Goal: Transaction & Acquisition: Purchase product/service

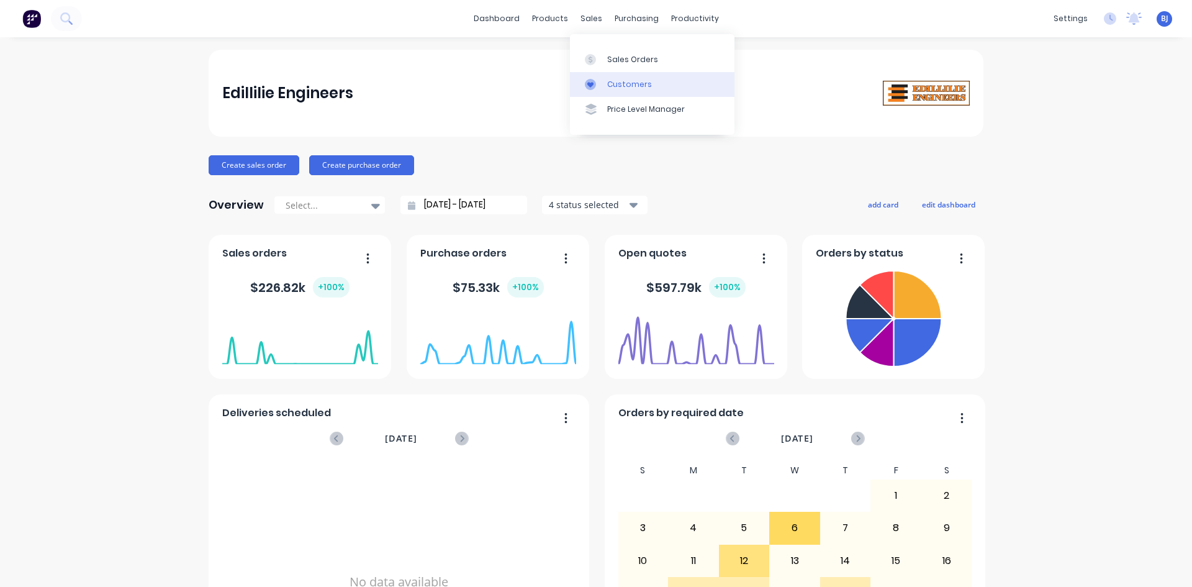
click at [597, 84] on div at bounding box center [594, 84] width 19 height 11
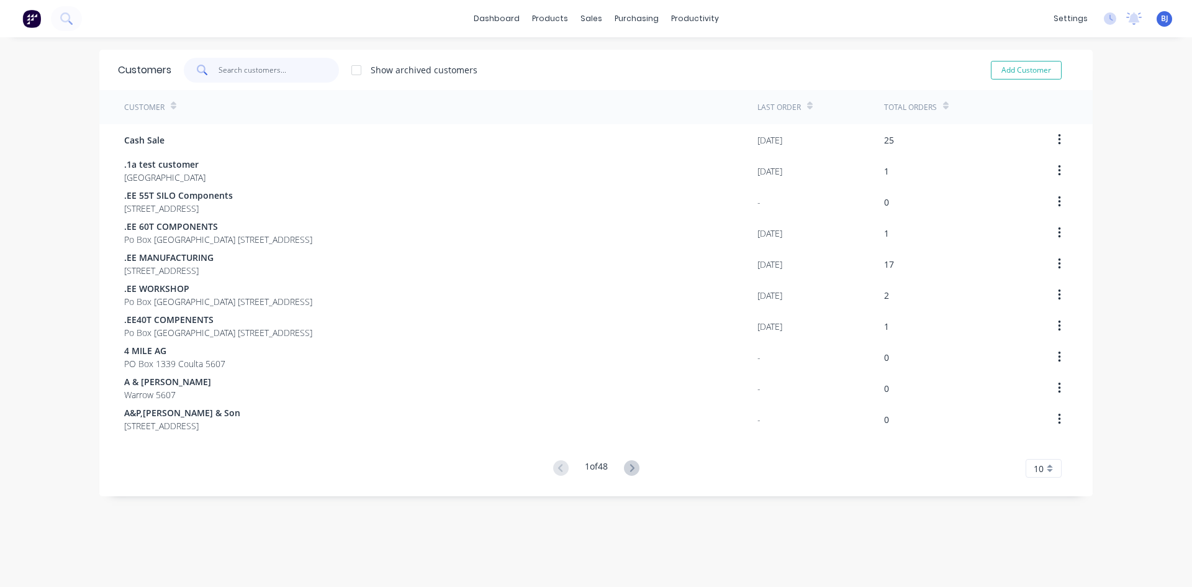
click at [231, 70] on input "text" at bounding box center [279, 70] width 121 height 25
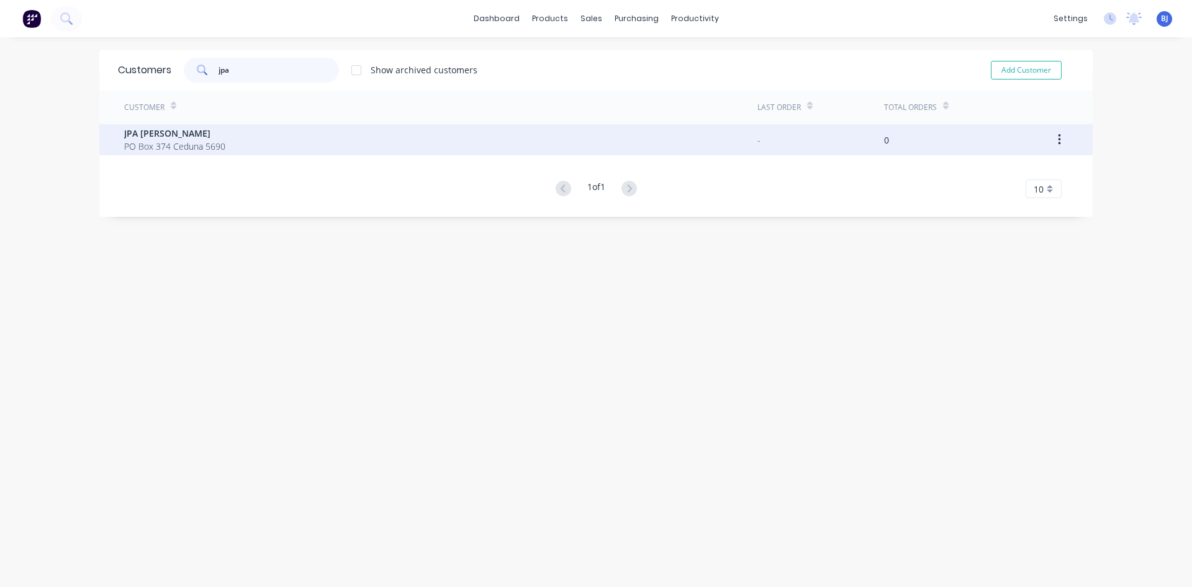
type input "jpa"
click at [163, 132] on span "JPA JS Evans" at bounding box center [174, 133] width 101 height 13
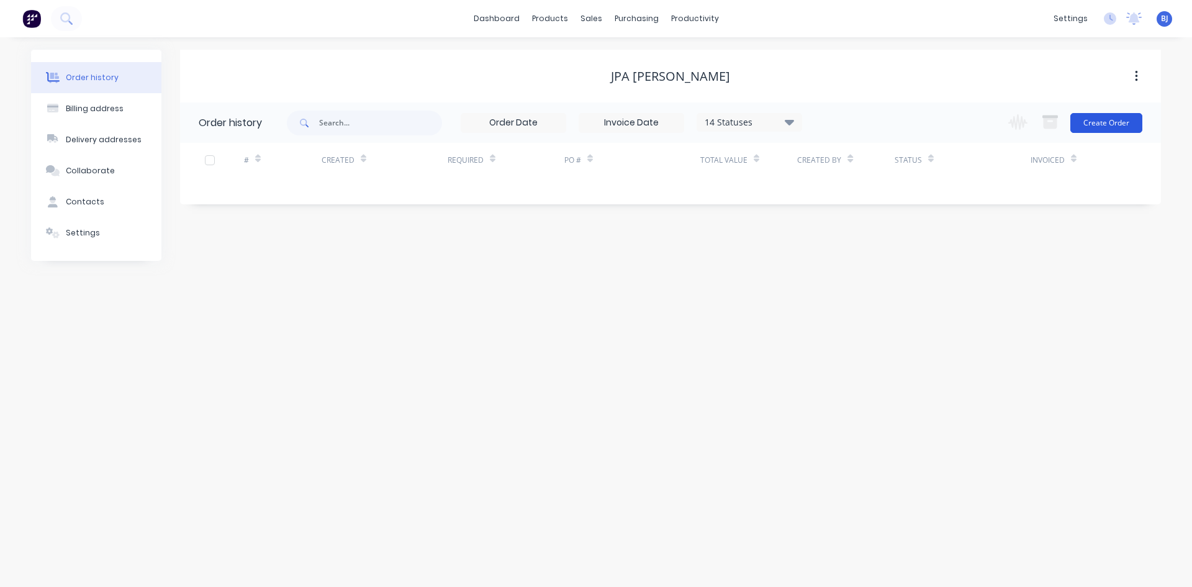
click at [1124, 124] on button "Create Order" at bounding box center [1106, 123] width 72 height 20
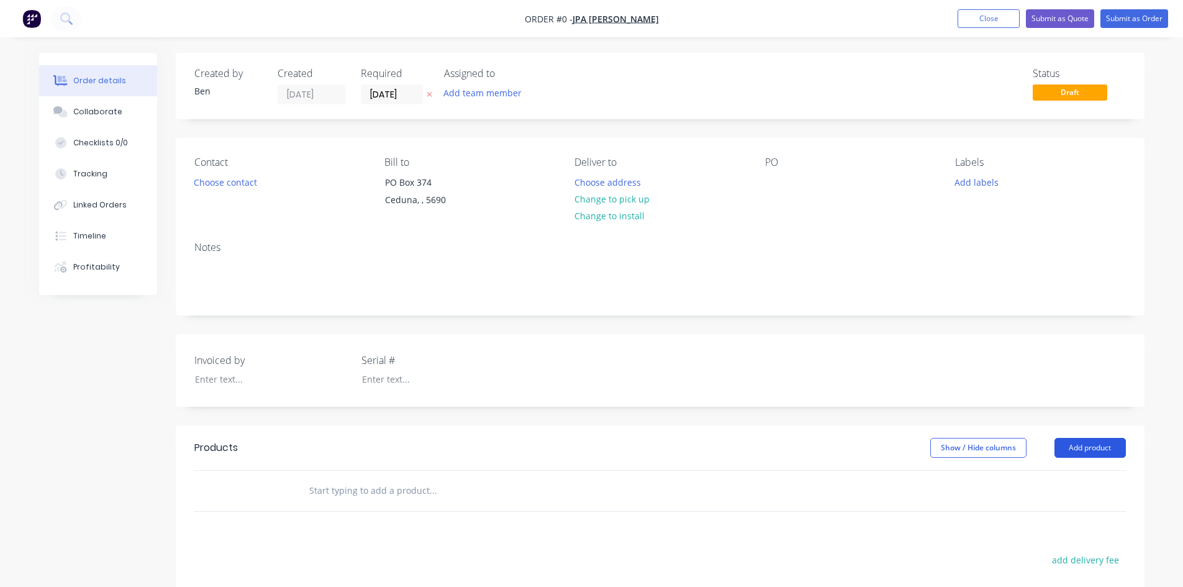
click at [1083, 447] on button "Add product" at bounding box center [1089, 448] width 71 height 20
click at [1052, 480] on div "Product catalogue" at bounding box center [1067, 479] width 96 height 18
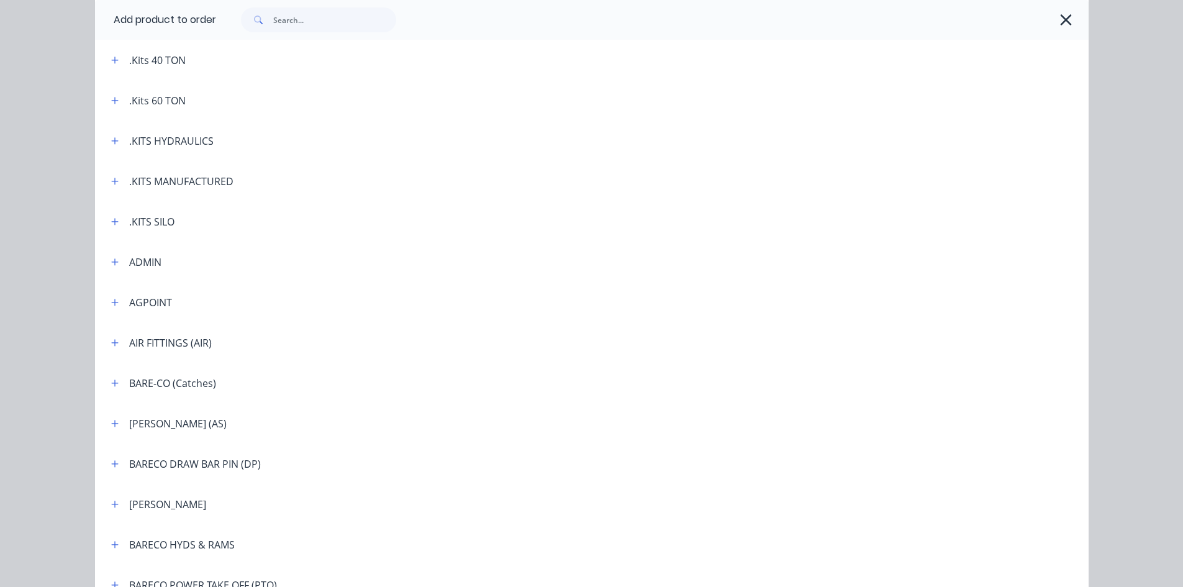
scroll to position [248, 0]
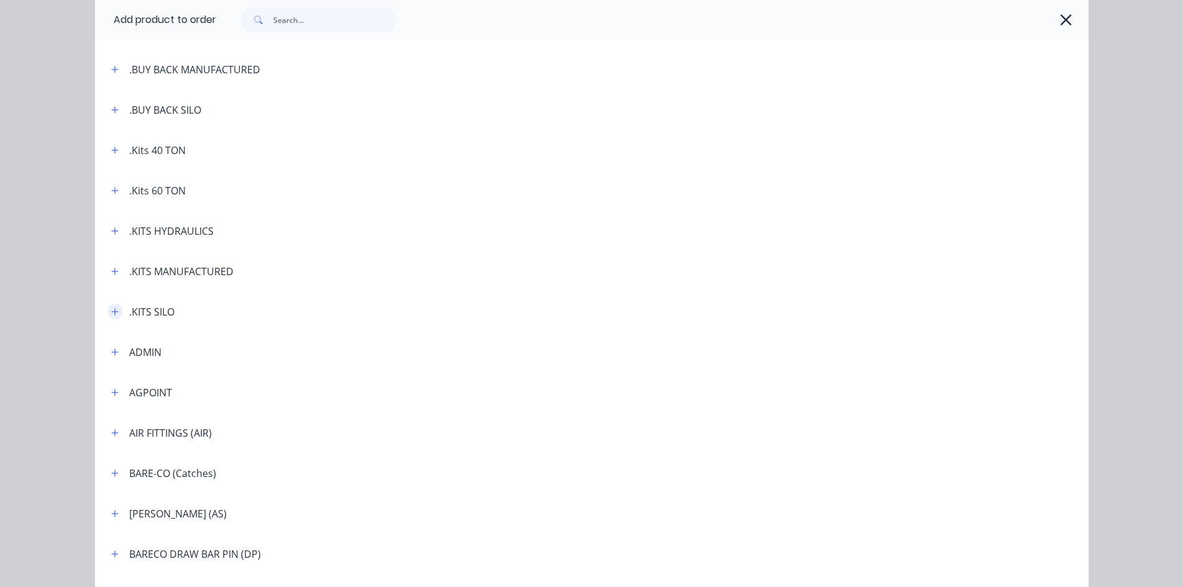
click at [111, 312] on icon "button" at bounding box center [114, 311] width 7 height 7
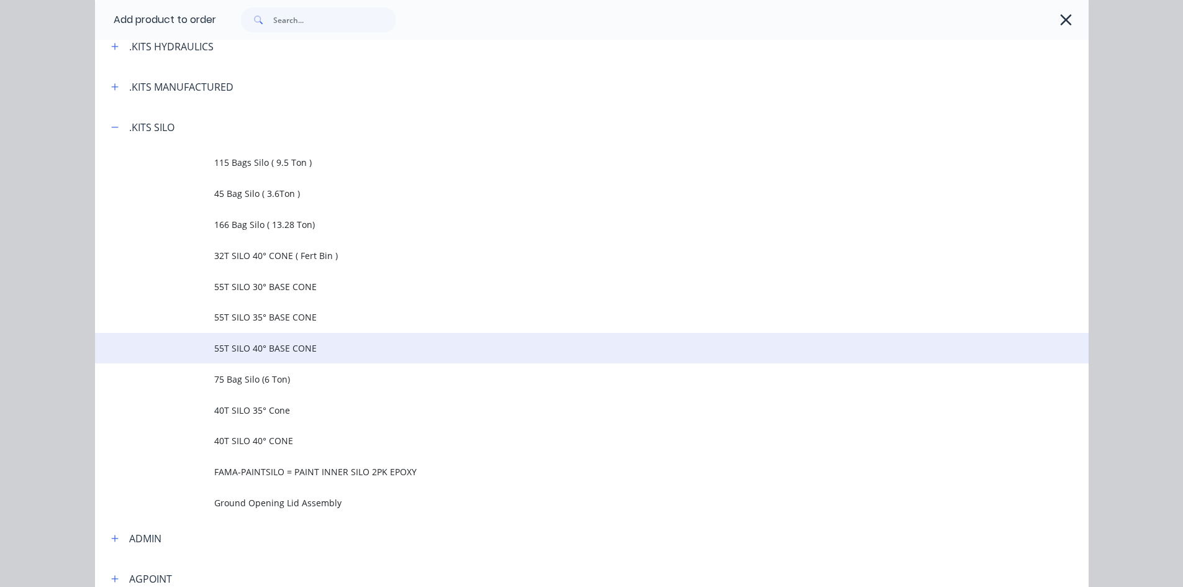
scroll to position [435, 0]
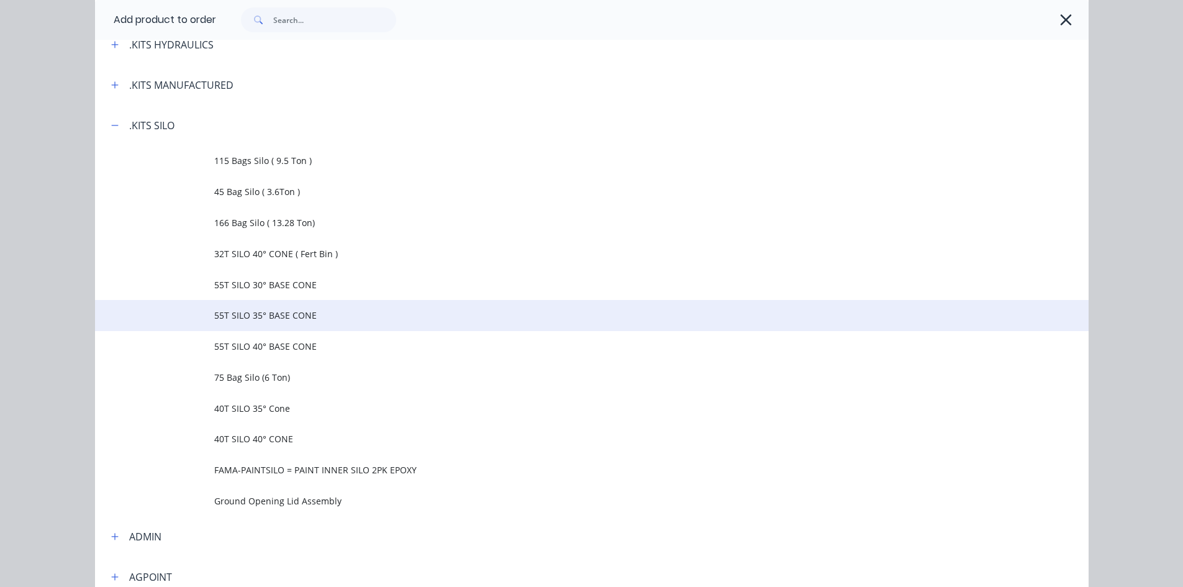
click at [257, 318] on span "55T SILO 35° BASE CONE" at bounding box center [563, 315] width 699 height 13
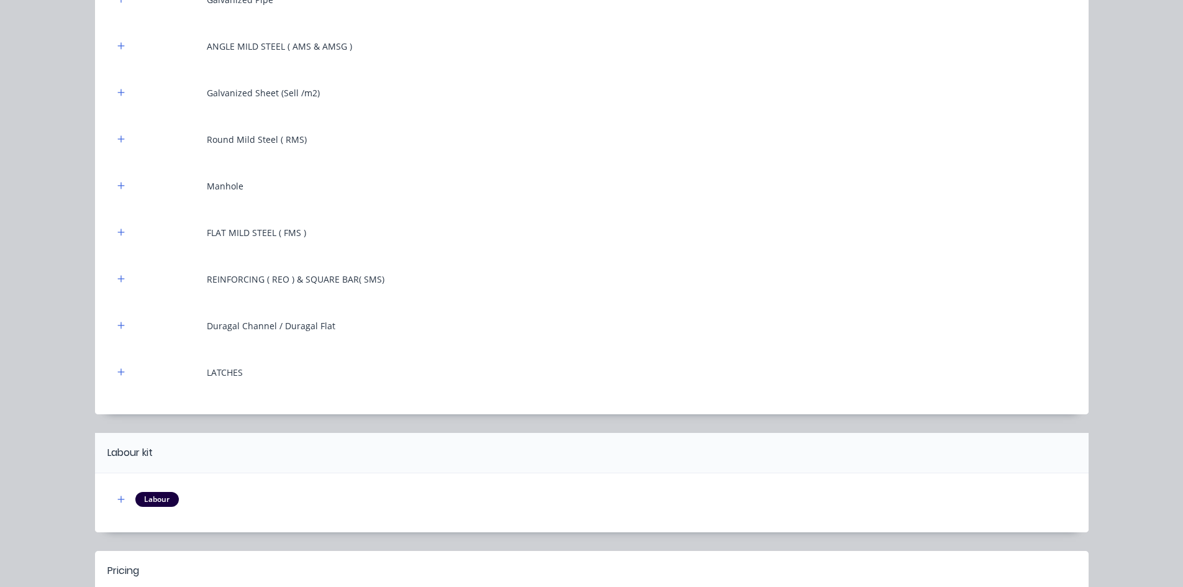
scroll to position [523, 0]
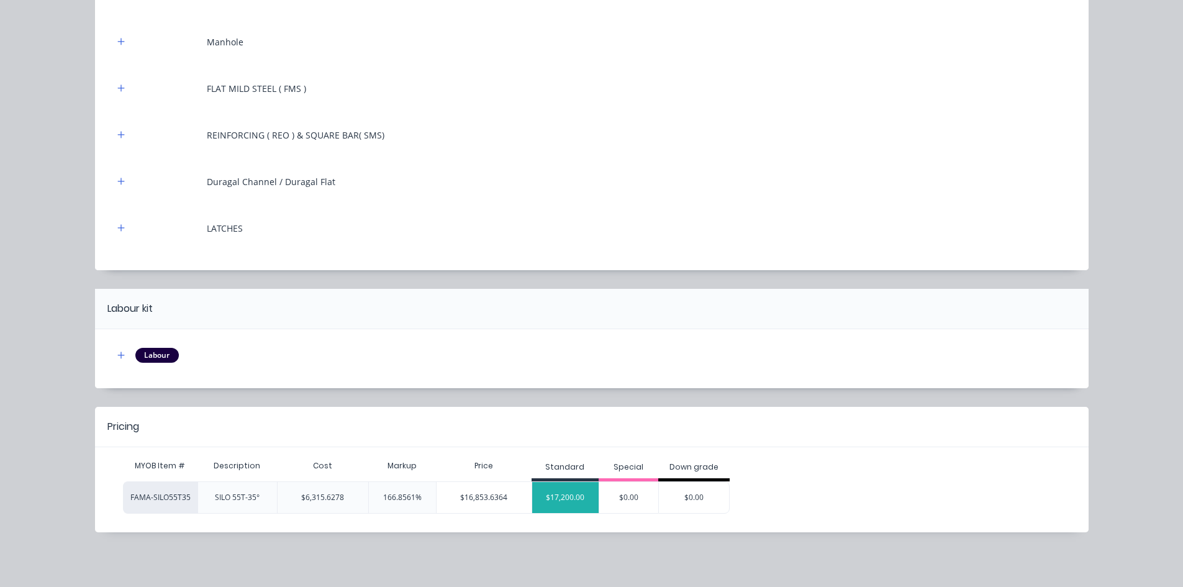
click at [567, 503] on div "$17,200.00" at bounding box center [565, 497] width 67 height 31
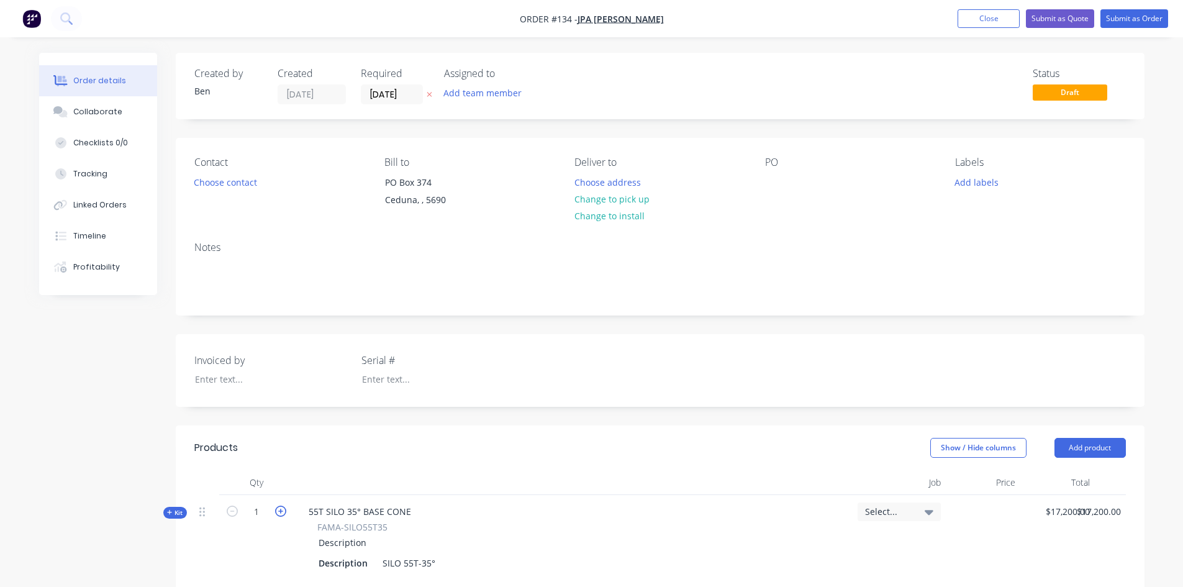
click at [280, 510] on icon "button" at bounding box center [280, 510] width 11 height 11
type input "2"
type input "$13,343.1959"
type input "$26,686.39"
click at [773, 183] on div at bounding box center [775, 182] width 20 height 18
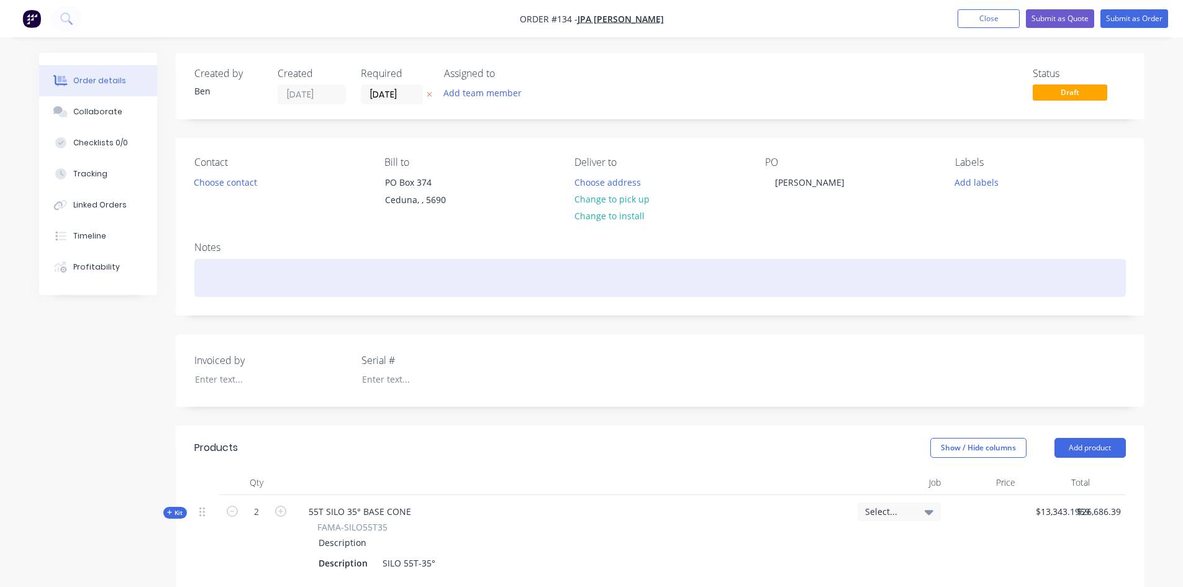
click at [197, 266] on div at bounding box center [659, 278] width 931 height 38
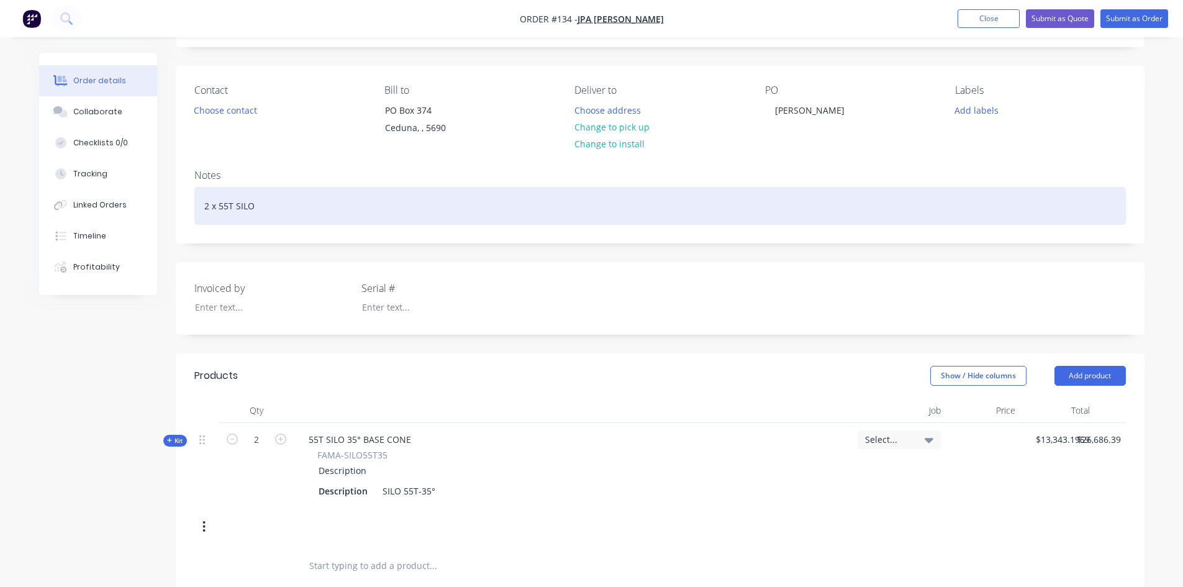
scroll to position [186, 0]
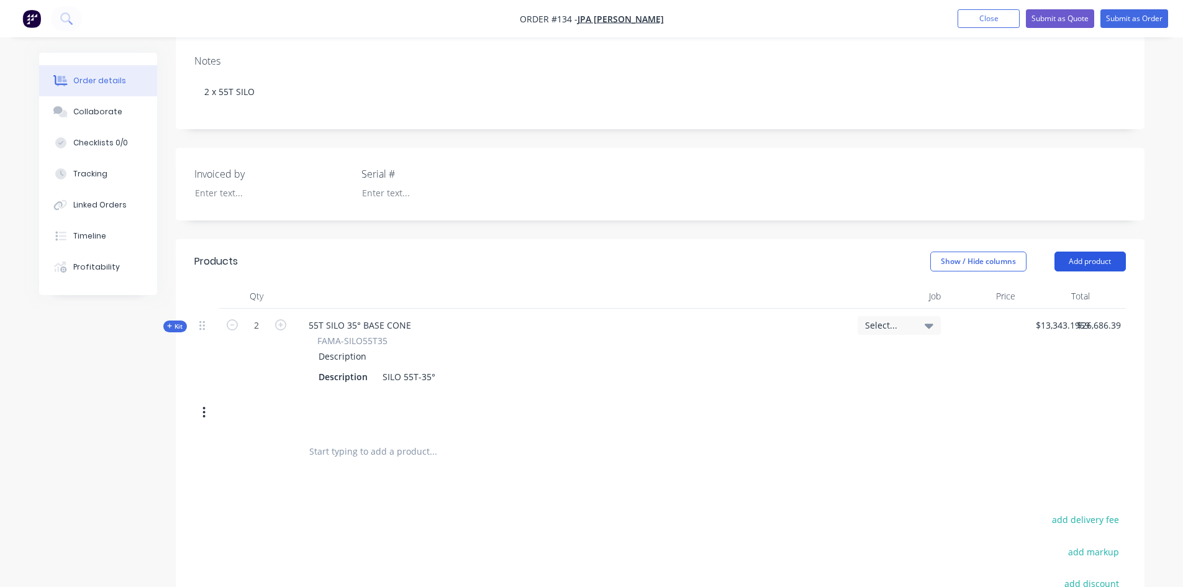
click at [1086, 263] on button "Add product" at bounding box center [1089, 261] width 71 height 20
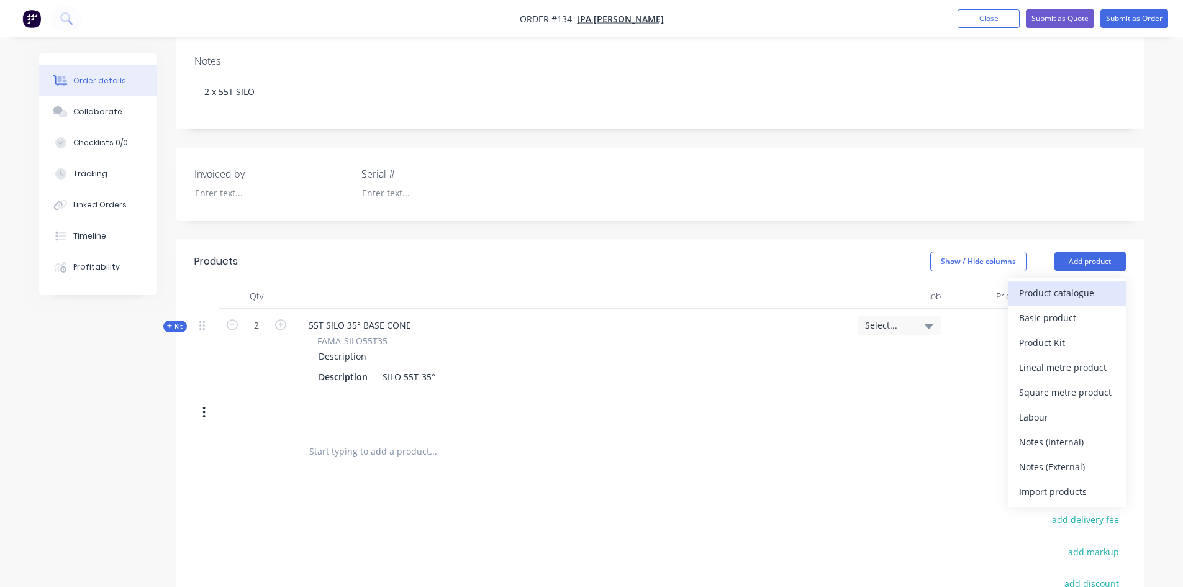
click at [1057, 297] on div "Product catalogue" at bounding box center [1067, 293] width 96 height 18
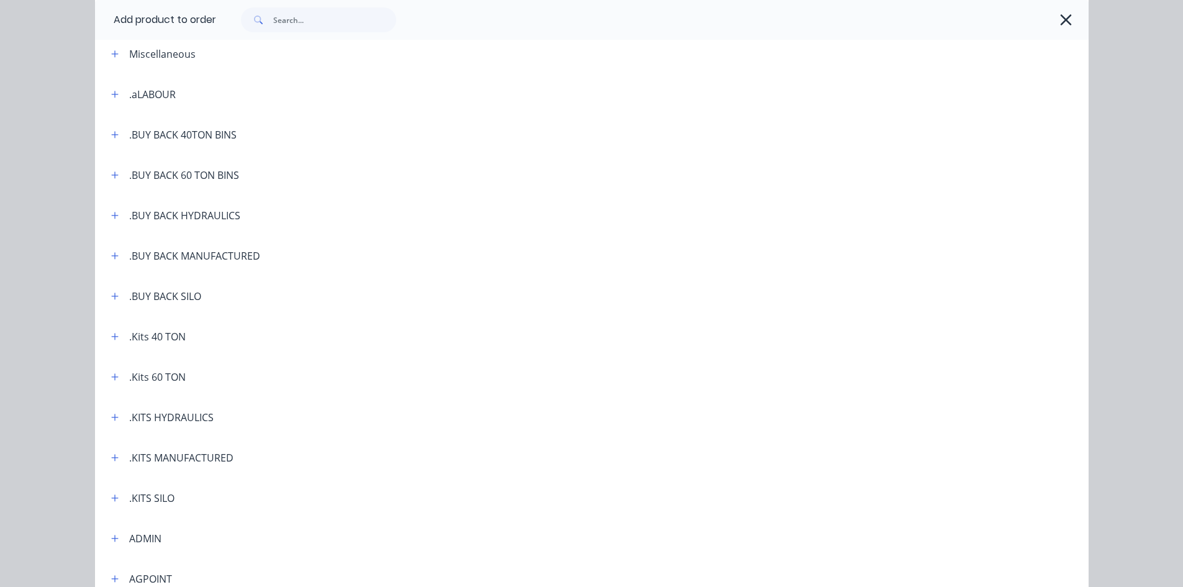
scroll to position [0, 0]
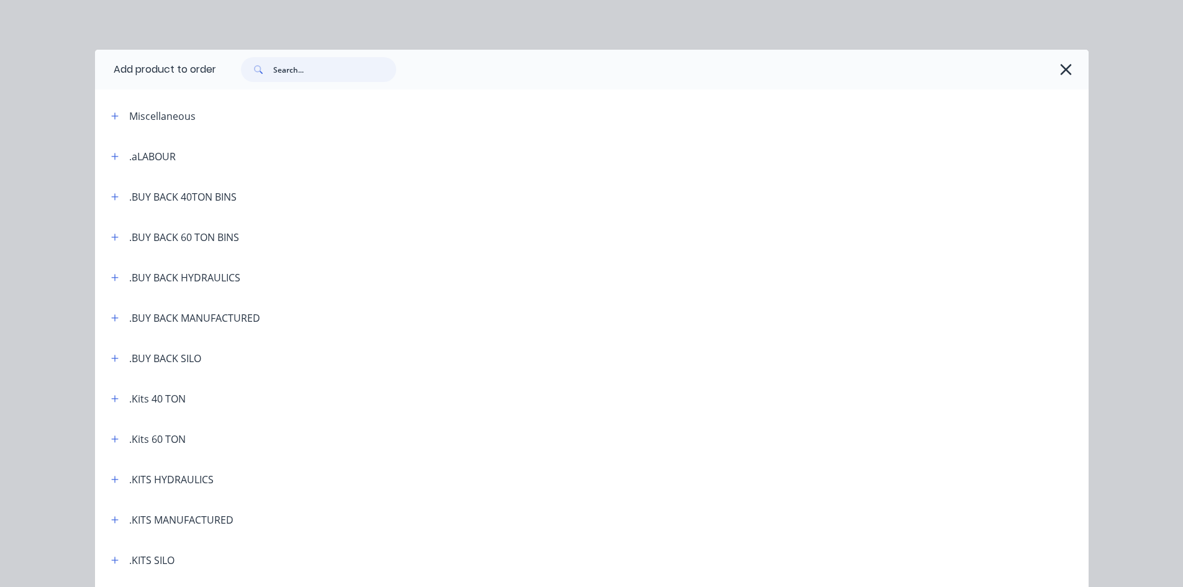
click at [289, 71] on input "text" at bounding box center [334, 69] width 123 height 25
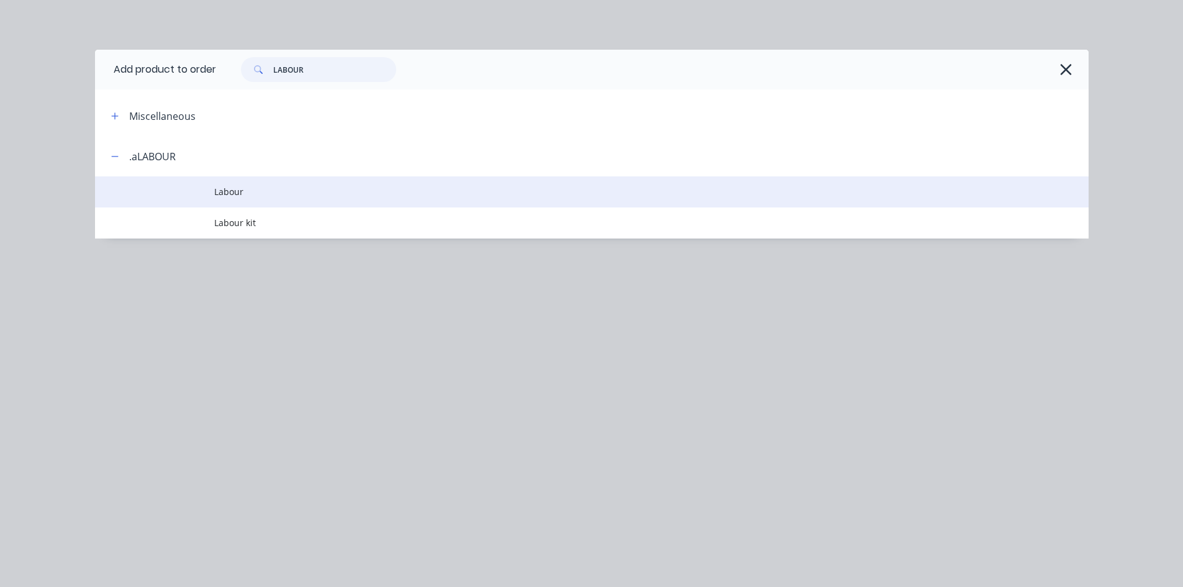
type input "LABOUR"
click at [217, 194] on span "Labour" at bounding box center [563, 191] width 699 height 13
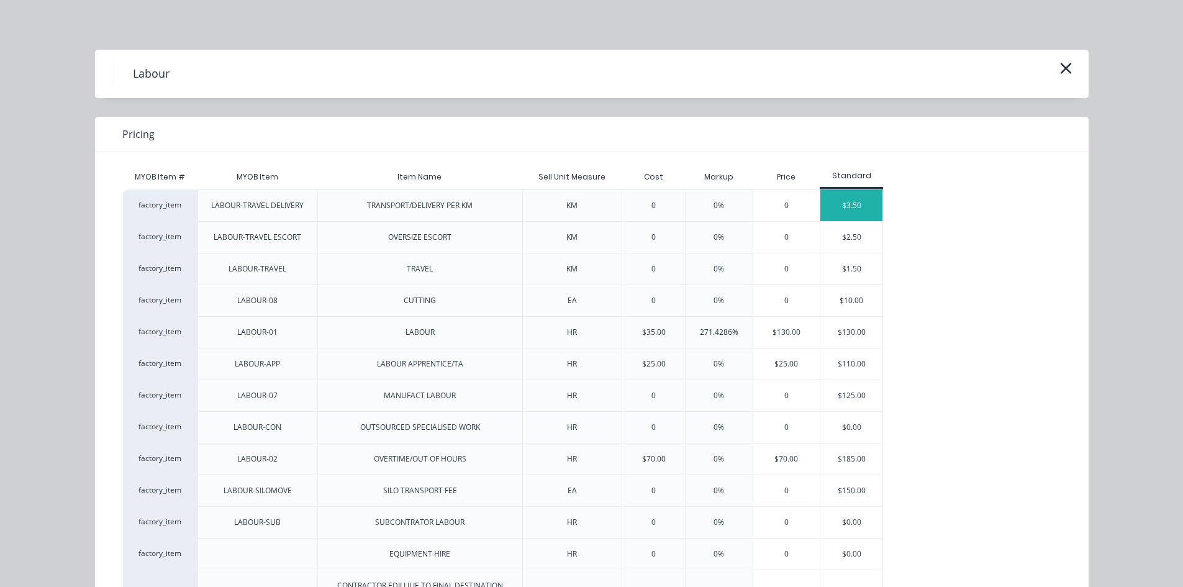
click at [836, 201] on div "$3.50" at bounding box center [851, 205] width 62 height 31
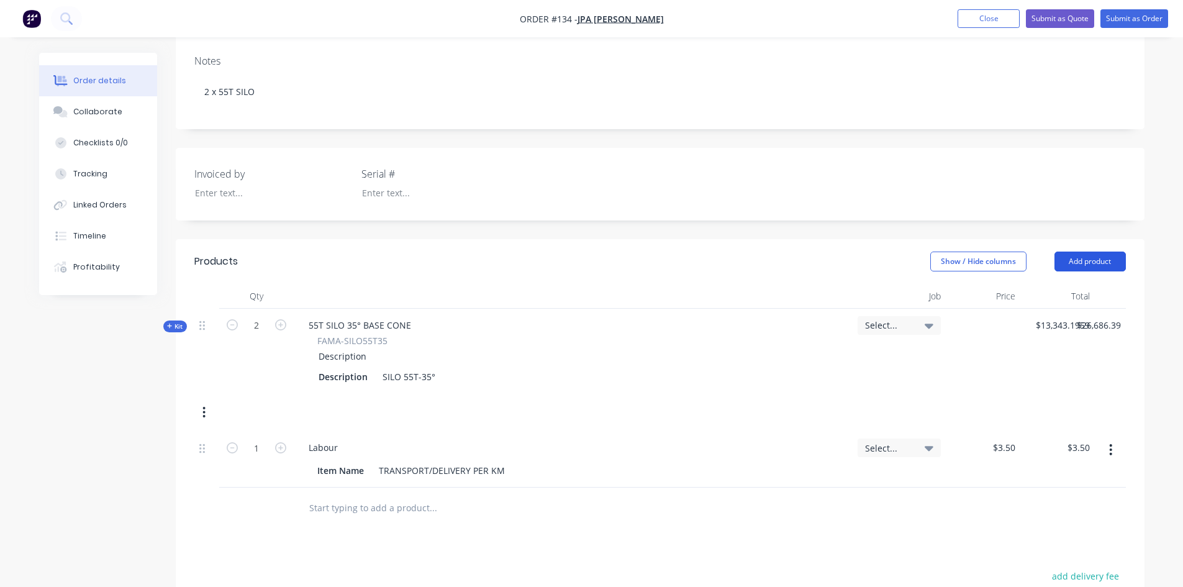
click at [1088, 259] on button "Add product" at bounding box center [1089, 261] width 71 height 20
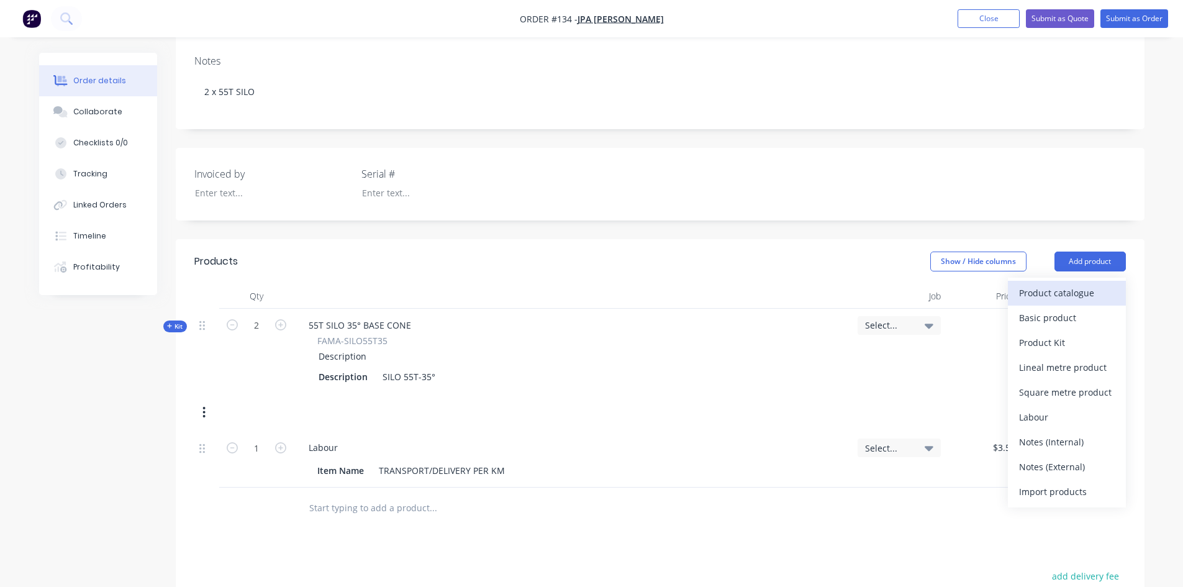
click at [1062, 291] on div "Product catalogue" at bounding box center [1067, 293] width 96 height 18
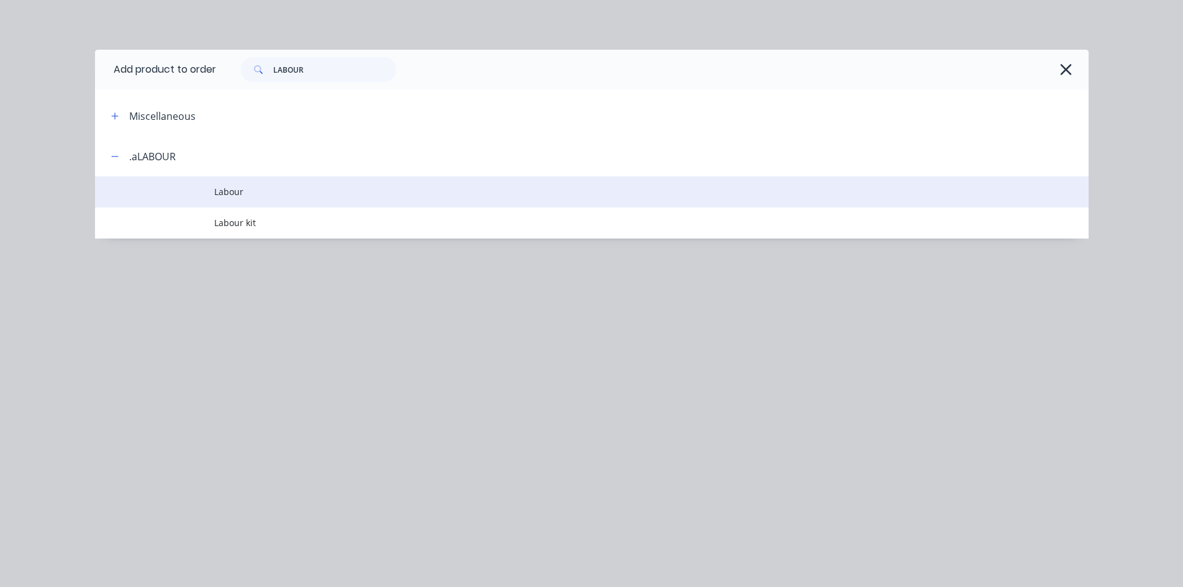
click at [235, 196] on span "Labour" at bounding box center [563, 191] width 699 height 13
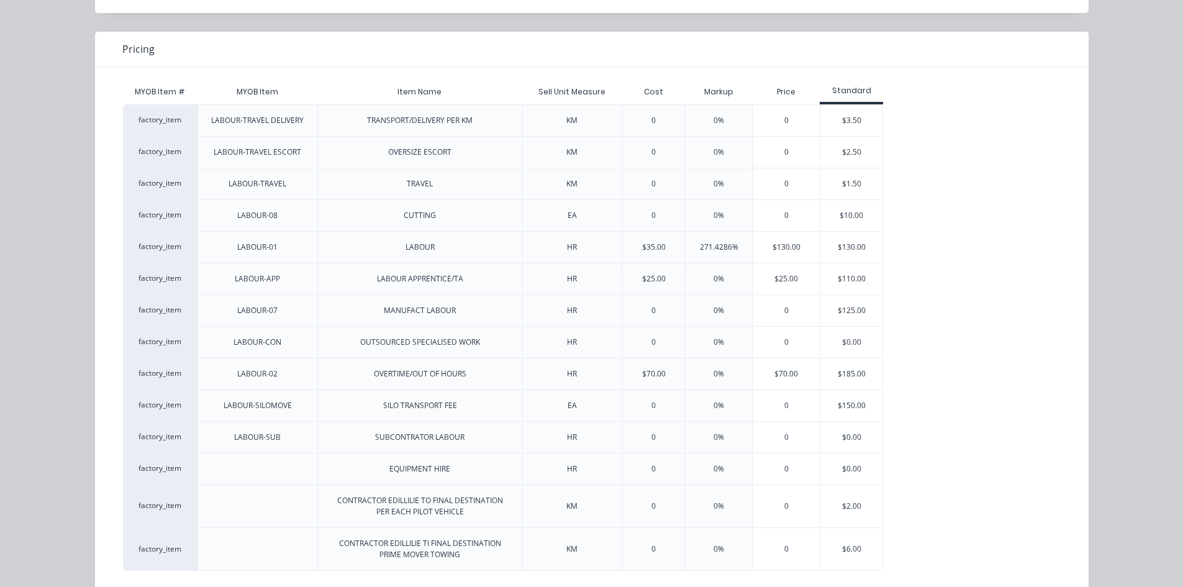
scroll to position [105, 0]
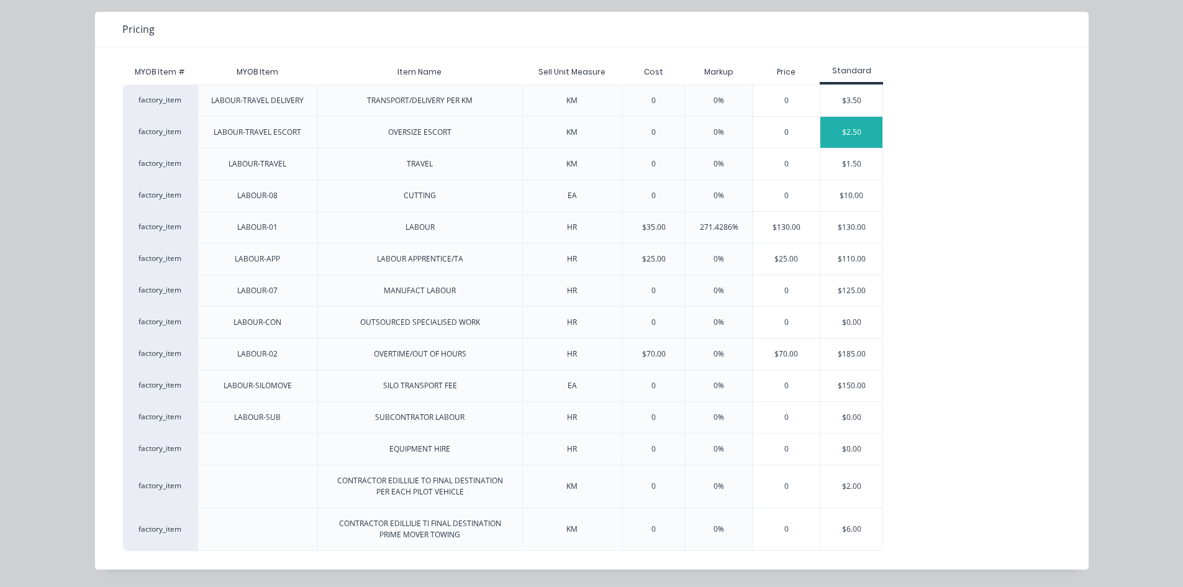
click at [844, 130] on div "$2.50" at bounding box center [851, 132] width 62 height 31
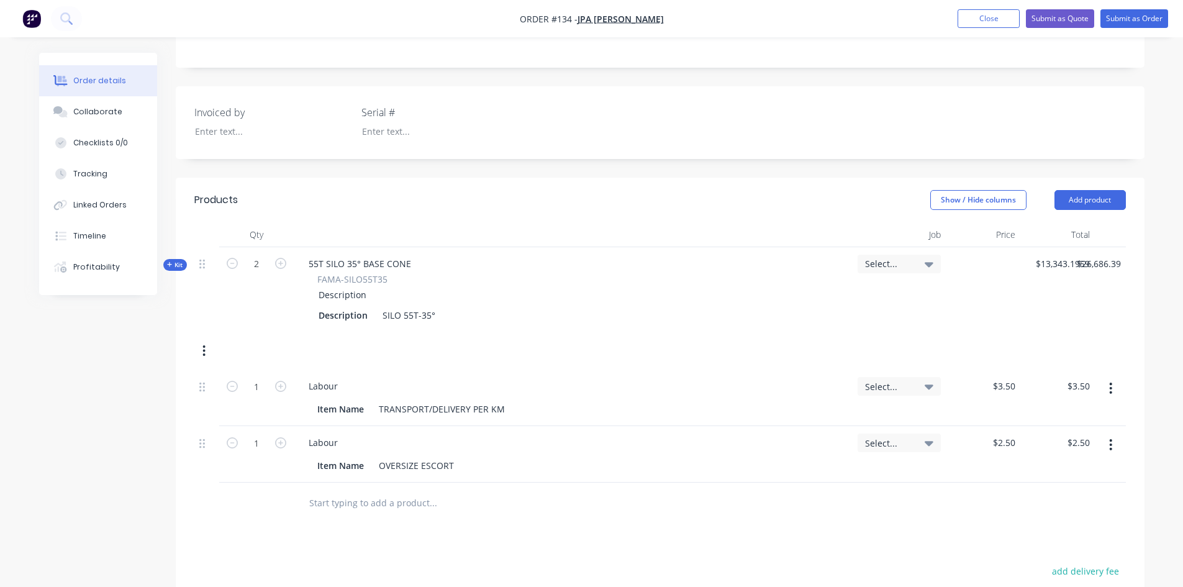
scroll to position [248, 0]
click at [1111, 444] on icon "button" at bounding box center [1110, 443] width 2 height 11
click at [1050, 547] on div "Delete" at bounding box center [1067, 551] width 96 height 18
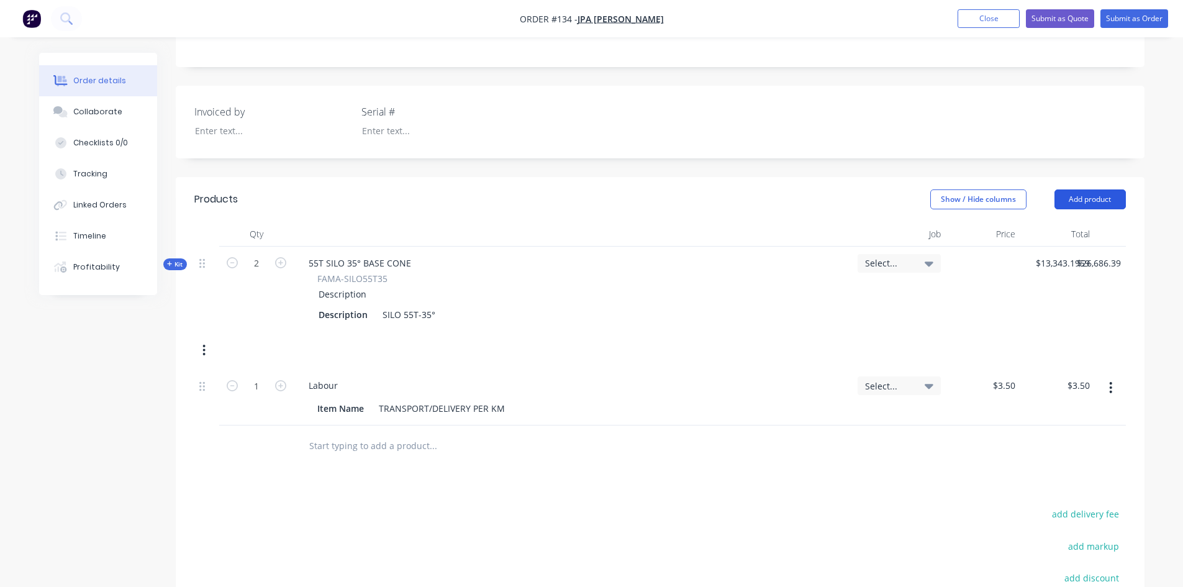
click at [1091, 199] on button "Add product" at bounding box center [1089, 199] width 71 height 20
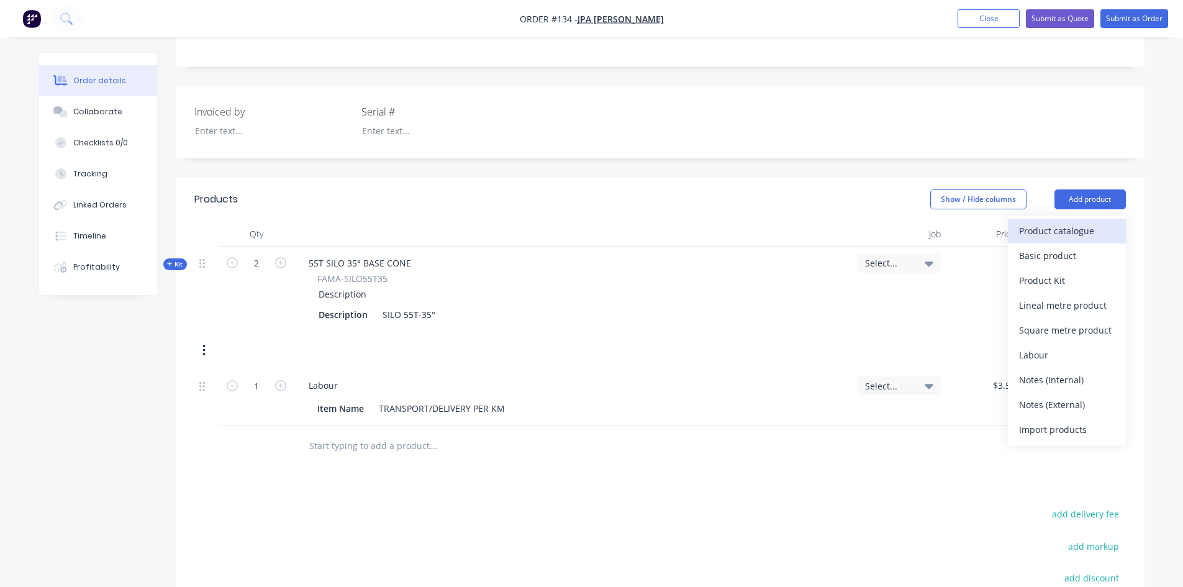
click at [1046, 232] on div "Product catalogue" at bounding box center [1067, 231] width 96 height 18
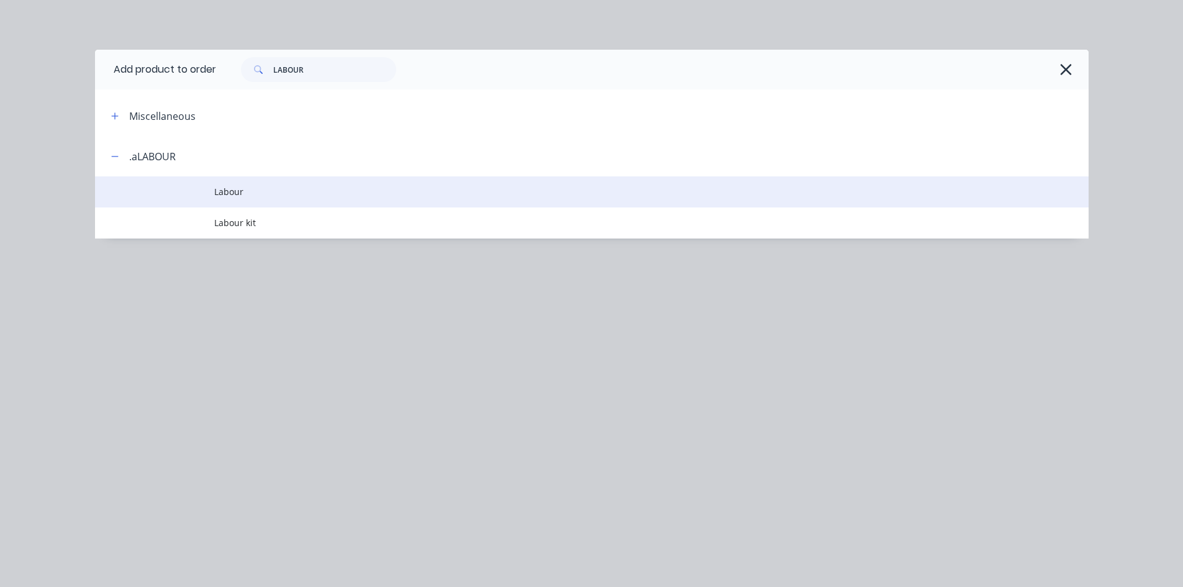
click at [236, 194] on span "Labour" at bounding box center [563, 191] width 699 height 13
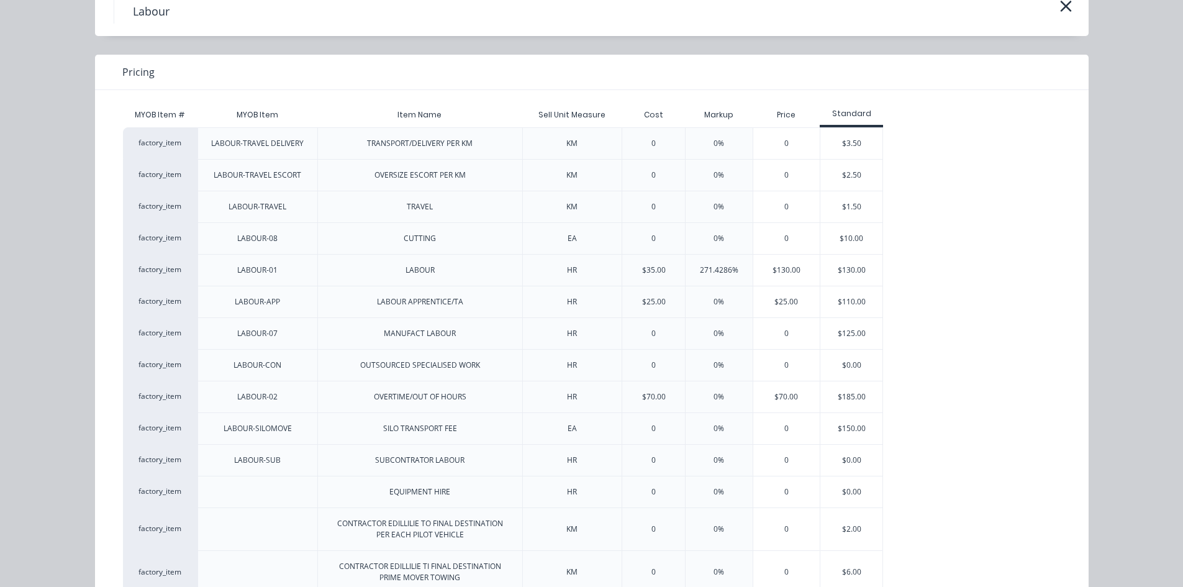
scroll to position [105, 0]
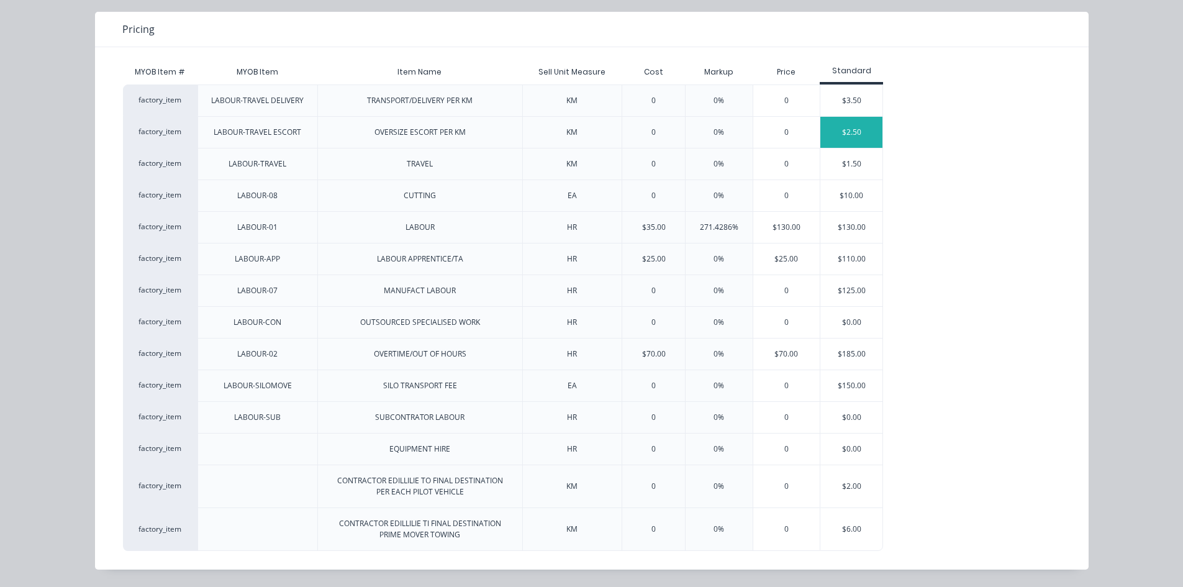
click at [844, 131] on div "$2.50" at bounding box center [851, 132] width 62 height 31
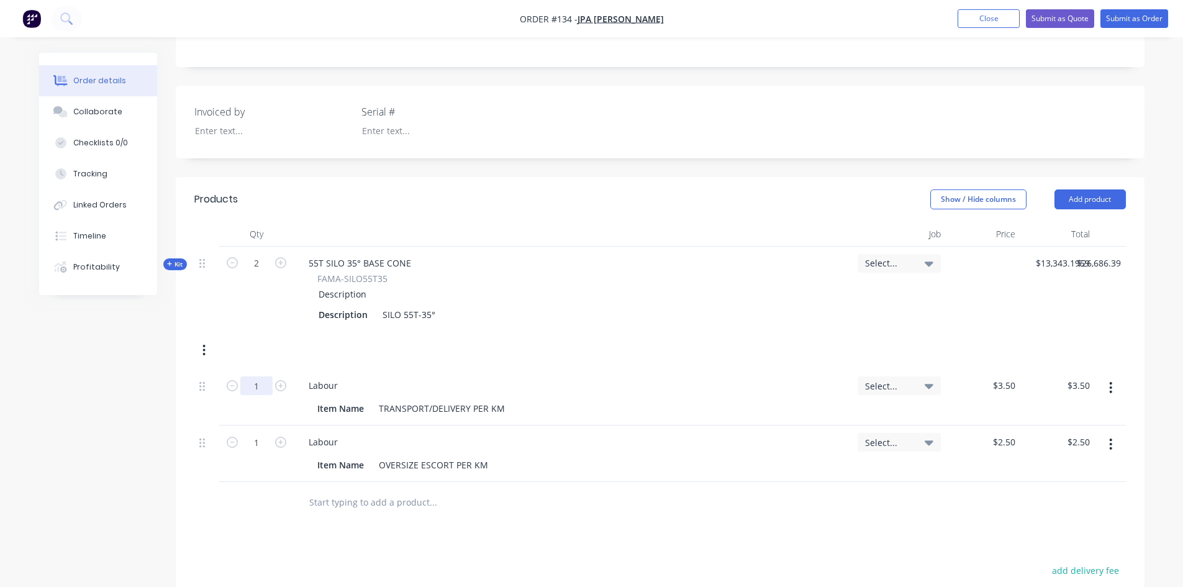
click at [264, 273] on input "1" at bounding box center [256, 263] width 32 height 19
type input "301"
type input "$1,053.50"
click at [261, 273] on input "1" at bounding box center [256, 263] width 32 height 19
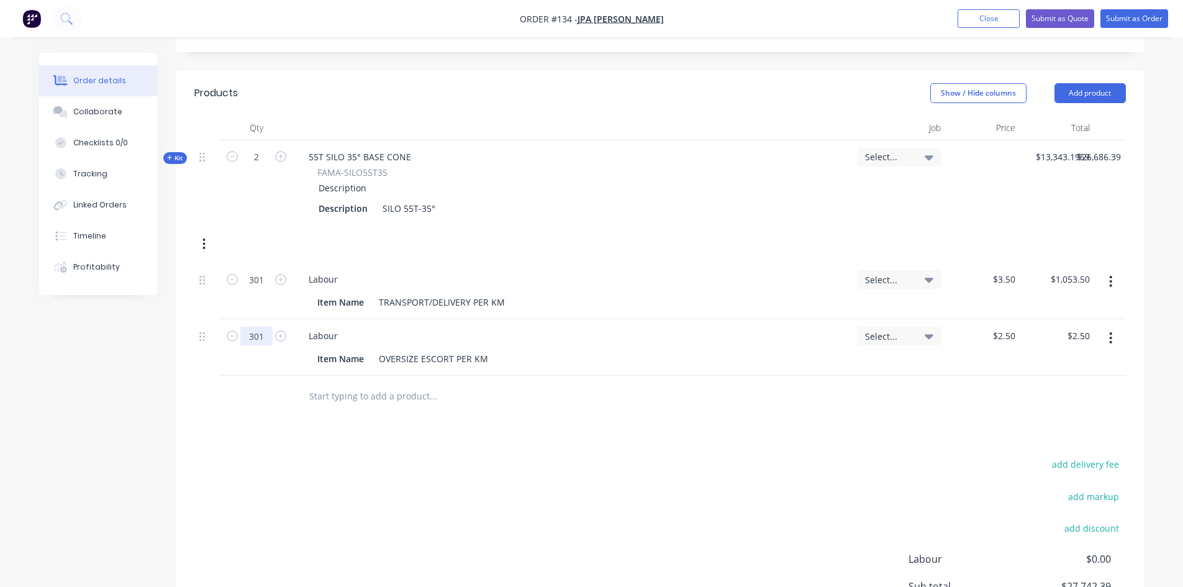
scroll to position [372, 0]
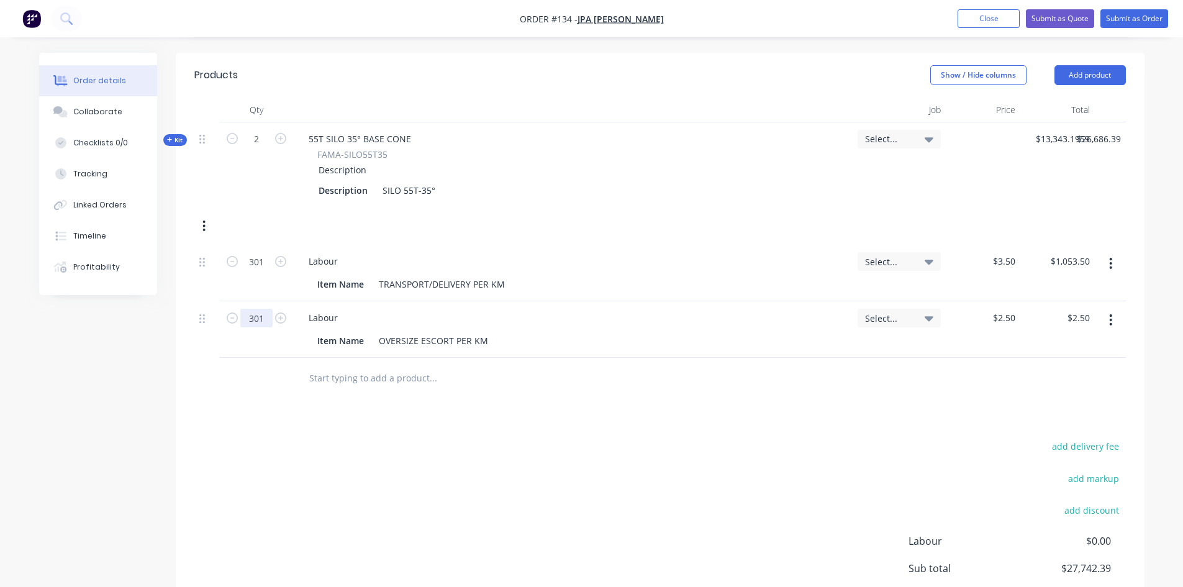
type input "301"
type input "$752.50"
click at [265, 474] on div "add delivery fee add markup add discount Labour $0.00 Sub total $27,742.39 Tax …" at bounding box center [659, 544] width 931 height 212
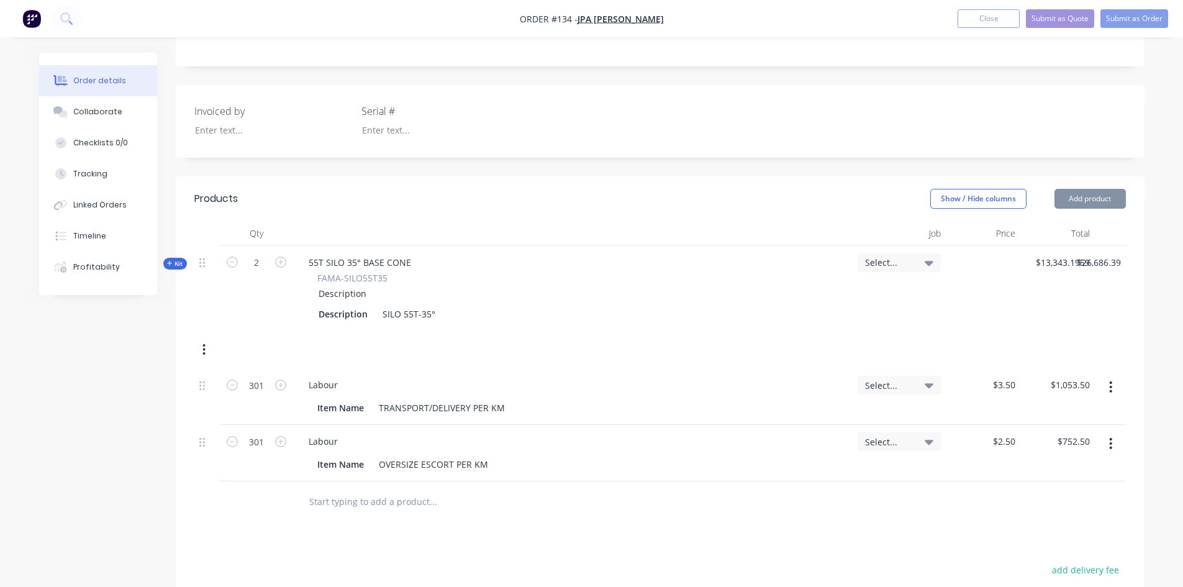
scroll to position [248, 0]
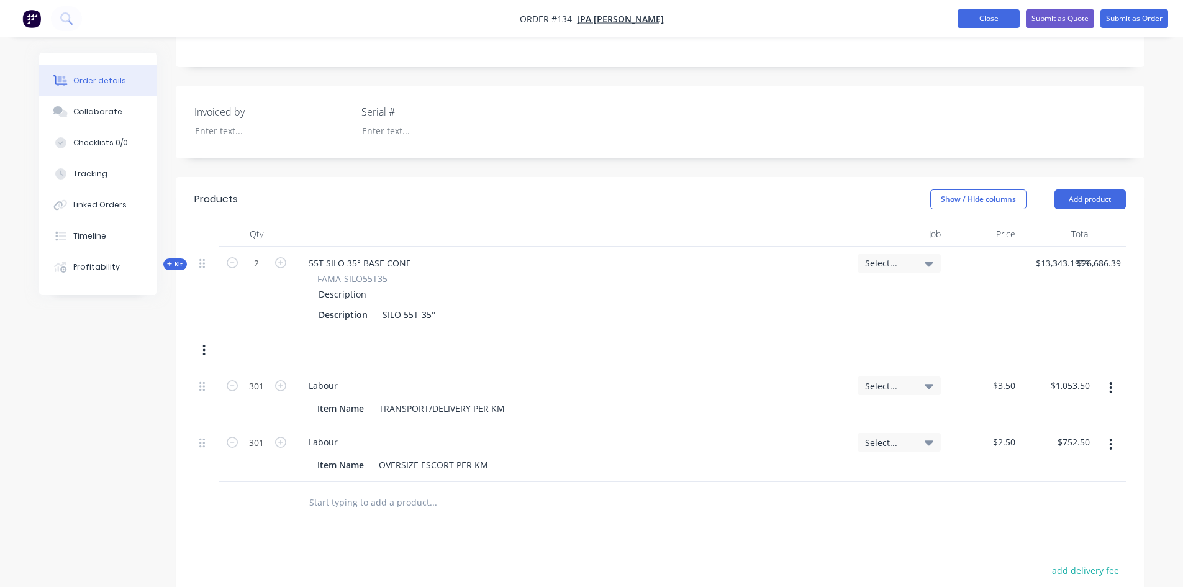
click at [995, 16] on button "Close" at bounding box center [988, 18] width 62 height 19
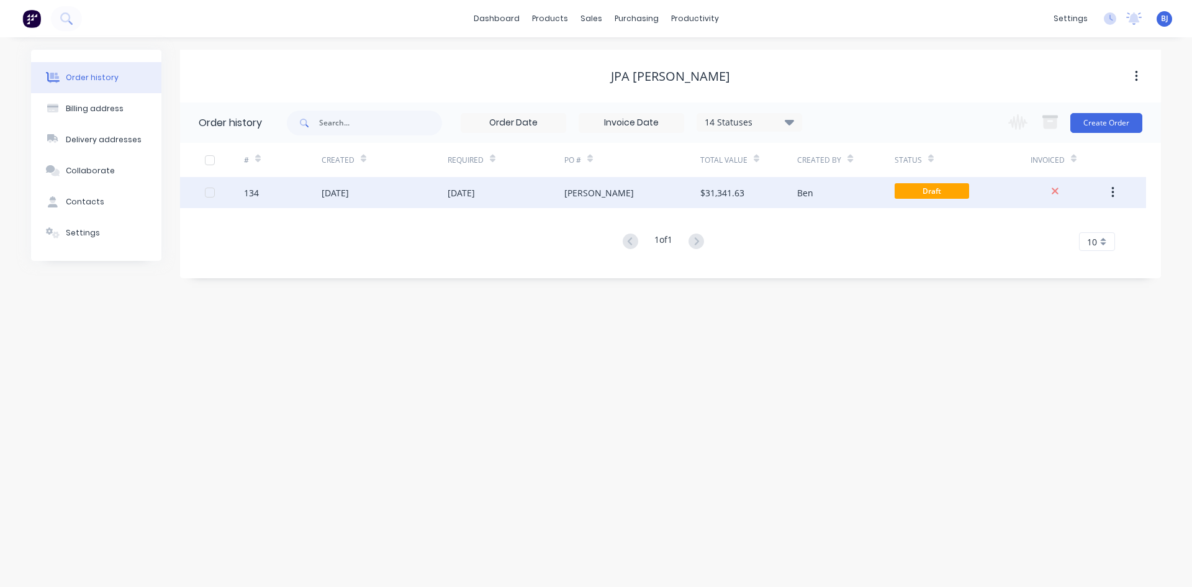
click at [554, 190] on div "[DATE]" at bounding box center [506, 192] width 117 height 31
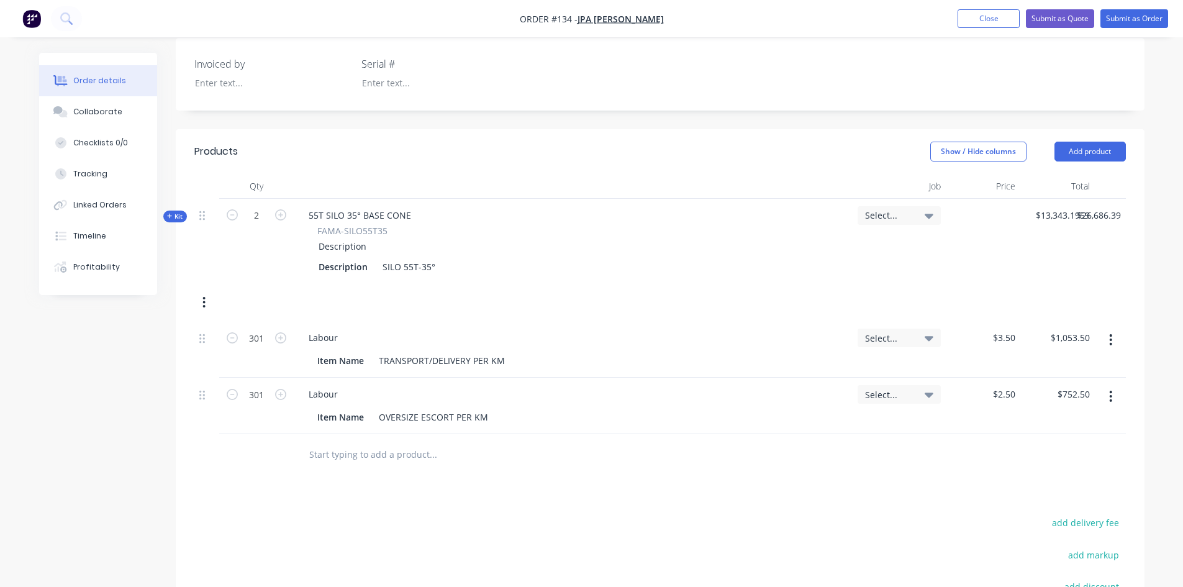
scroll to position [287, 0]
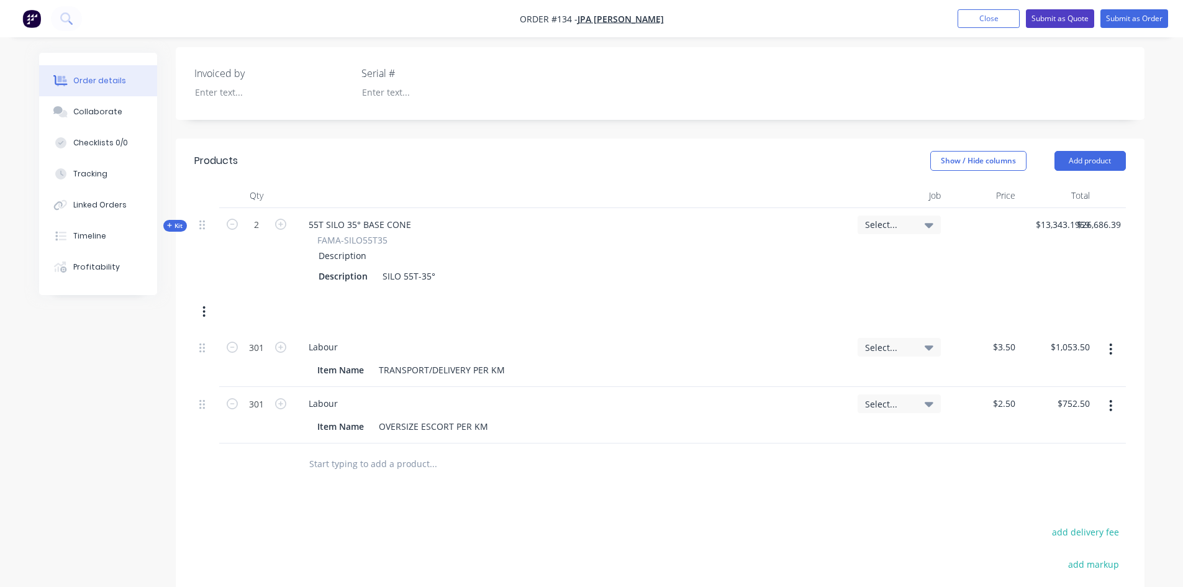
click at [1057, 19] on button "Submit as Quote" at bounding box center [1060, 18] width 68 height 19
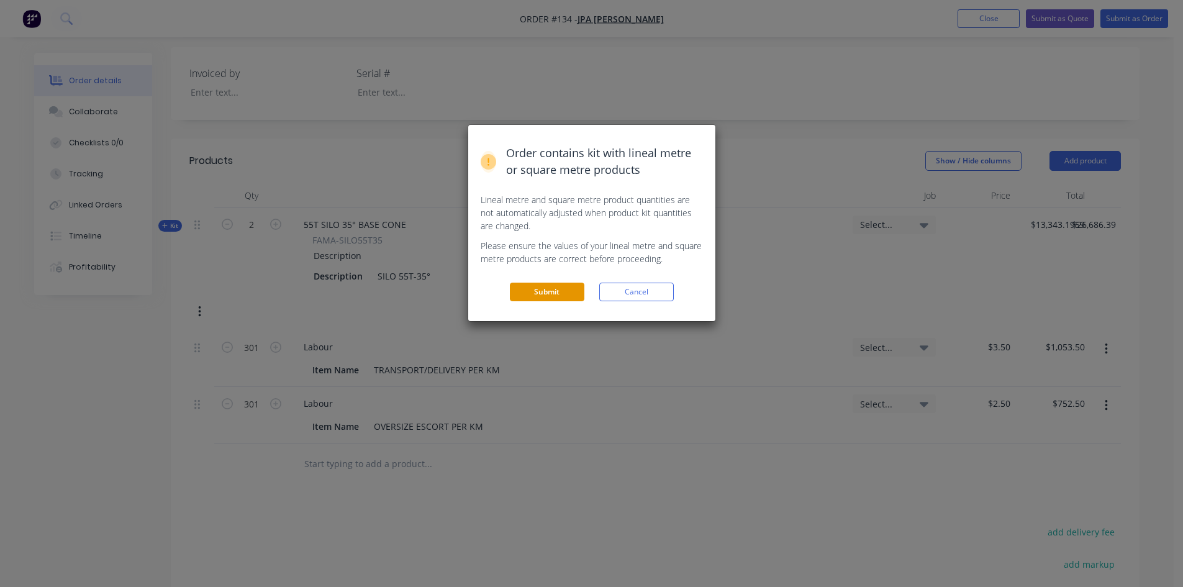
click at [565, 287] on button "Submit" at bounding box center [547, 291] width 74 height 19
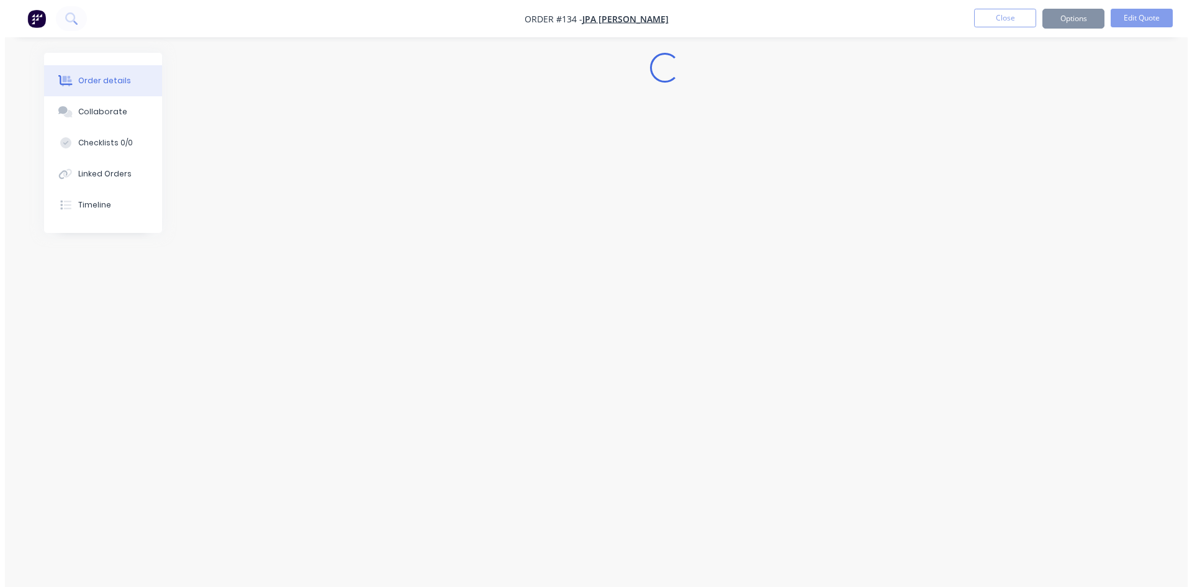
scroll to position [0, 0]
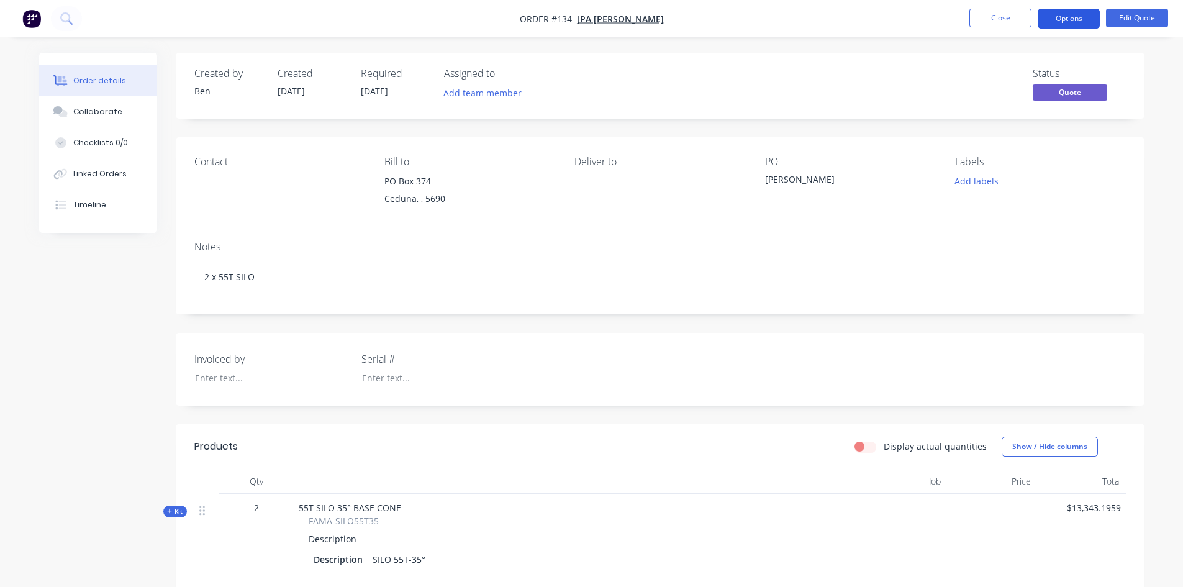
click at [1081, 25] on button "Options" at bounding box center [1068, 19] width 62 height 20
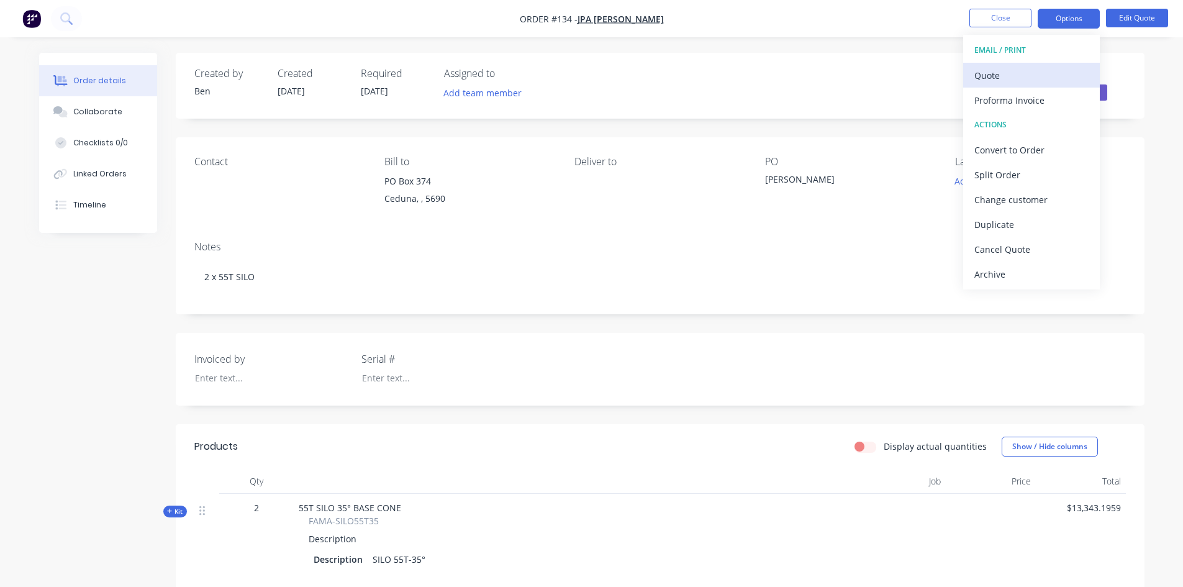
click at [997, 79] on div "Quote" at bounding box center [1031, 75] width 114 height 18
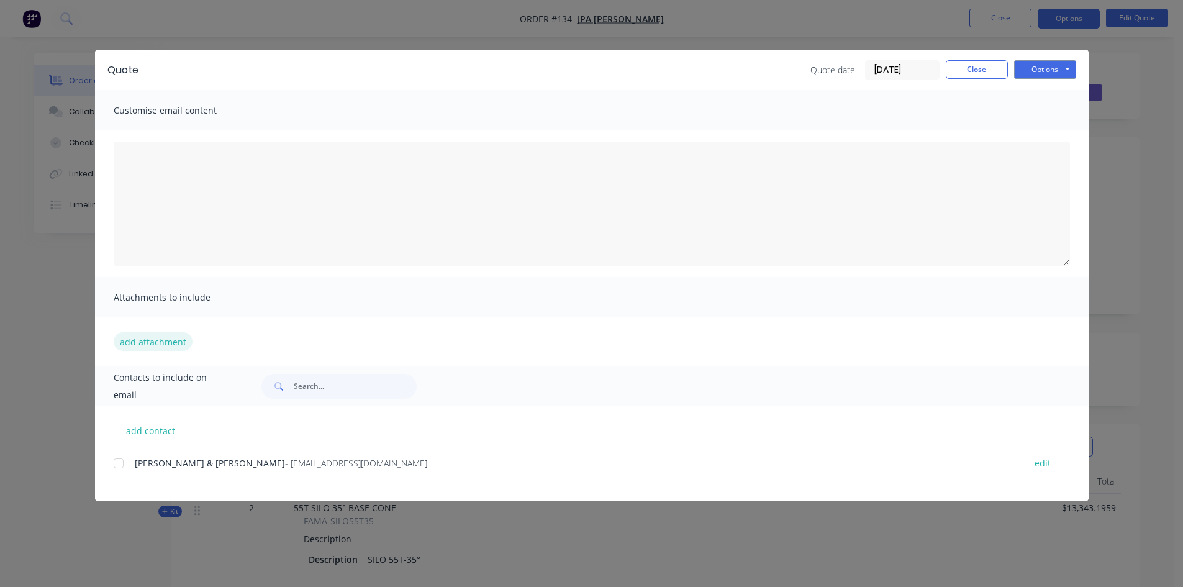
click at [140, 341] on button "add attachment" at bounding box center [153, 341] width 79 height 19
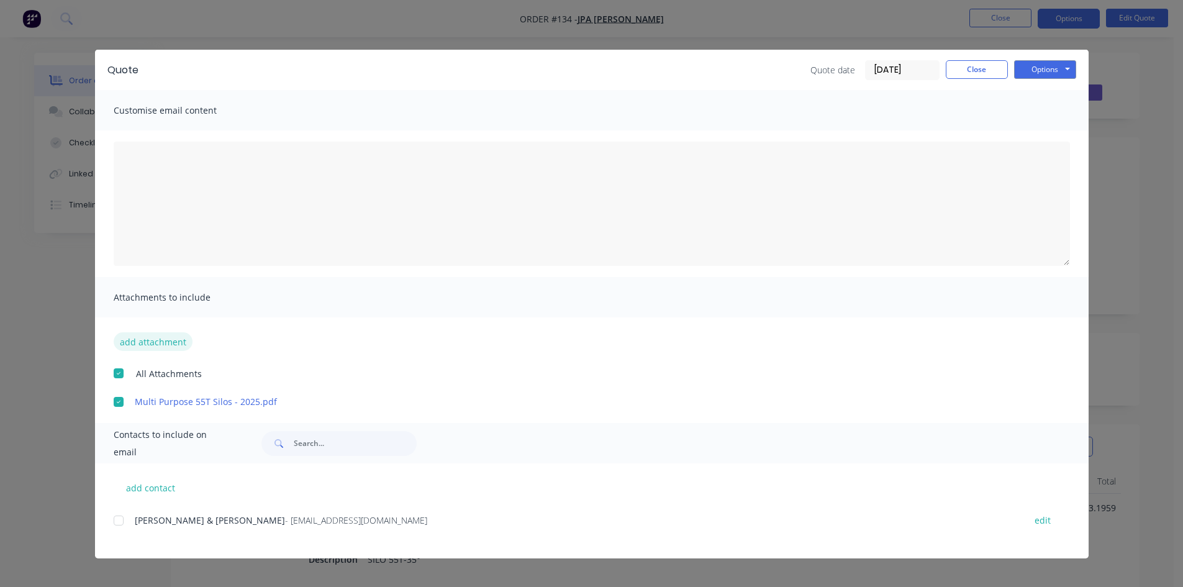
click at [152, 342] on button "add attachment" at bounding box center [153, 341] width 79 height 19
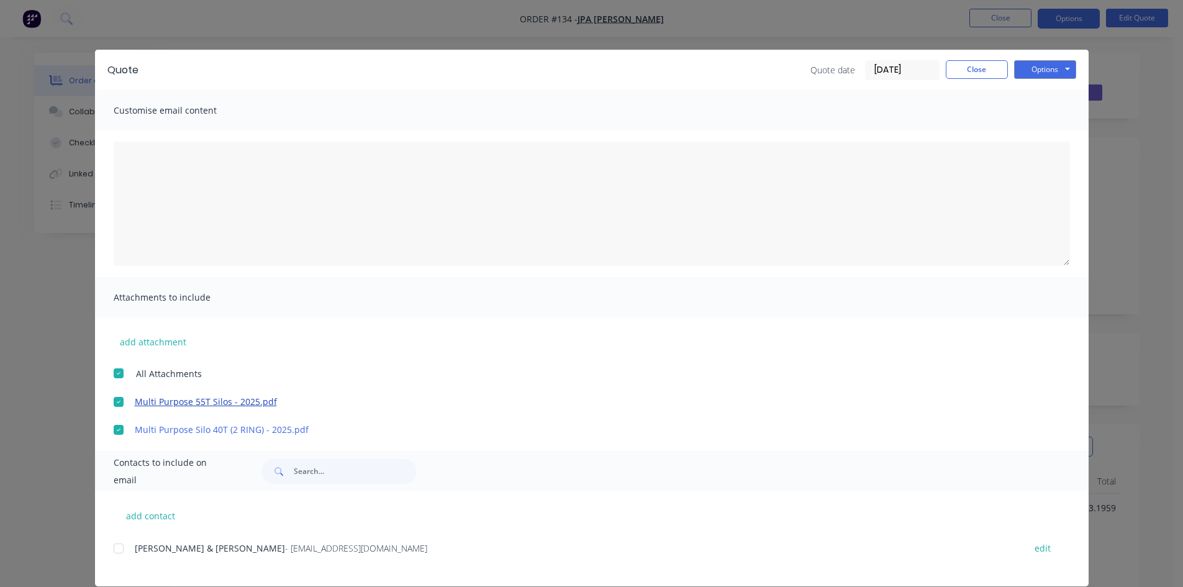
click at [196, 400] on link "Multi Purpose 55T Silos - 2025.pdf" at bounding box center [573, 401] width 877 height 13
click at [148, 432] on link "Multi Purpose Silo 40T (2 RING) - 2025.pdf" at bounding box center [573, 429] width 877 height 13
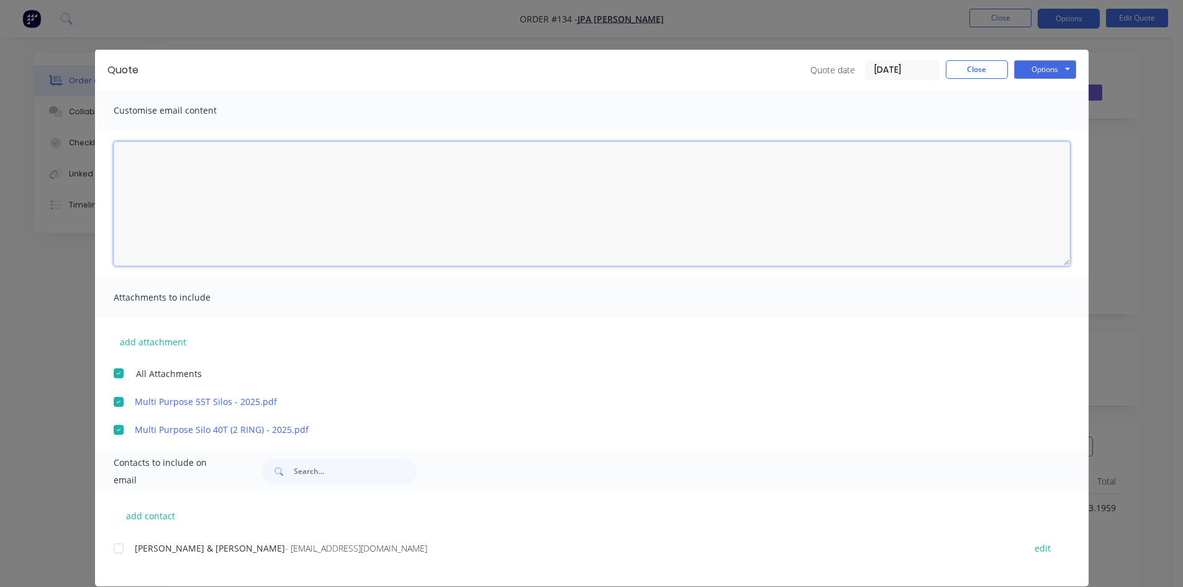
click at [144, 156] on textarea at bounding box center [592, 204] width 956 height 124
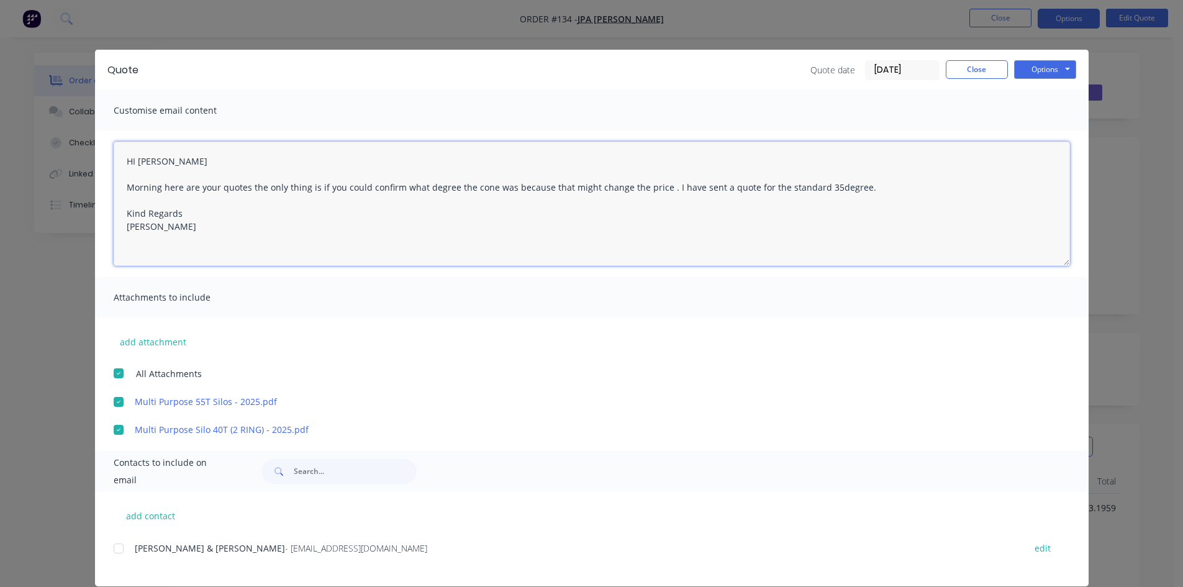
type textarea "HI Jim Morning here are your quotes the only thing is if you could confirm what…"
click at [112, 550] on div at bounding box center [118, 548] width 25 height 25
type textarea "Hi Jim Here is the quote and PDF attached i have sent a quote for the standard …"
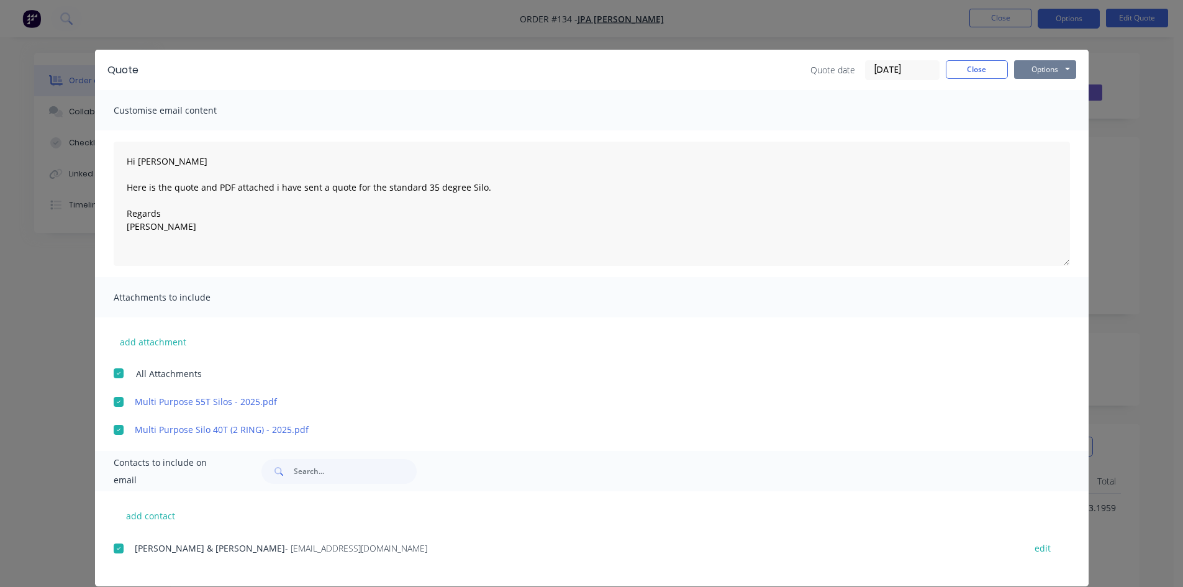
click at [1028, 73] on button "Options" at bounding box center [1045, 69] width 62 height 19
click at [1042, 133] on button "Email" at bounding box center [1053, 132] width 79 height 20
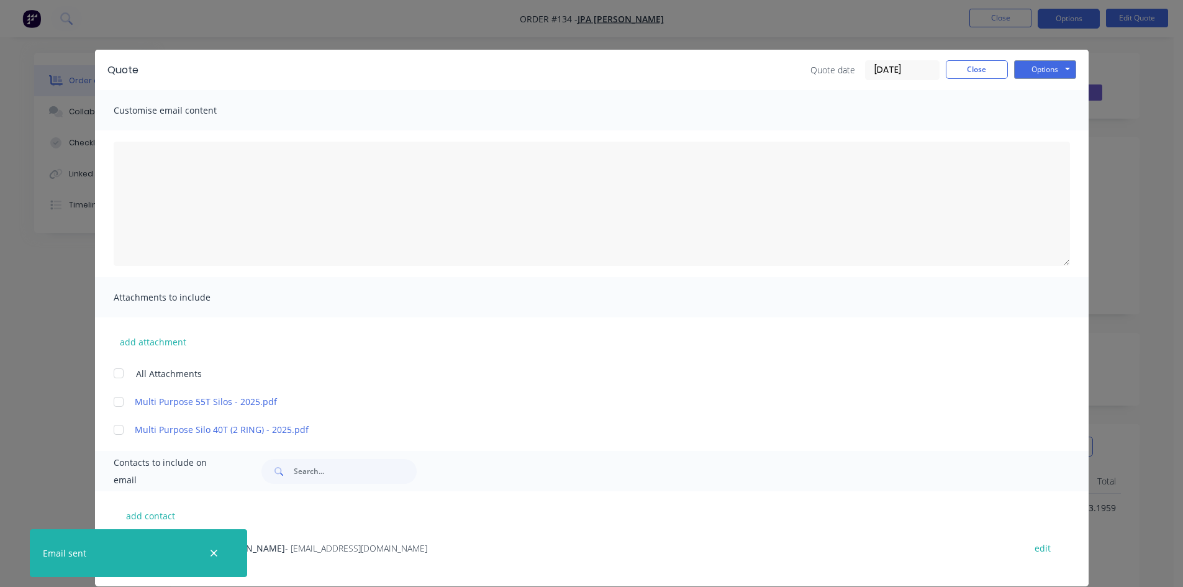
drag, startPoint x: 212, startPoint y: 553, endPoint x: 237, endPoint y: 543, distance: 26.7
click at [214, 551] on icon "button" at bounding box center [214, 553] width 8 height 11
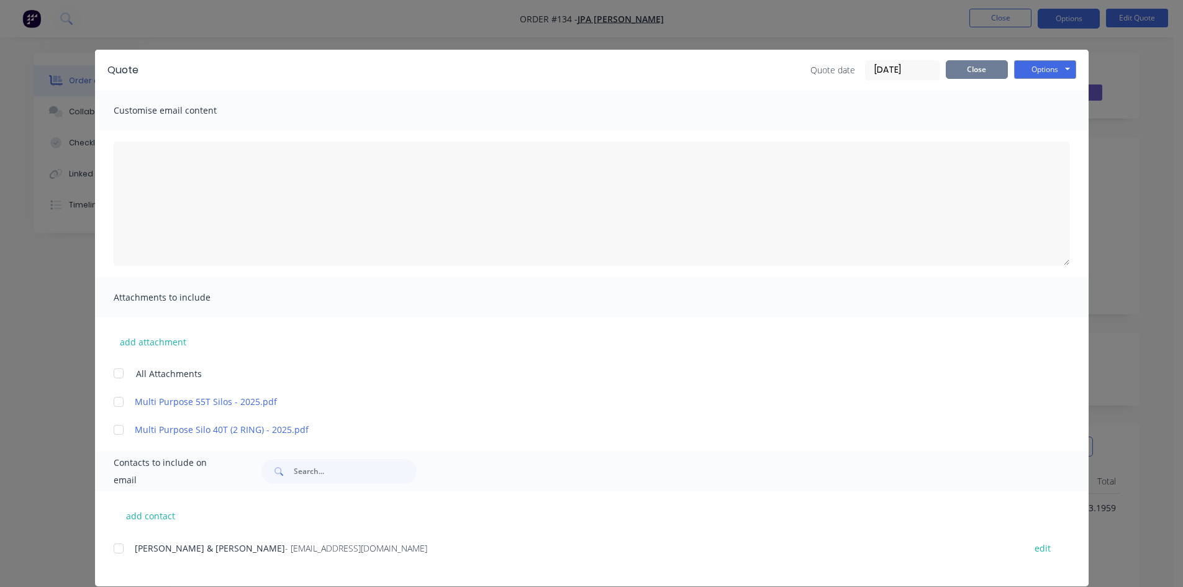
click at [963, 63] on button "Close" at bounding box center [976, 69] width 62 height 19
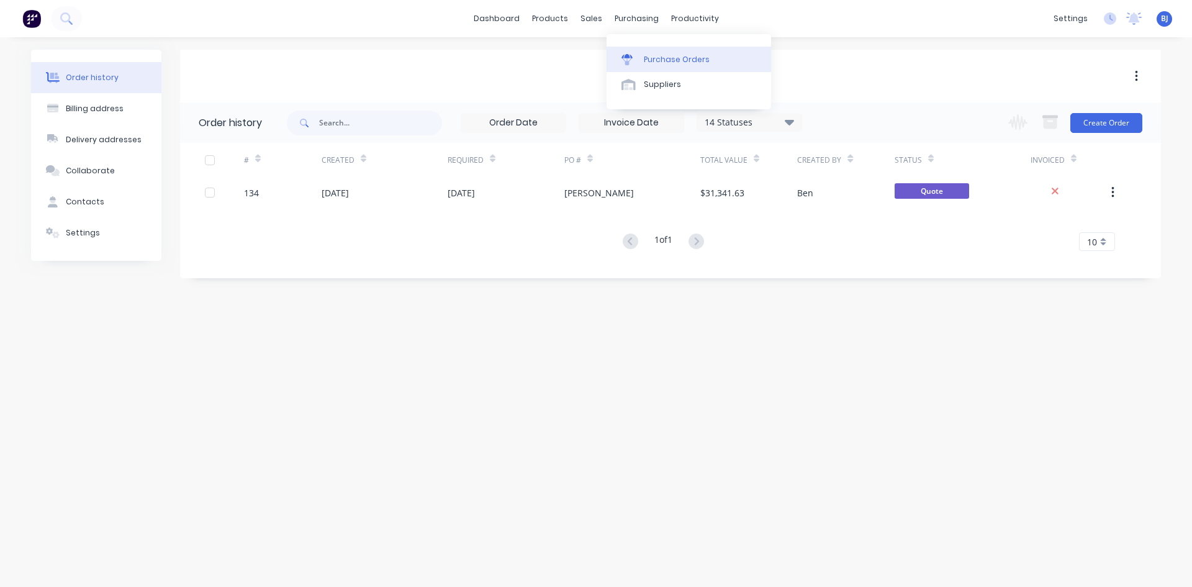
click at [639, 58] on div at bounding box center [630, 59] width 19 height 11
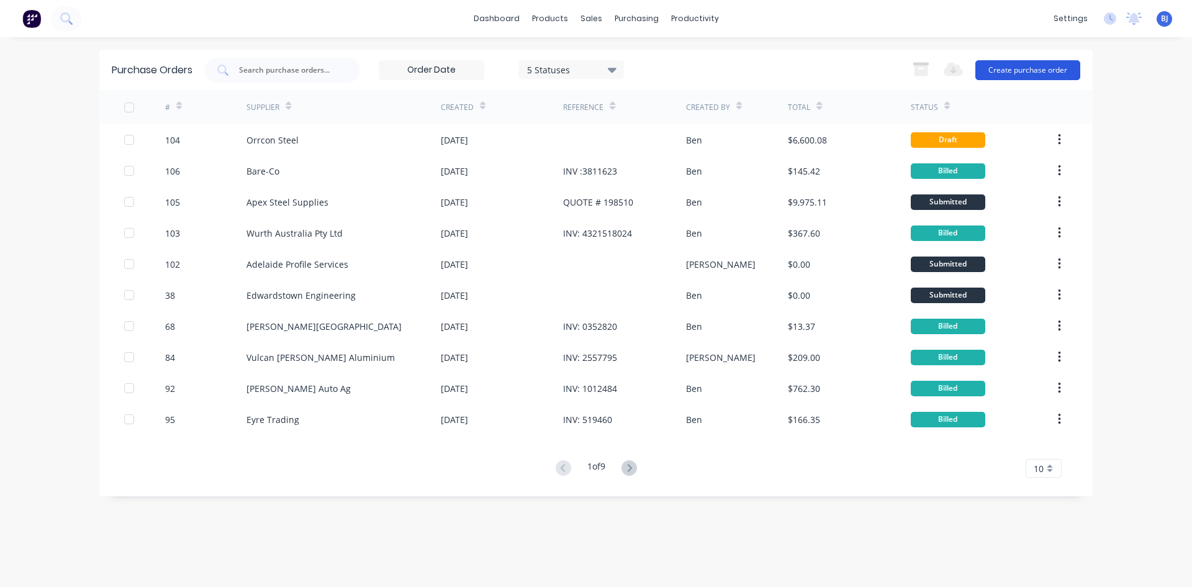
click at [1006, 70] on button "Create purchase order" at bounding box center [1027, 70] width 105 height 20
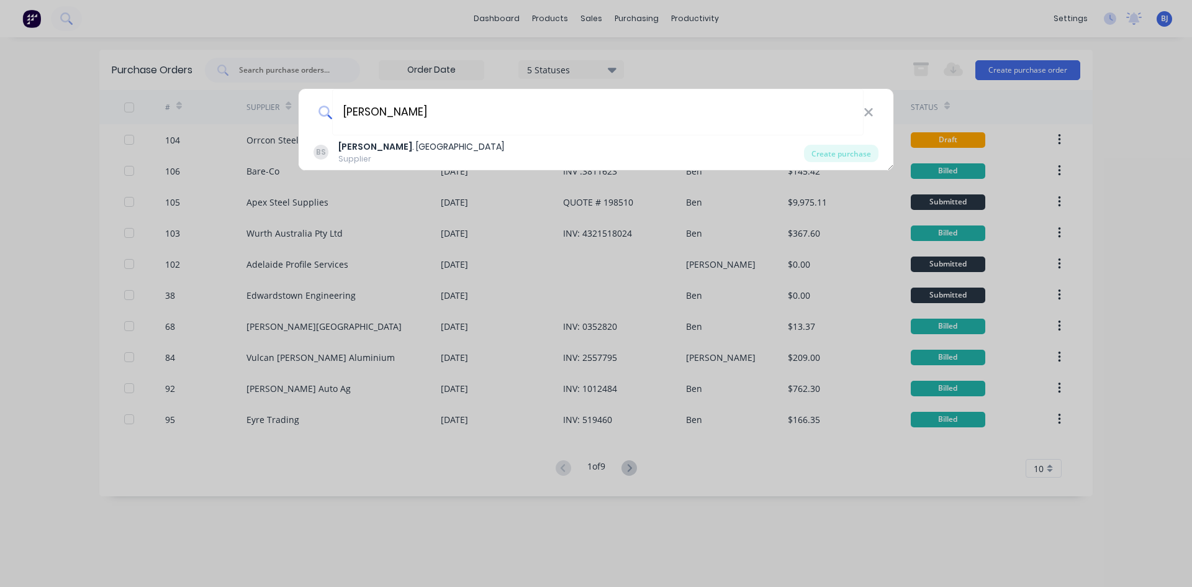
type input "B.L"
click at [364, 150] on div "B.L . Shipway" at bounding box center [421, 146] width 166 height 13
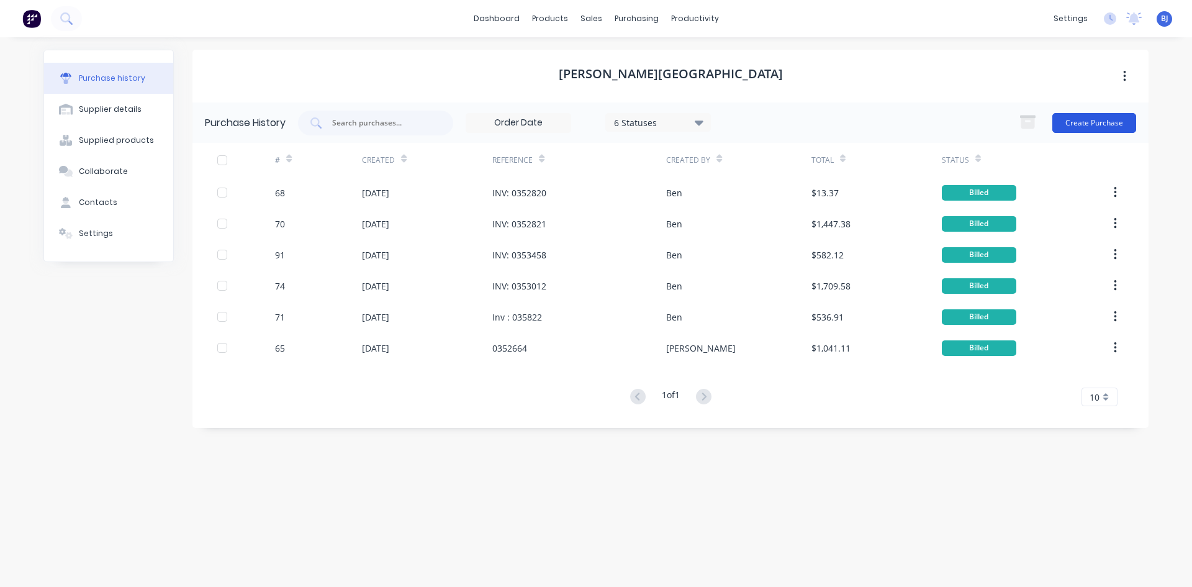
click at [1090, 125] on button "Create Purchase" at bounding box center [1094, 123] width 84 height 20
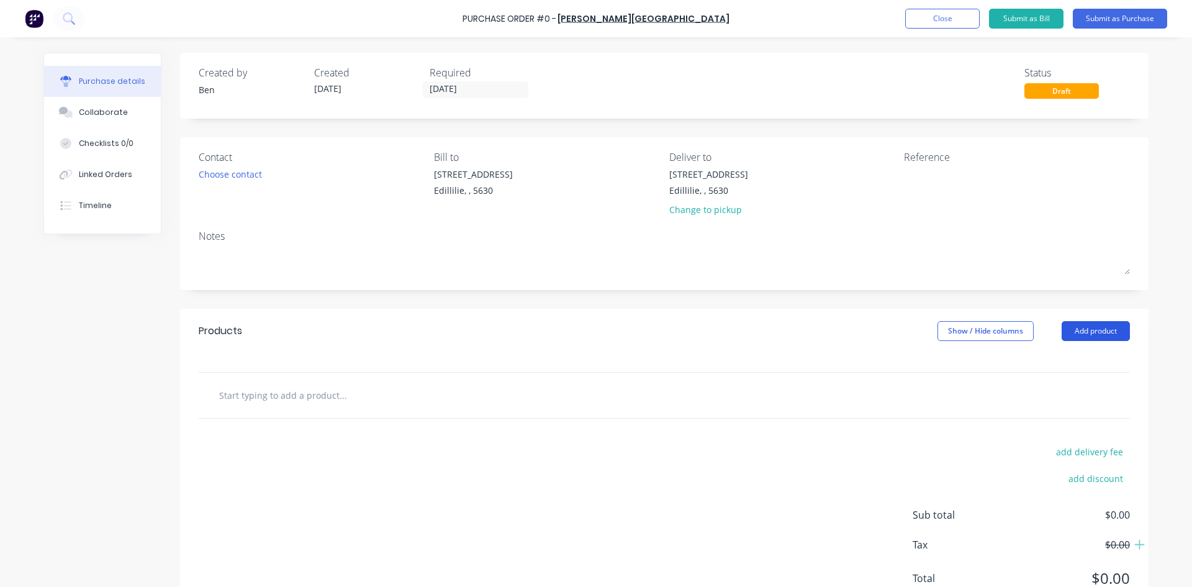
click at [1080, 335] on button "Add product" at bounding box center [1096, 331] width 68 height 20
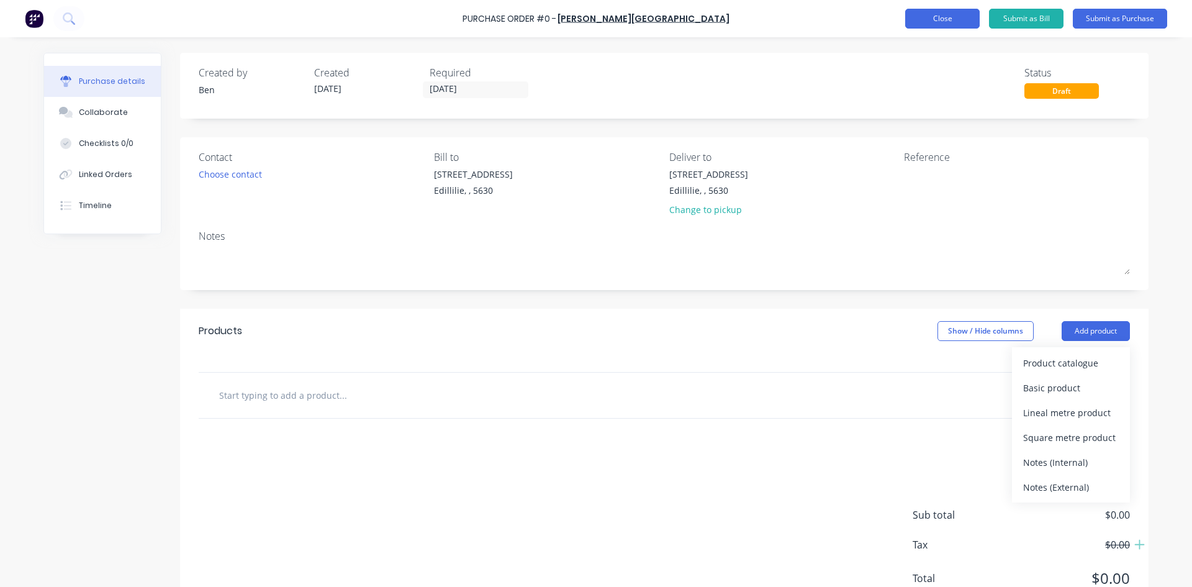
click at [936, 17] on button "Close" at bounding box center [942, 19] width 74 height 20
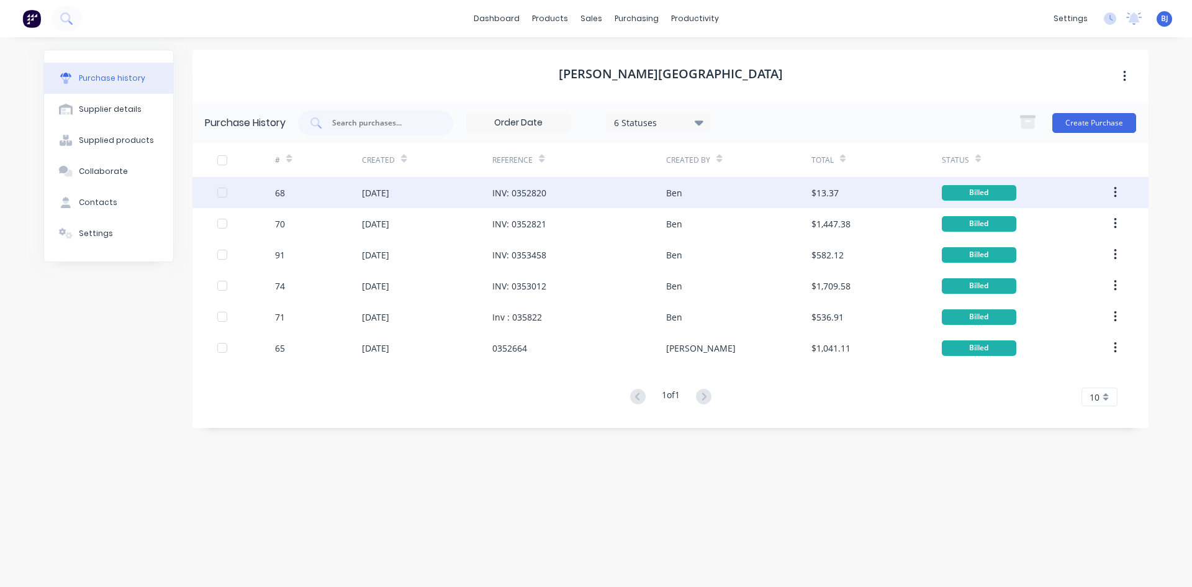
click at [542, 196] on div "INV: 0352820" at bounding box center [519, 192] width 54 height 13
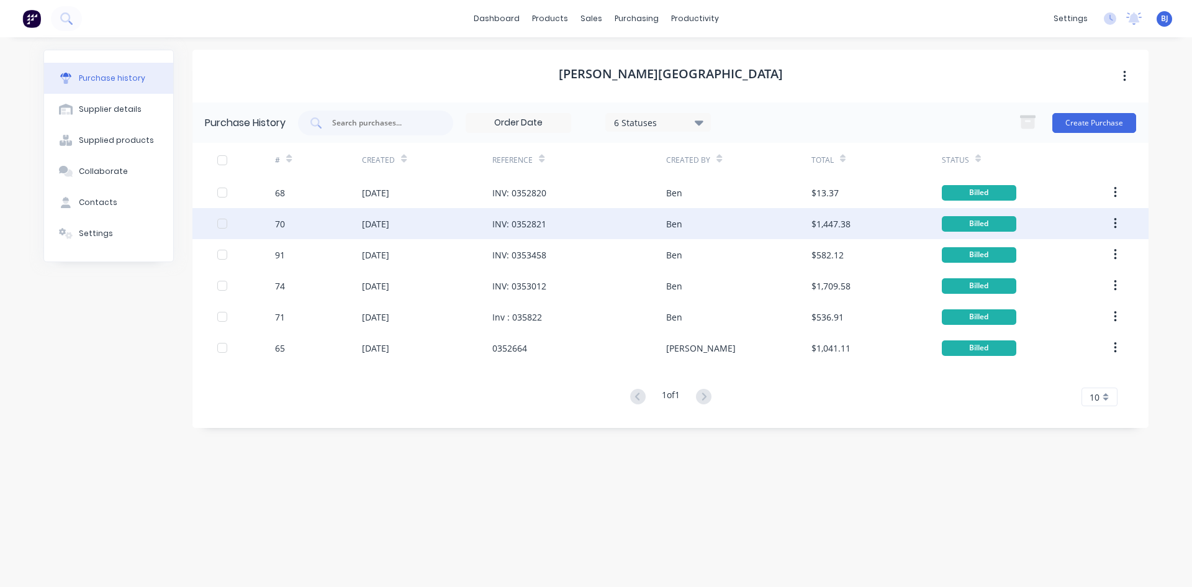
click at [511, 225] on div "INV: 0352821" at bounding box center [519, 223] width 54 height 13
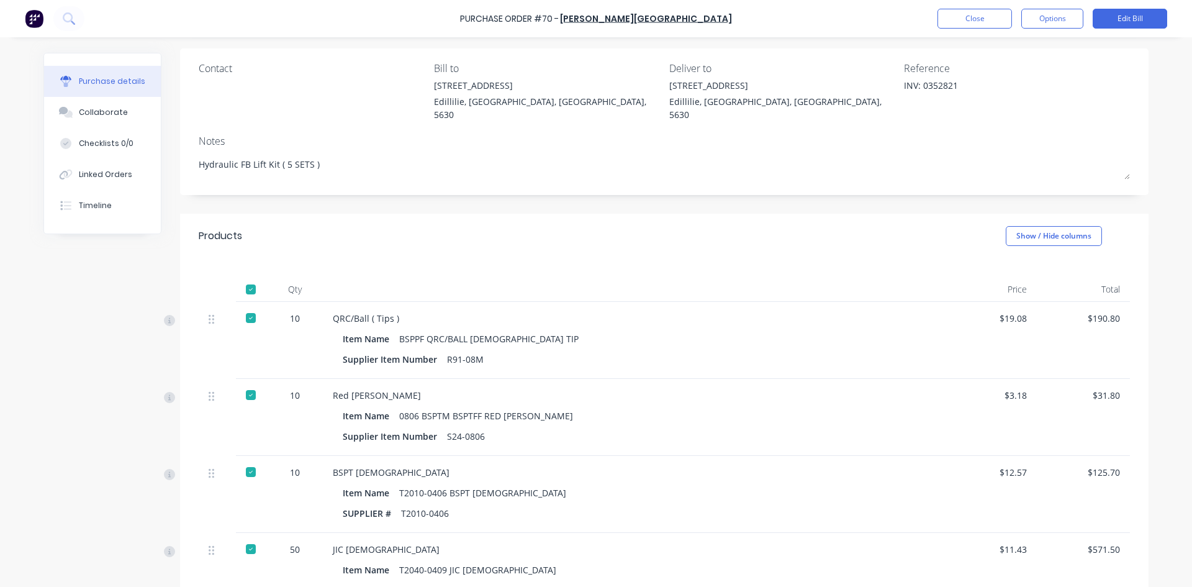
scroll to position [62, 0]
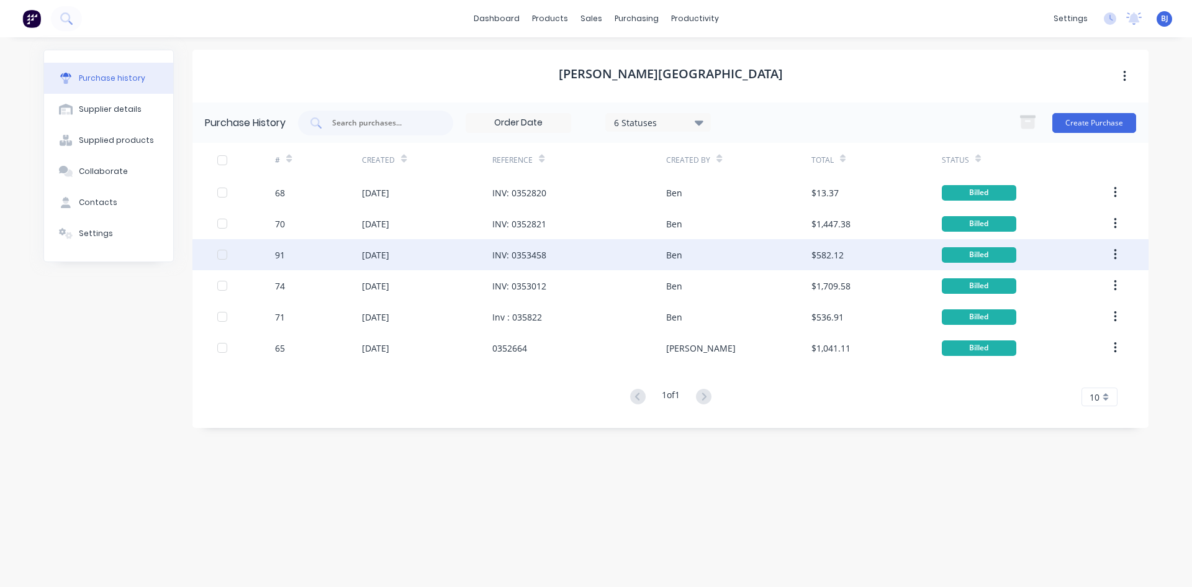
click at [492, 250] on div "INV: 0353458" at bounding box center [519, 254] width 54 height 13
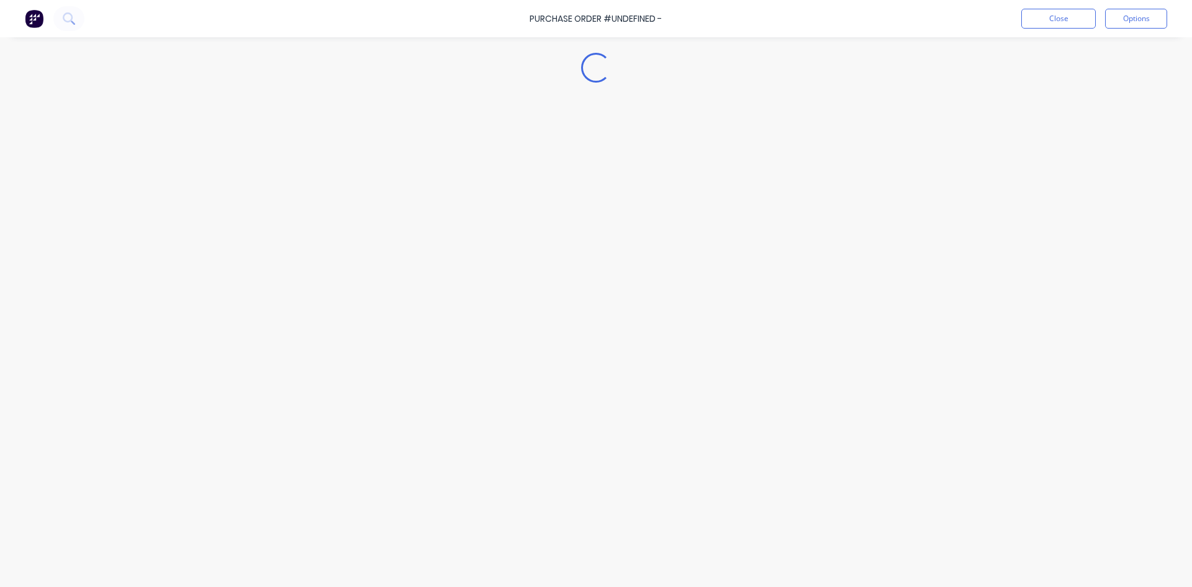
type textarea "x"
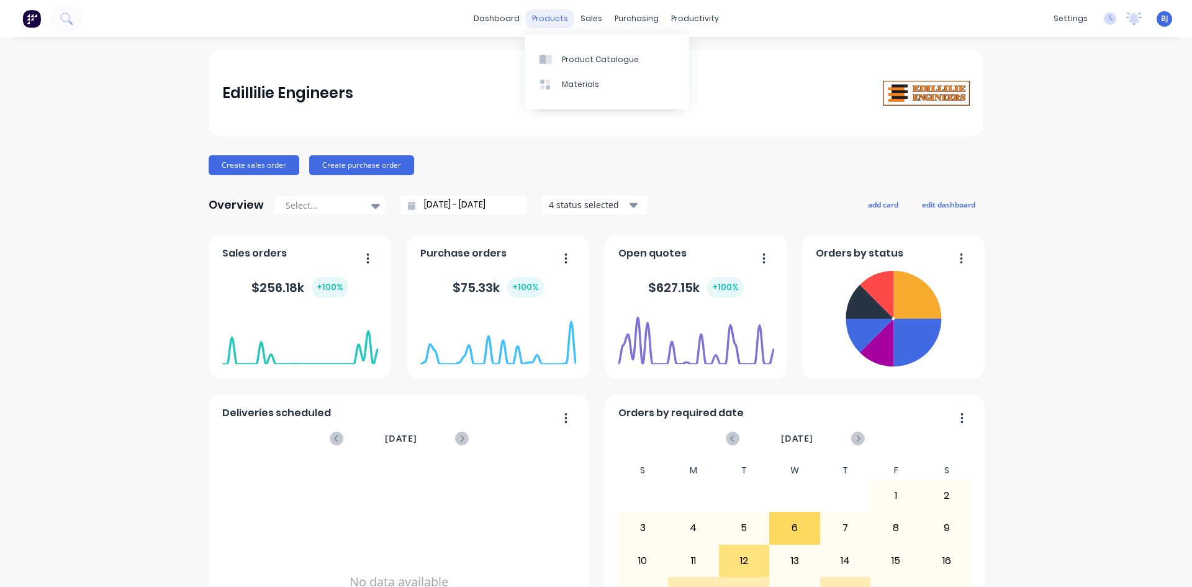
drag, startPoint x: 550, startPoint y: 22, endPoint x: 551, endPoint y: 32, distance: 10.0
click at [550, 22] on div "products" at bounding box center [550, 18] width 48 height 19
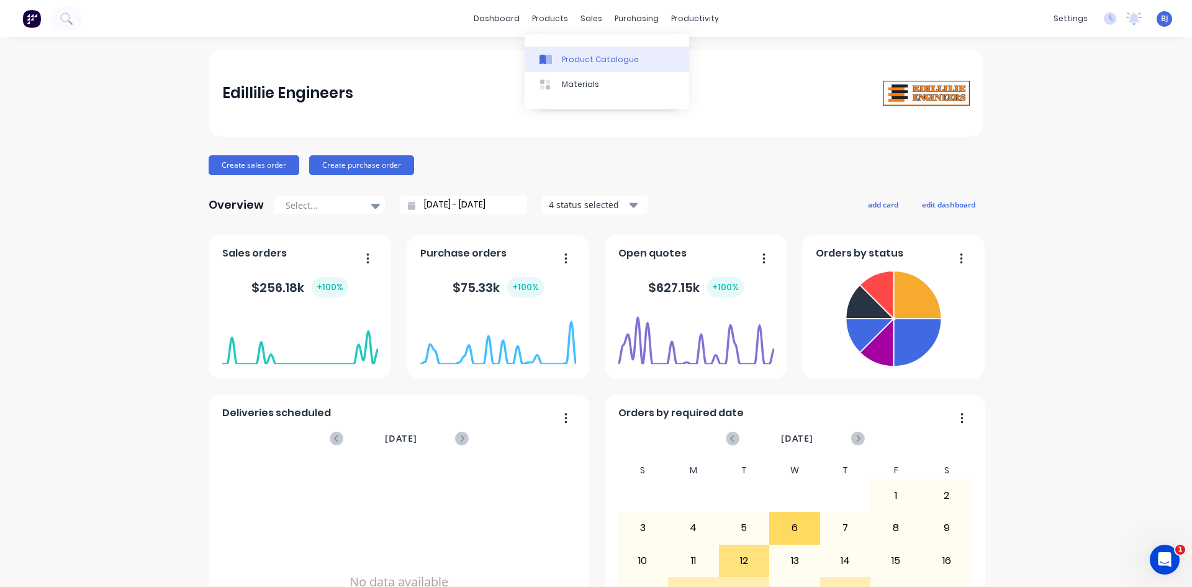
click at [554, 55] on div at bounding box center [548, 59] width 19 height 11
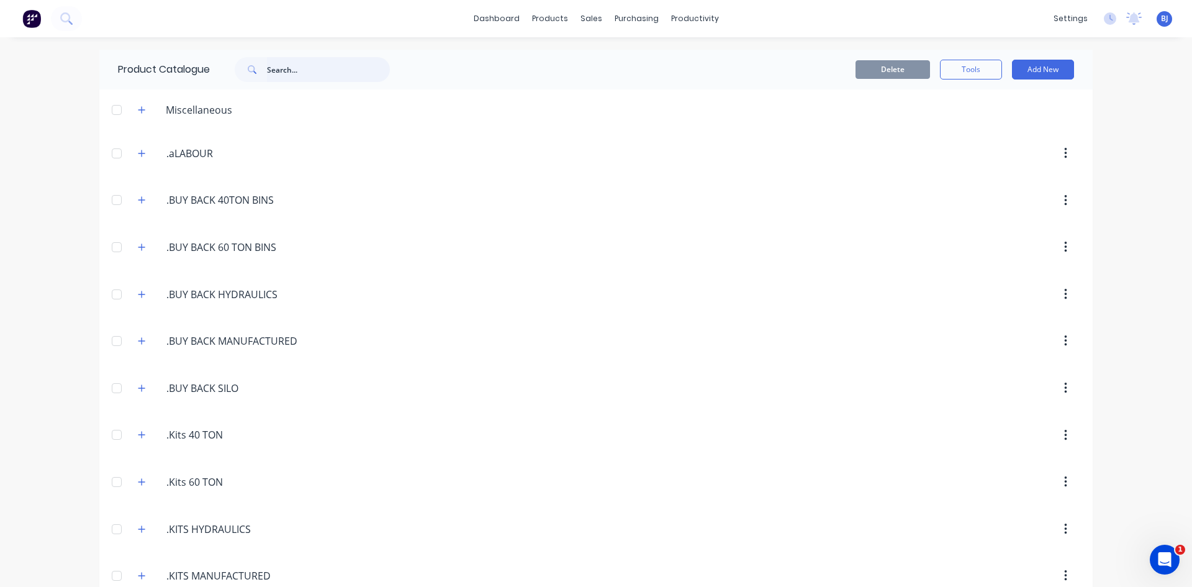
click at [276, 73] on input "text" at bounding box center [328, 69] width 123 height 25
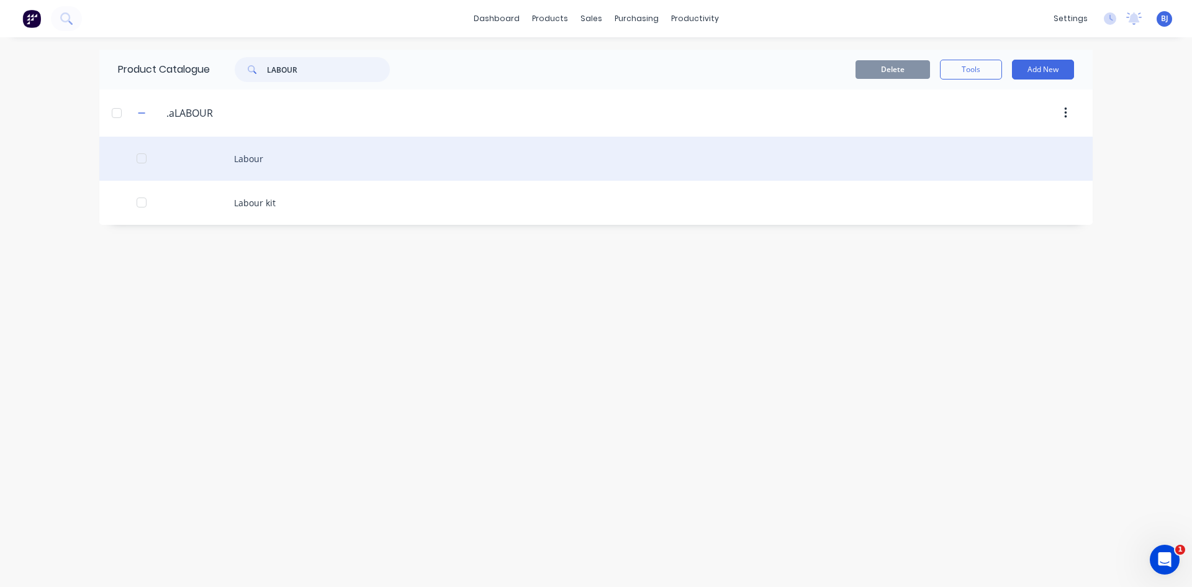
type input "LABOUR"
click at [255, 162] on div "Labour" at bounding box center [595, 159] width 993 height 44
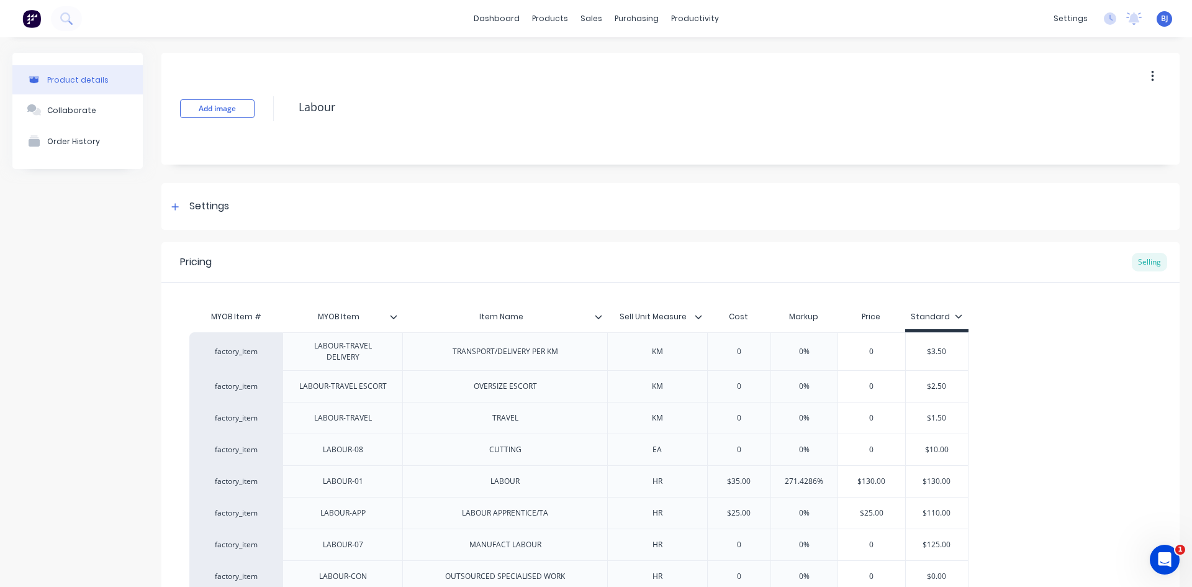
type textarea "x"
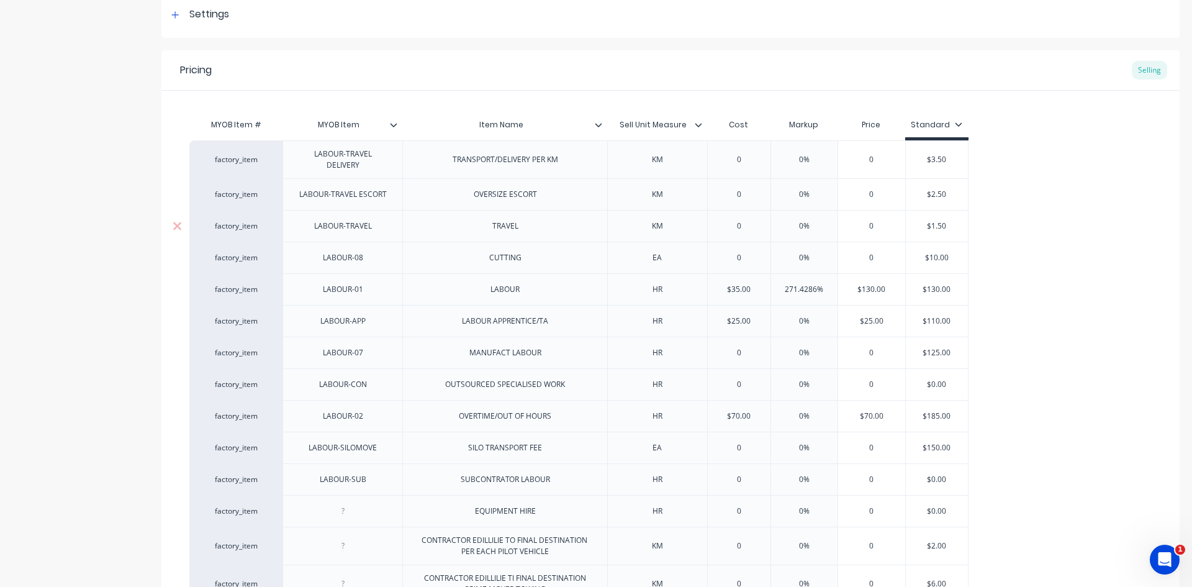
scroll to position [186, 0]
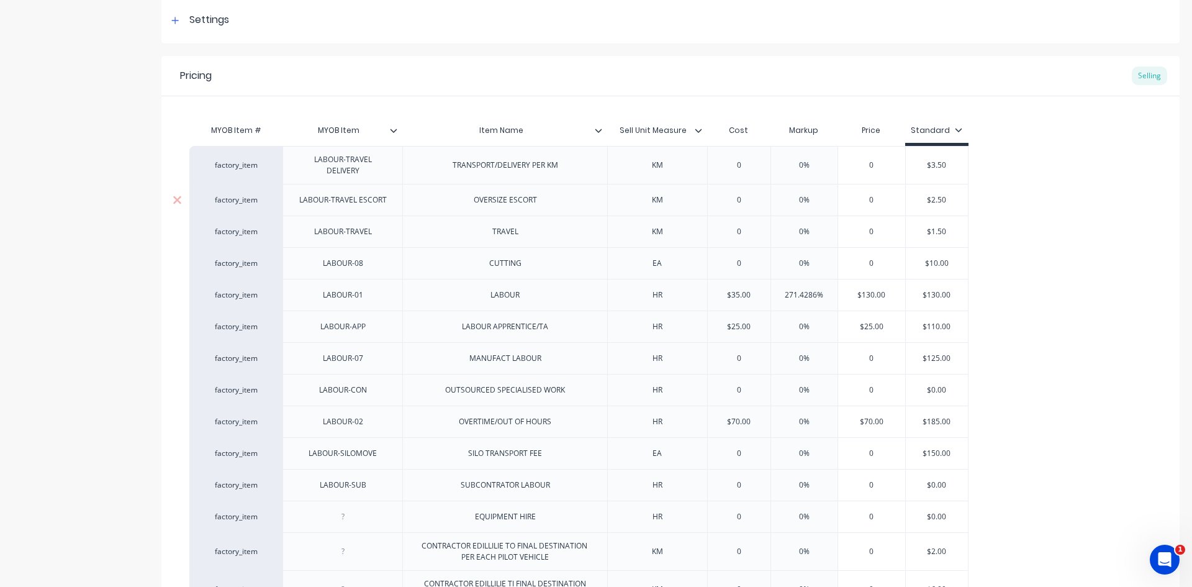
click at [543, 204] on div "OVERSIZE ESCORT" at bounding box center [505, 200] width 83 height 16
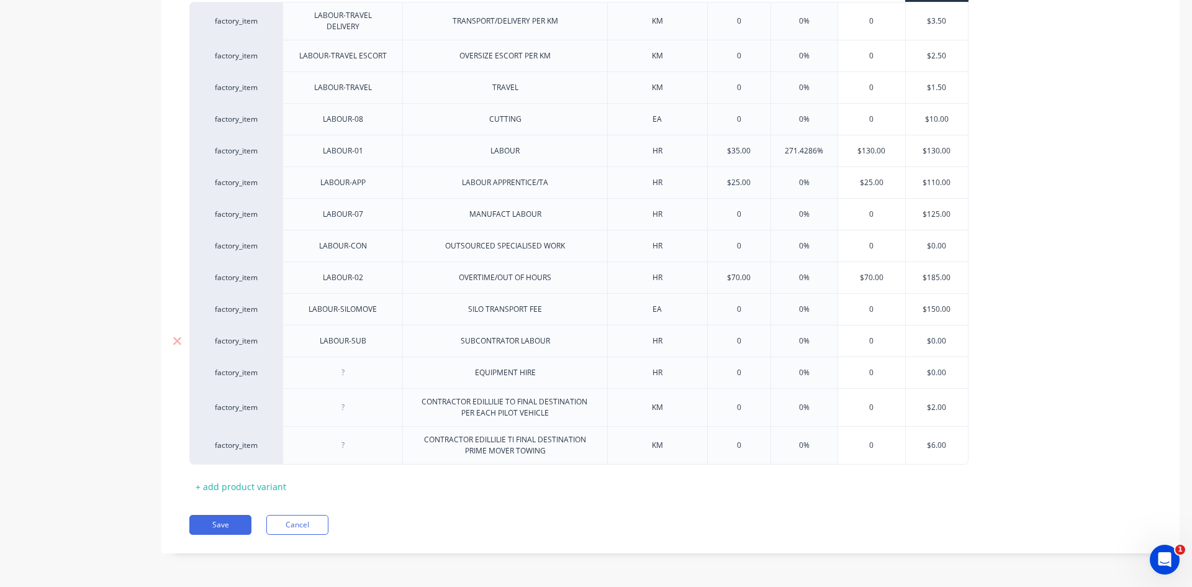
scroll to position [331, 0]
click at [232, 519] on button "Save" at bounding box center [220, 524] width 62 height 20
type textarea "x"
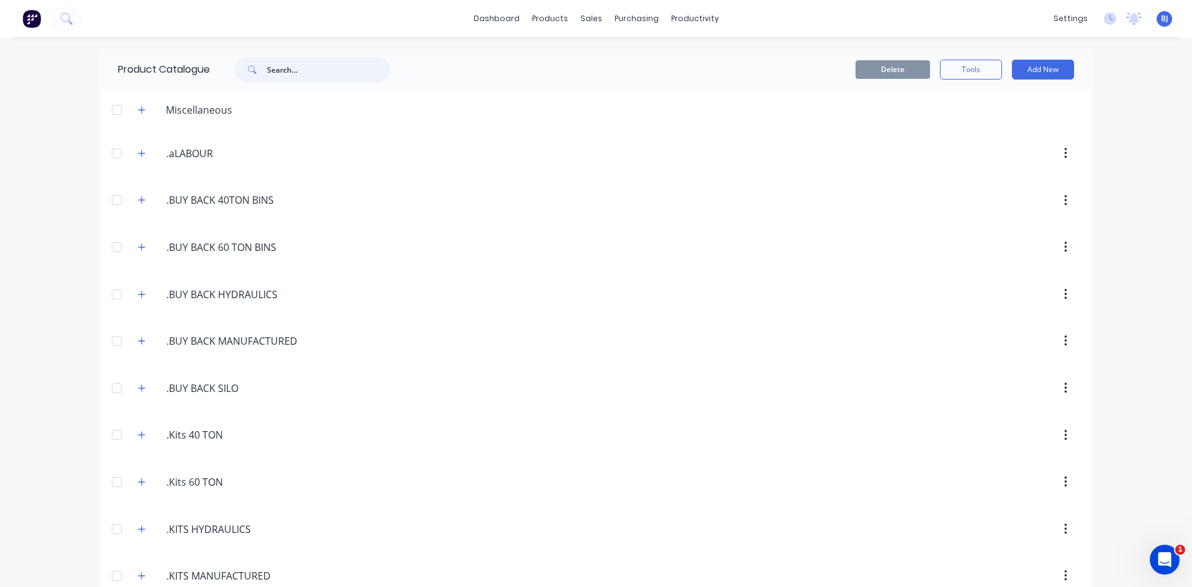
click at [271, 70] on input "text" at bounding box center [328, 69] width 123 height 25
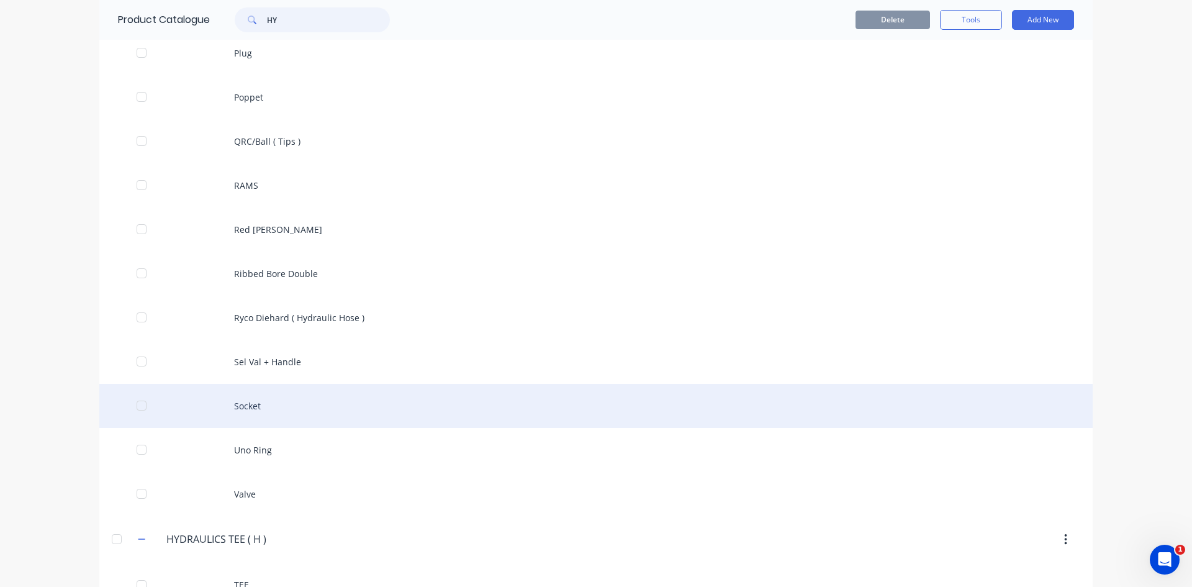
scroll to position [2224, 0]
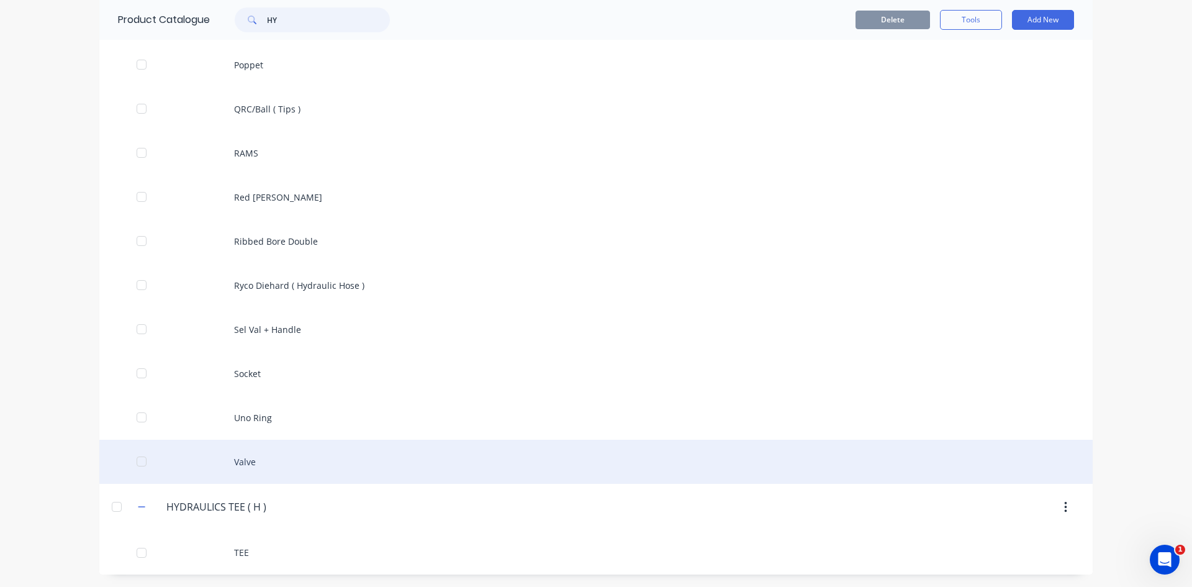
type input "HY"
click at [265, 461] on div "Valve" at bounding box center [595, 462] width 993 height 44
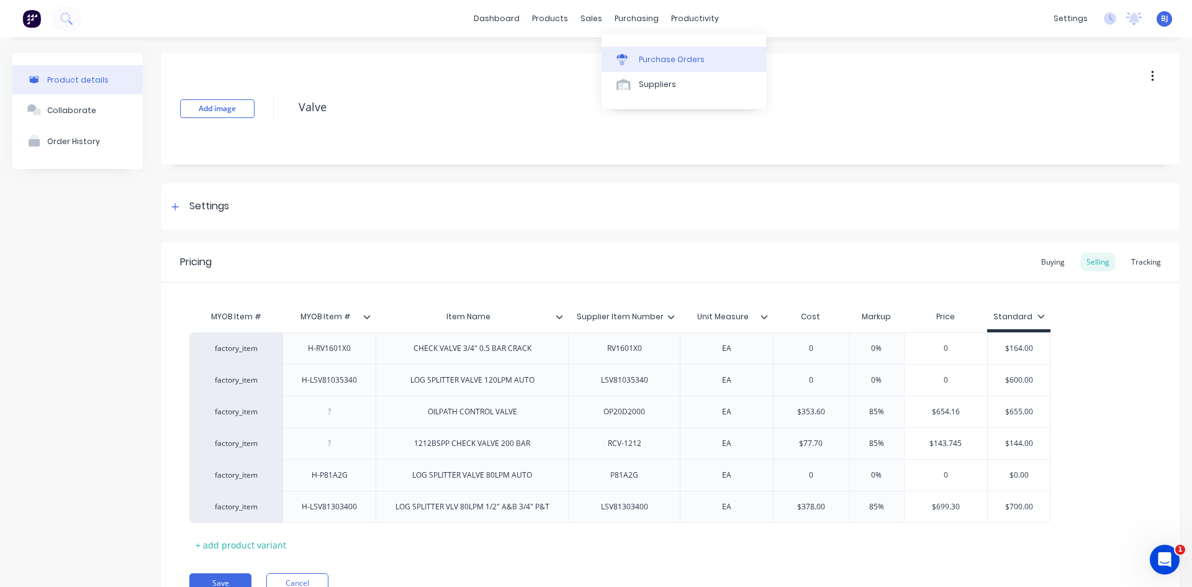
click at [640, 63] on div "Purchase Orders" at bounding box center [672, 59] width 66 height 11
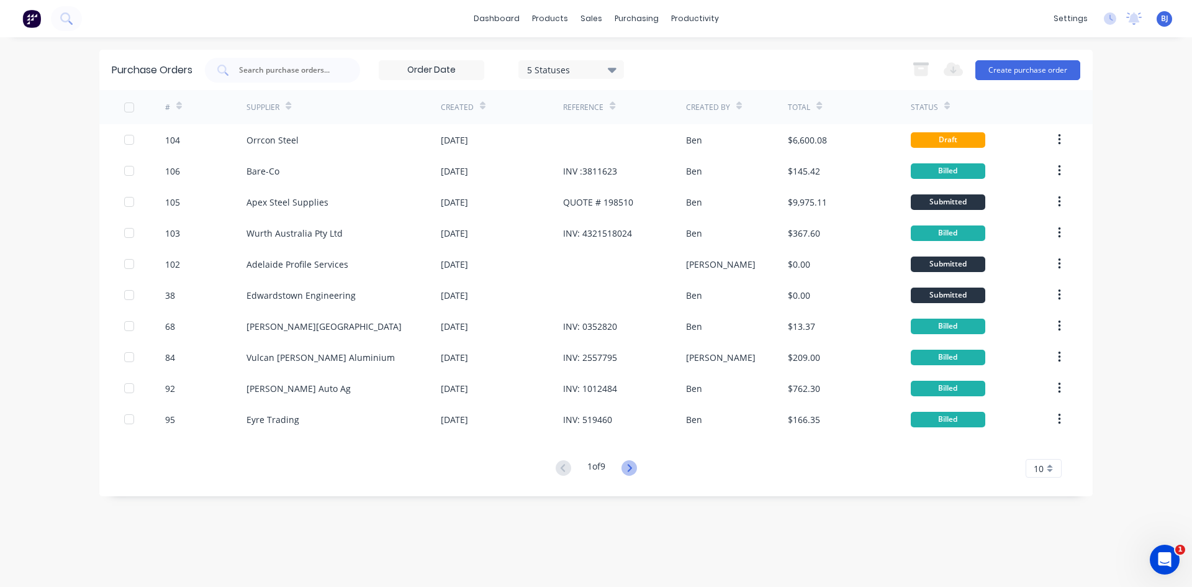
click at [631, 470] on icon at bounding box center [629, 467] width 4 height 7
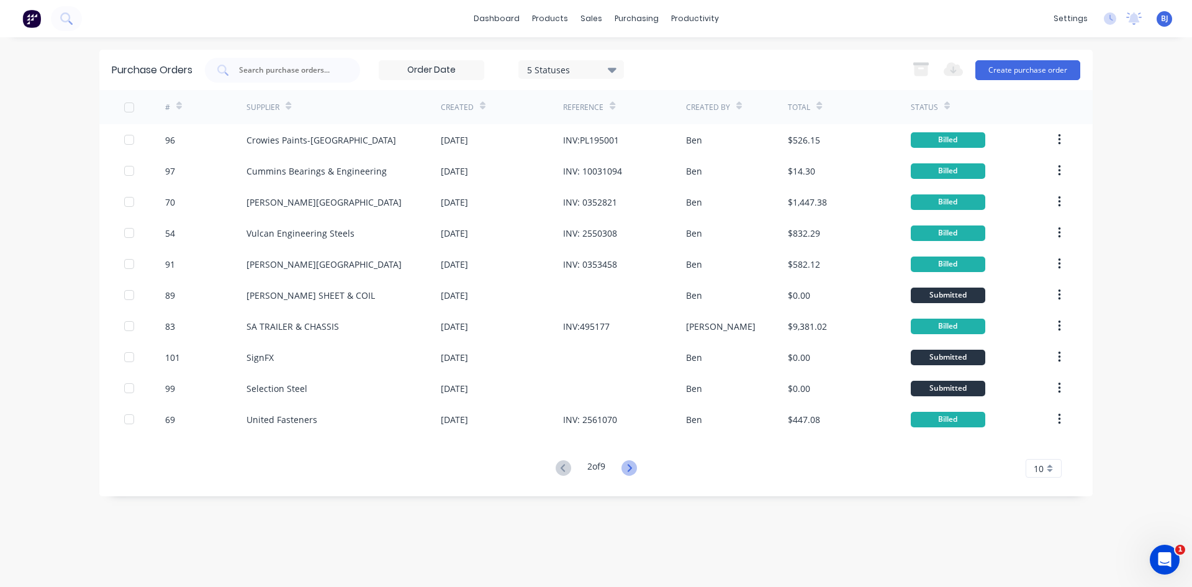
click at [631, 471] on icon at bounding box center [629, 467] width 4 height 7
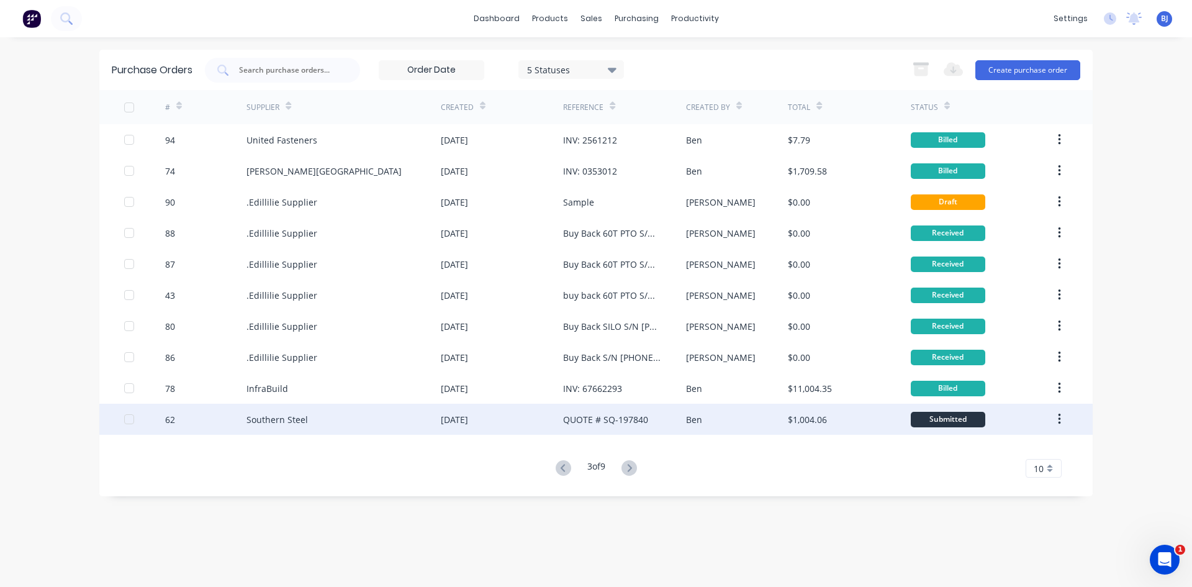
click at [620, 422] on div "QUOTE # SQ-197840" at bounding box center [605, 419] width 85 height 13
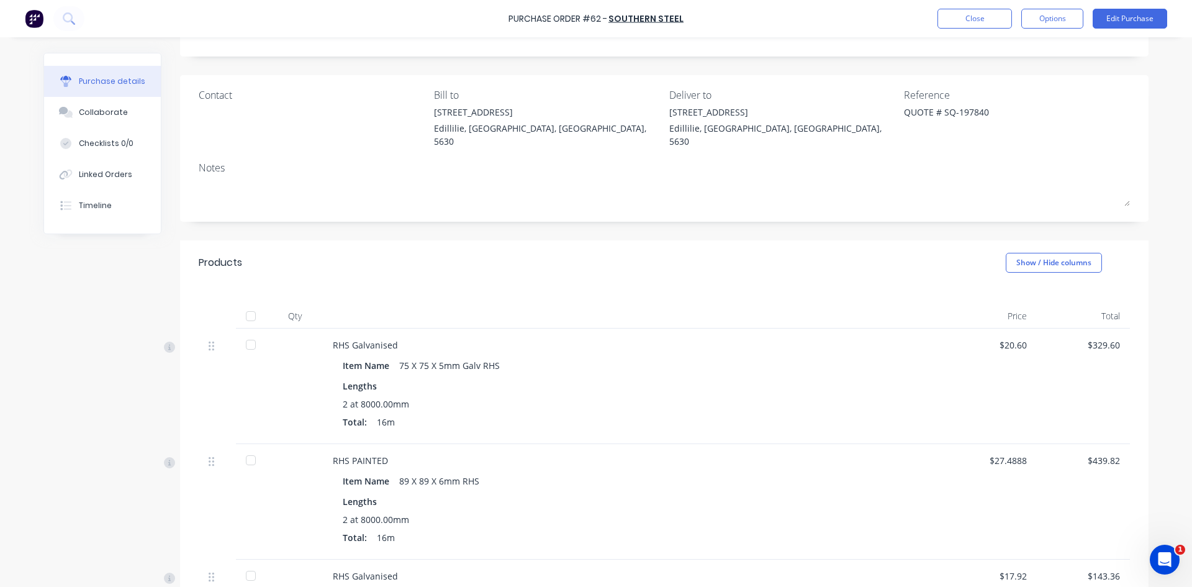
scroll to position [124, 0]
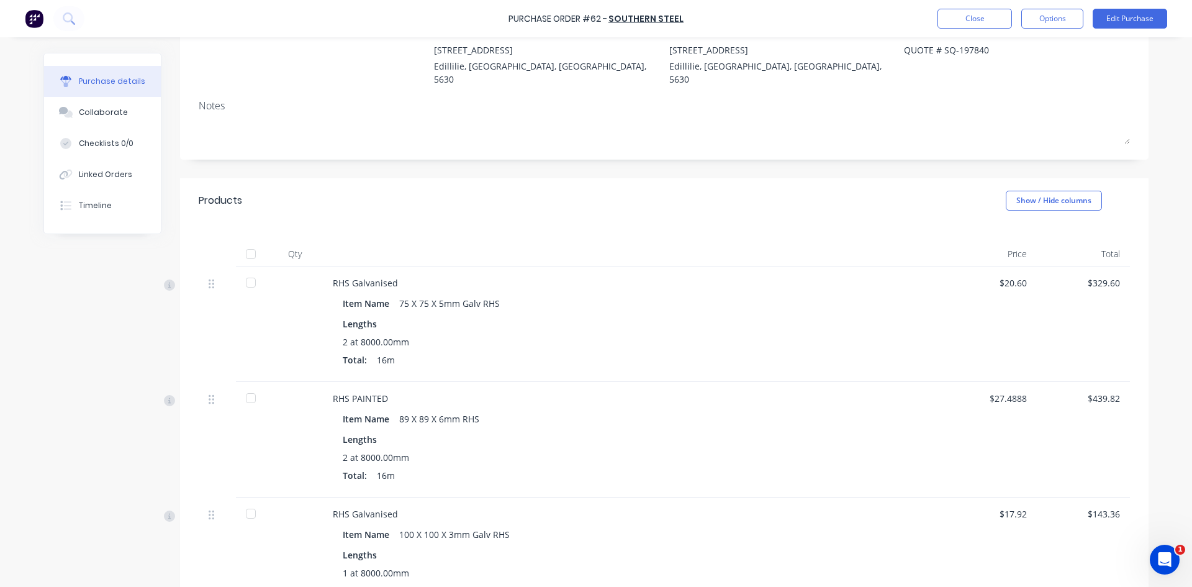
click at [1089, 276] on div "$329.60" at bounding box center [1083, 282] width 73 height 13
click at [1055, 331] on div "$329.60" at bounding box center [1083, 323] width 93 height 115
click at [1142, 17] on button "Edit Purchase" at bounding box center [1130, 19] width 74 height 20
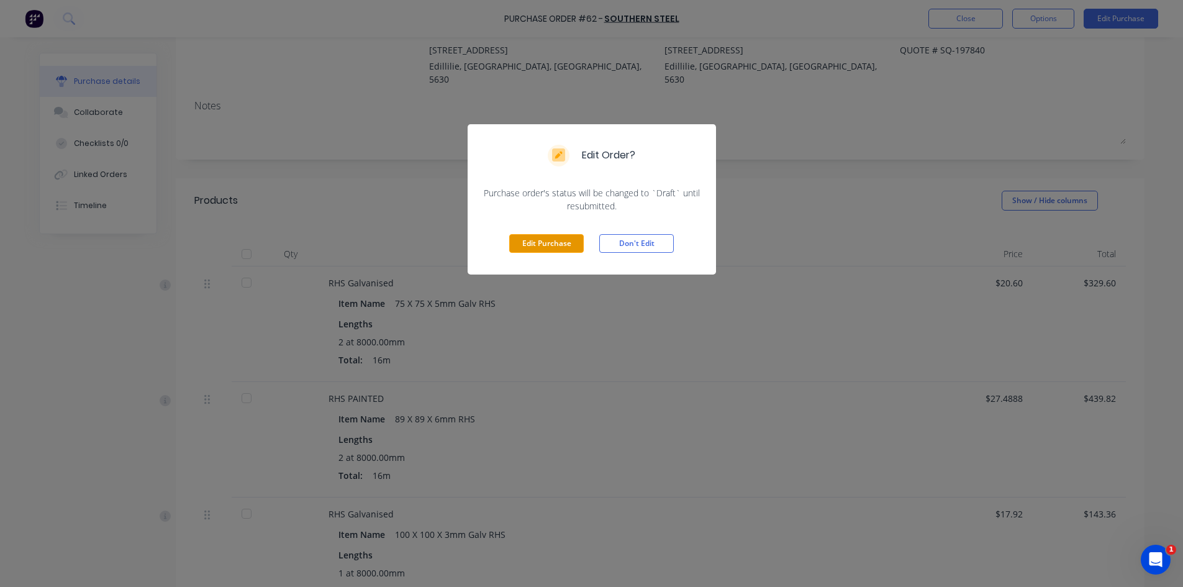
click at [537, 237] on button "Edit Purchase" at bounding box center [546, 243] width 74 height 19
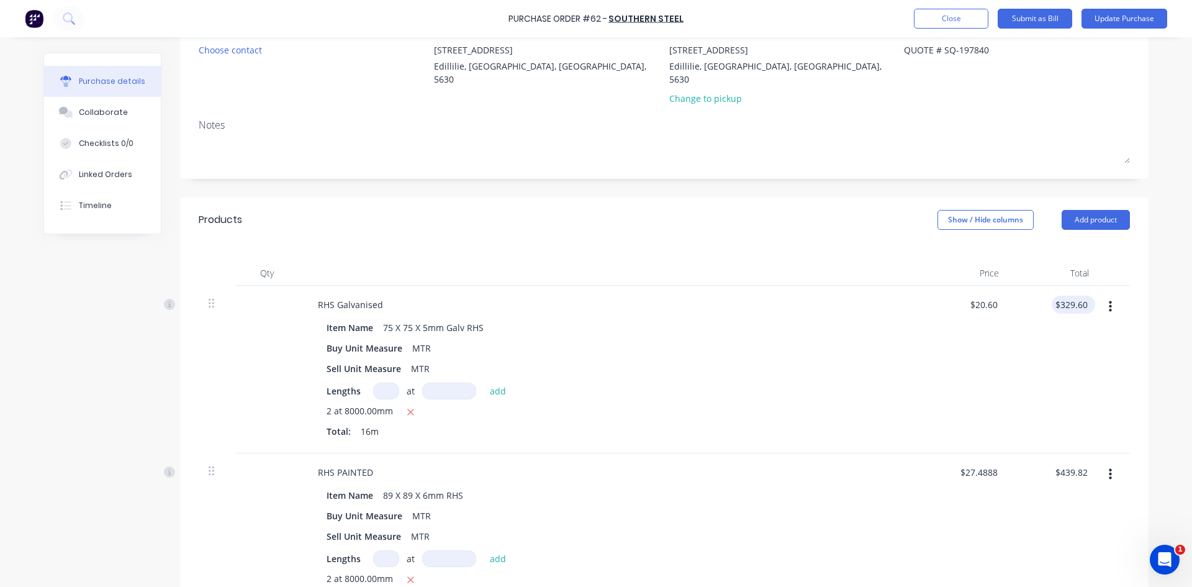
drag, startPoint x: 1068, startPoint y: 290, endPoint x: 1054, endPoint y: 289, distance: 13.7
click at [1054, 295] on div "$329.60 $329.60" at bounding box center [1073, 304] width 43 height 18
type textarea "x"
drag, startPoint x: 1053, startPoint y: 292, endPoint x: 1106, endPoint y: 292, distance: 52.2
click at [1106, 292] on div "RHS Galvanised Item Name 75 X 75 X 5mm Galv RHS Buy Unit Measure MTR Sell Unit …" at bounding box center [664, 370] width 931 height 168
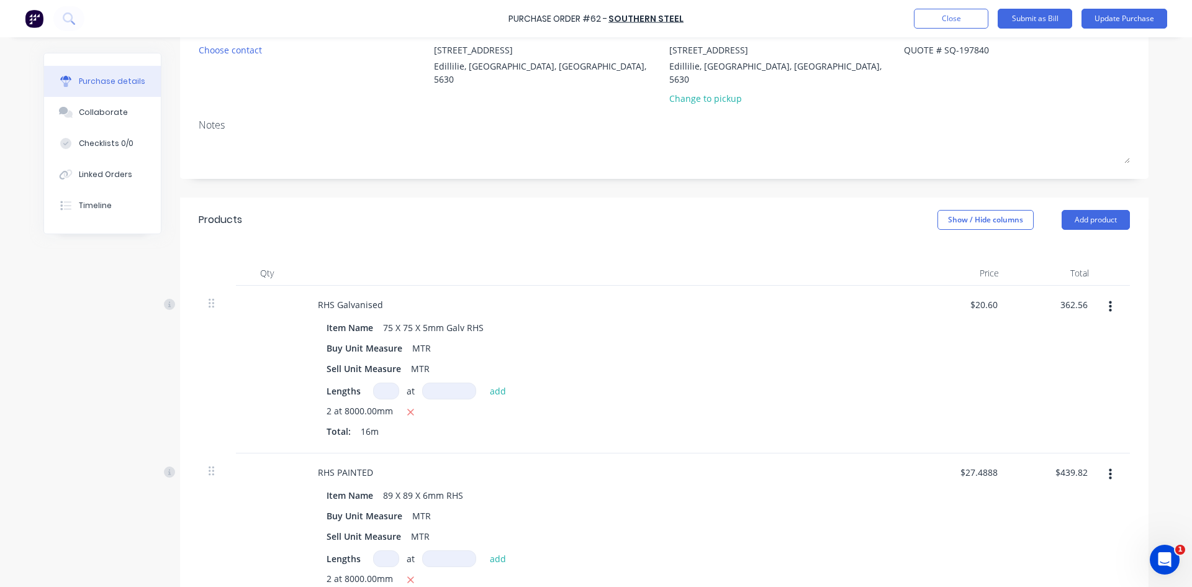
type input "362.56"
type textarea "x"
type input "$22.66"
type input "$362.56"
click at [1073, 365] on div "$362.56 $362.56" at bounding box center [1054, 370] width 90 height 168
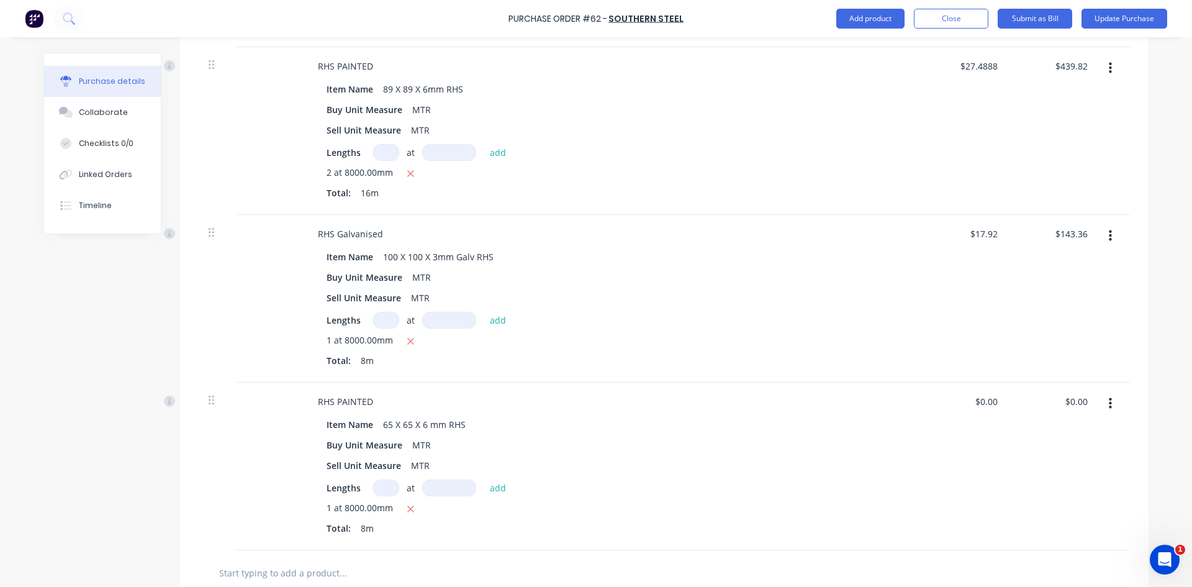
scroll to position [559, 0]
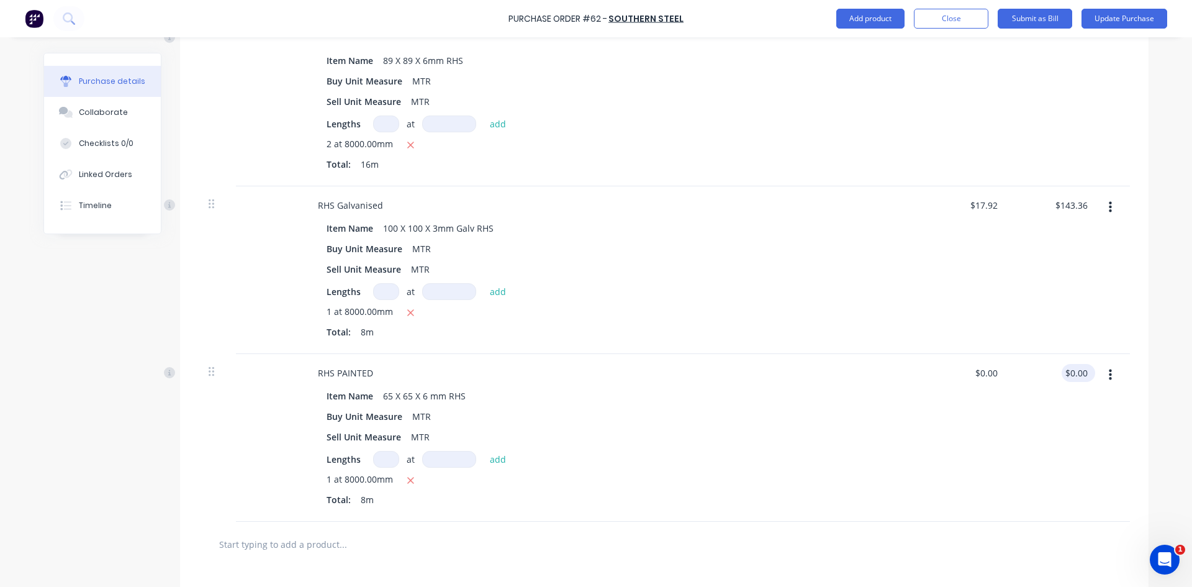
type textarea "x"
drag, startPoint x: 1083, startPoint y: 356, endPoint x: 1053, endPoint y: 366, distance: 31.4
click at [1053, 364] on div "0.00 0.00" at bounding box center [1054, 438] width 90 height 168
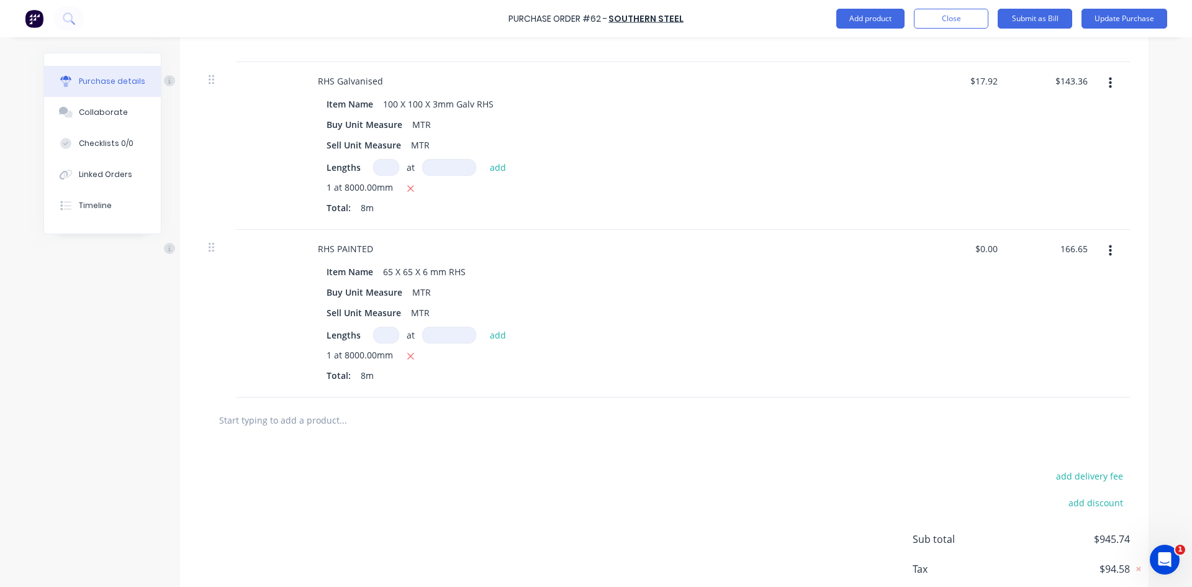
scroll to position [742, 0]
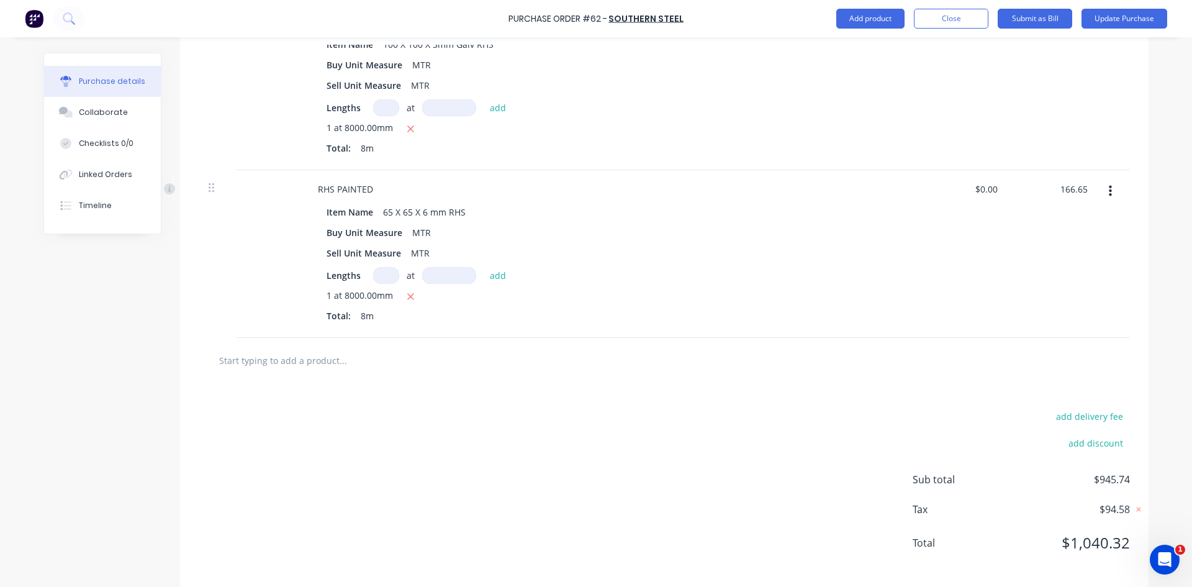
type input "166.65"
type textarea "x"
type input "$20.8313"
type input "$166.65"
click at [865, 398] on div "add delivery fee add discount Sub total $1,112.39 Tax $111.25 Total $1,223.64" at bounding box center [664, 485] width 968 height 204
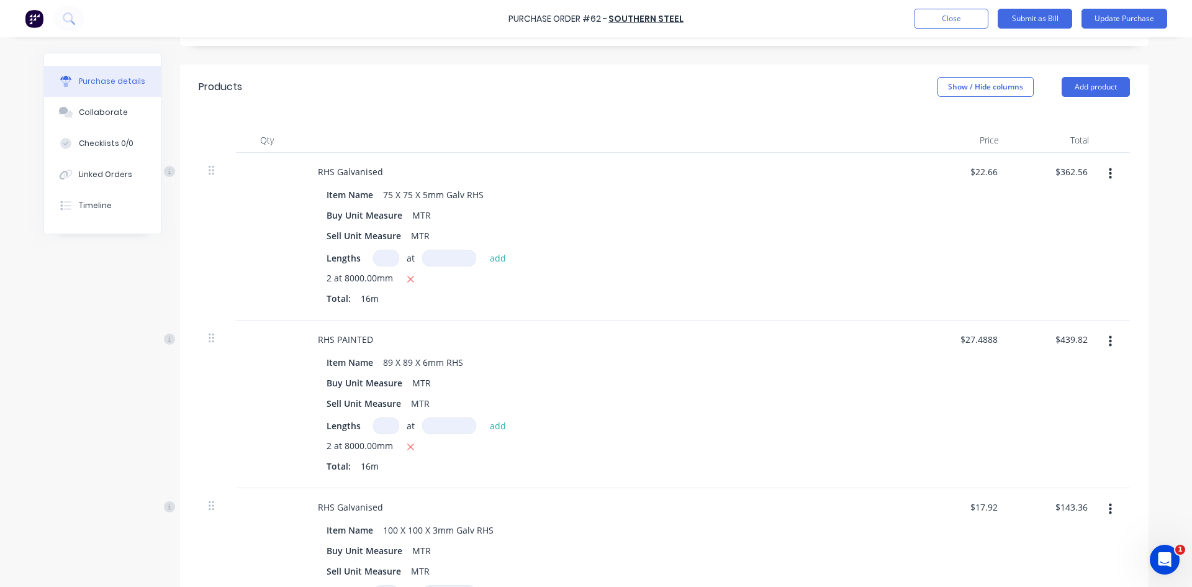
scroll to position [246, 0]
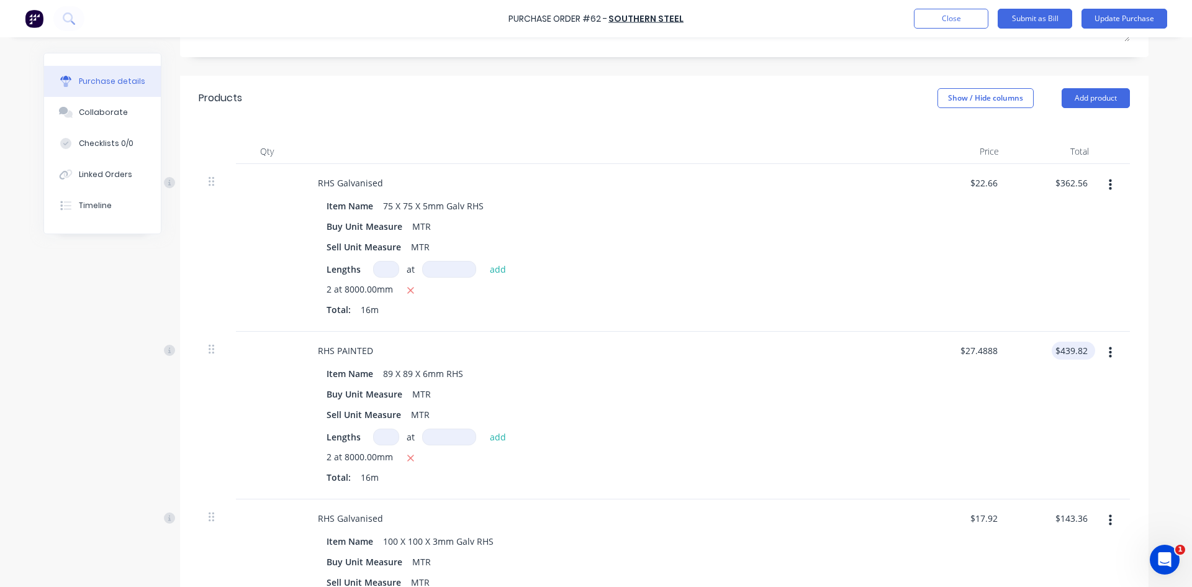
type textarea "x"
drag, startPoint x: 1081, startPoint y: 335, endPoint x: 1046, endPoint y: 344, distance: 36.6
click at [1046, 344] on div "439.82 439.82" at bounding box center [1054, 416] width 90 height 168
type input "483.80"
type textarea "x"
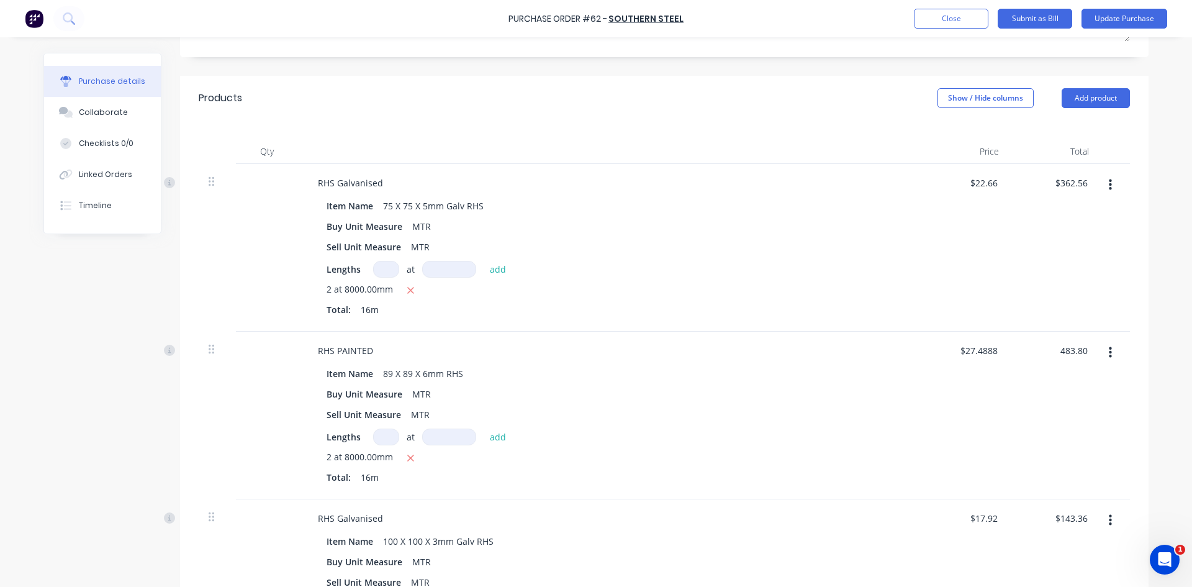
type input "$30.2375"
type input "$483.80"
click at [1072, 389] on div "$483.80 $483.80" at bounding box center [1054, 416] width 90 height 168
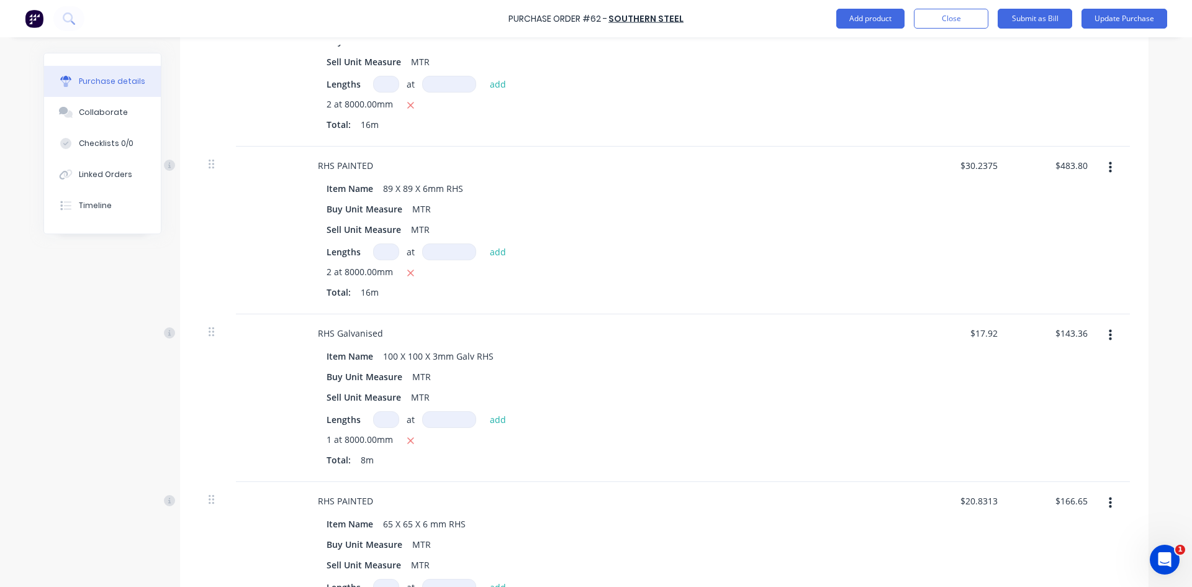
scroll to position [432, 0]
type textarea "x"
drag, startPoint x: 1085, startPoint y: 317, endPoint x: 1046, endPoint y: 319, distance: 39.2
click at [1046, 319] on div "143.36 143.36" at bounding box center [1054, 397] width 90 height 168
type input "157.70"
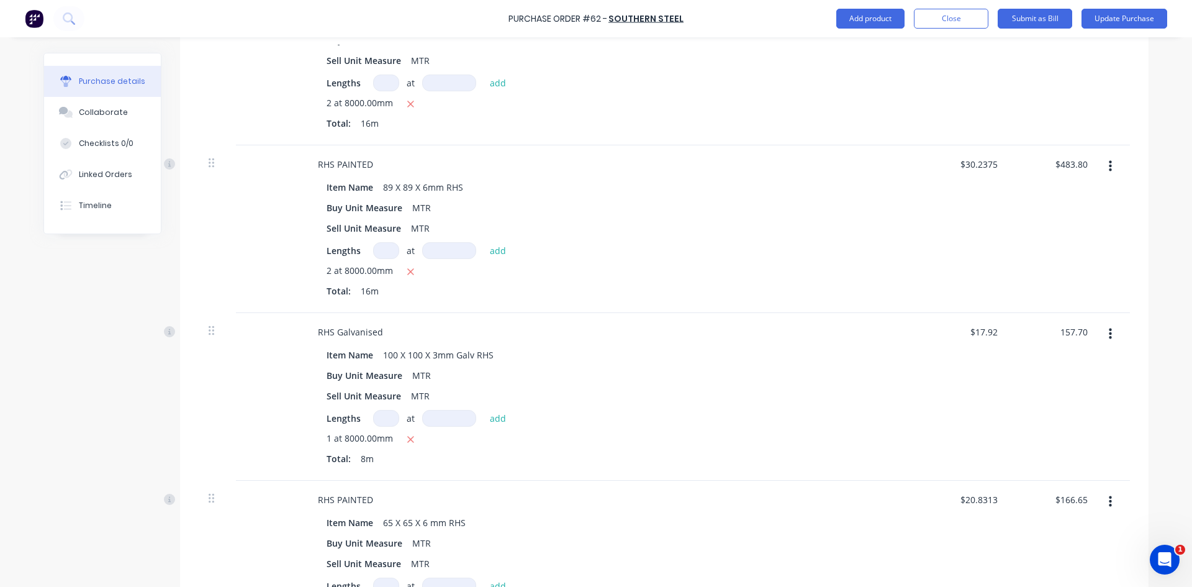
type textarea "x"
type input "$19.7125"
type input "$157.70"
click at [1027, 414] on div "$157.70 $157.70" at bounding box center [1054, 397] width 90 height 168
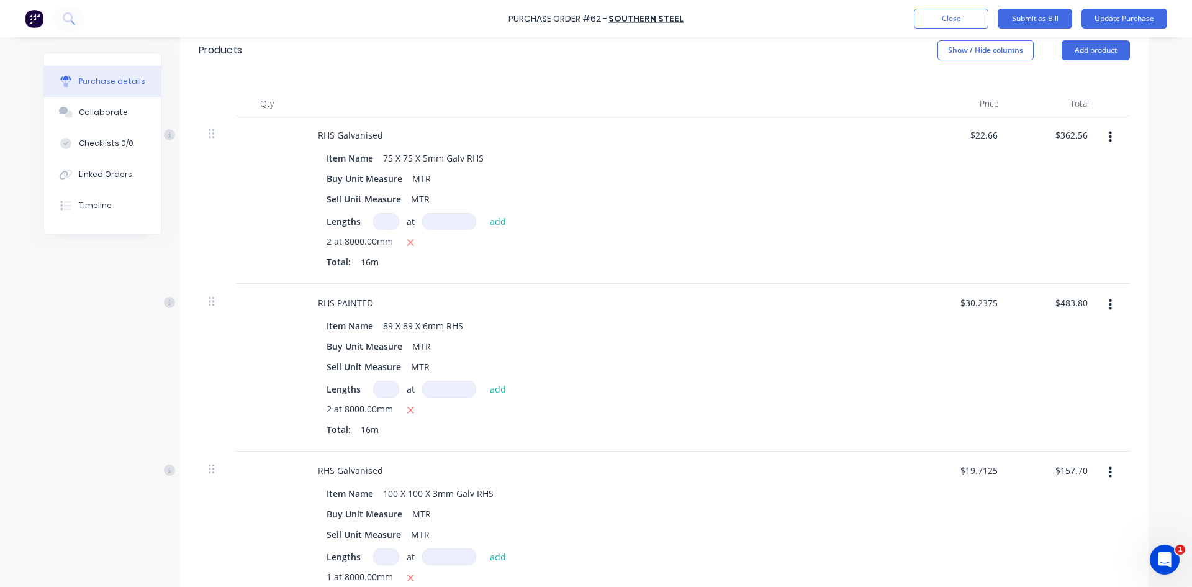
scroll to position [184, 0]
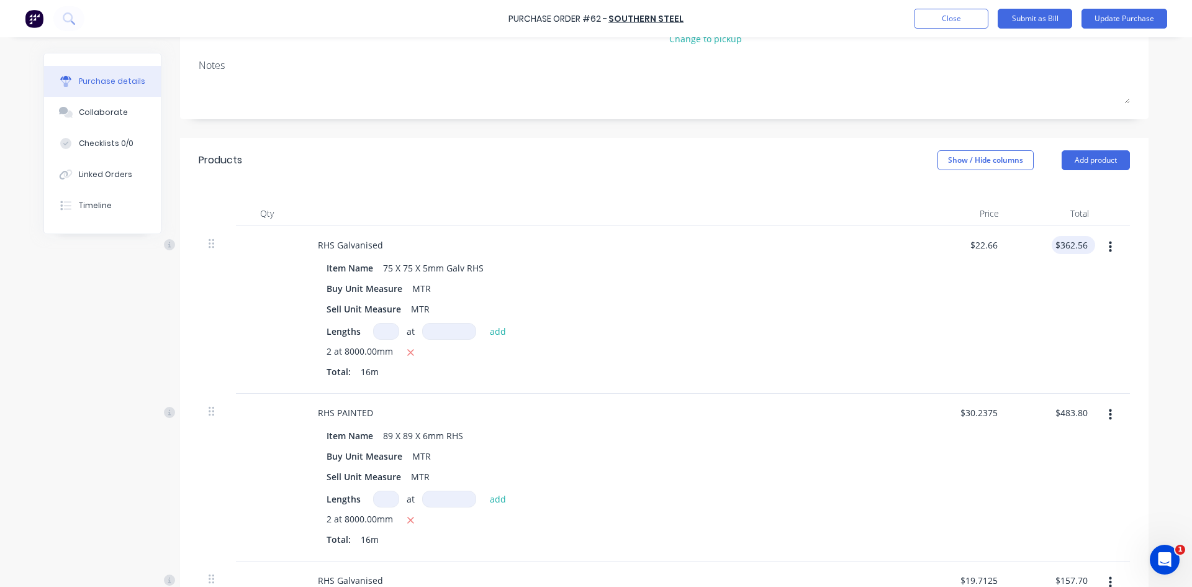
type textarea "x"
drag, startPoint x: 1084, startPoint y: 232, endPoint x: 1024, endPoint y: 248, distance: 61.6
click at [1024, 248] on div "362.56 362.56" at bounding box center [1054, 310] width 90 height 168
type input "329.60"
type textarea "x"
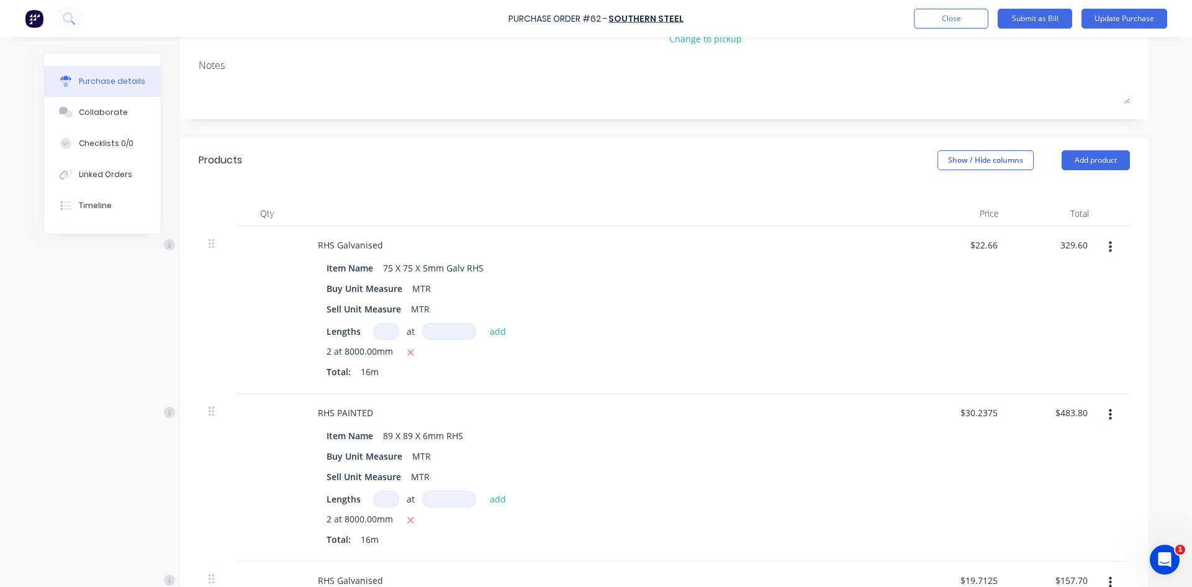
type input "$20.60"
type input "$329.60"
click at [995, 290] on div "$20.60 $20.60" at bounding box center [964, 310] width 90 height 168
drag, startPoint x: 1086, startPoint y: 402, endPoint x: 1031, endPoint y: 401, distance: 54.6
click at [1031, 401] on div "$483.80 $483.80" at bounding box center [1054, 478] width 90 height 168
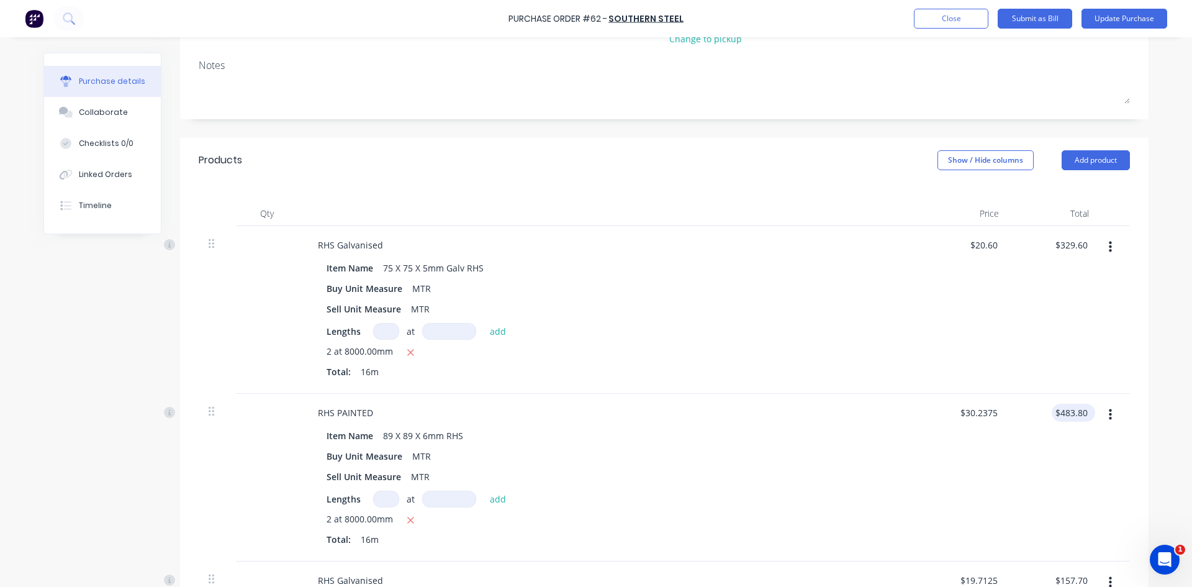
type textarea "x"
type input "483.80"
click at [1073, 404] on input "483.80" at bounding box center [1074, 413] width 34 height 18
type textarea "x"
click at [1073, 404] on input "483.80" at bounding box center [1074, 413] width 34 height 18
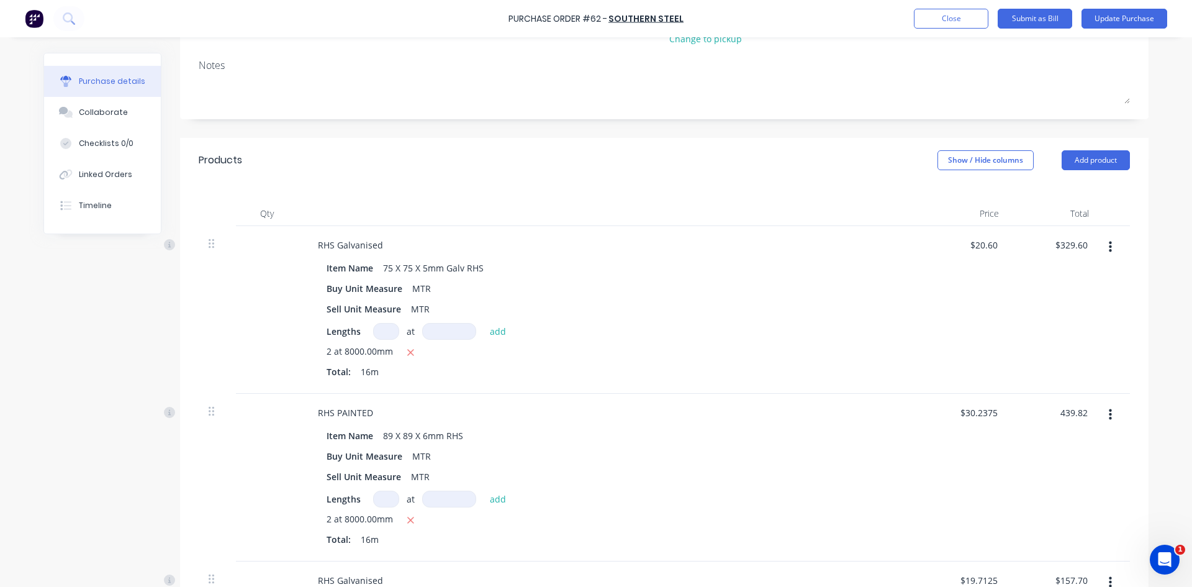
type input "439.82"
type textarea "x"
type input "$27.4888"
type input "$439.82"
click at [981, 461] on div "$27.4888 $27.4888" at bounding box center [964, 478] width 90 height 168
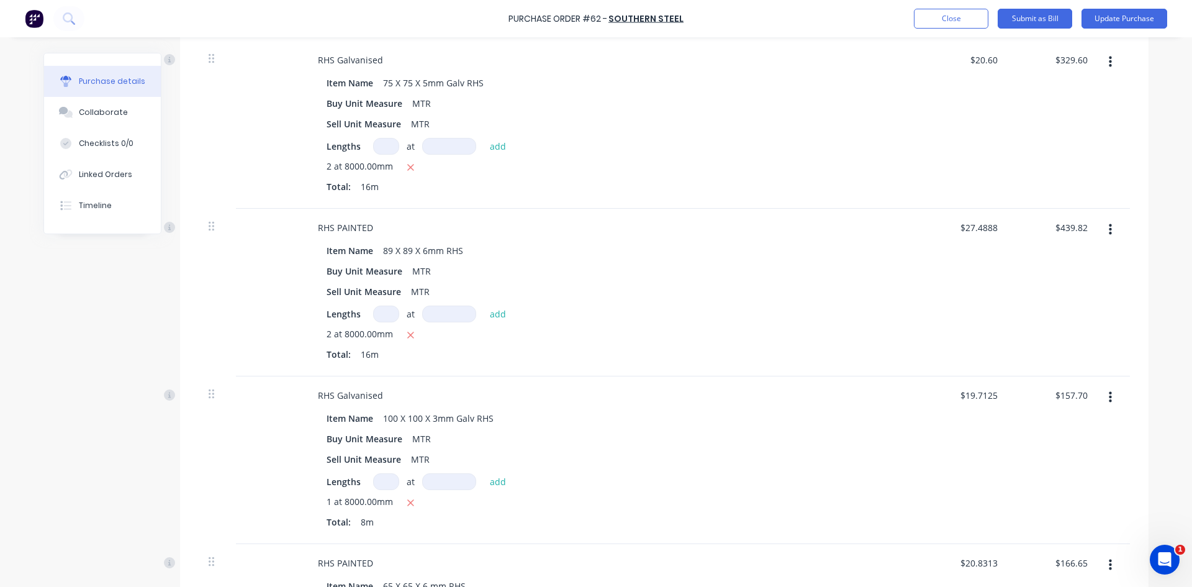
scroll to position [370, 0]
type textarea "x"
type input "157.70"
drag, startPoint x: 1084, startPoint y: 378, endPoint x: 1037, endPoint y: 381, distance: 47.2
click at [1037, 381] on div "157.70 157.70" at bounding box center [1054, 459] width 90 height 168
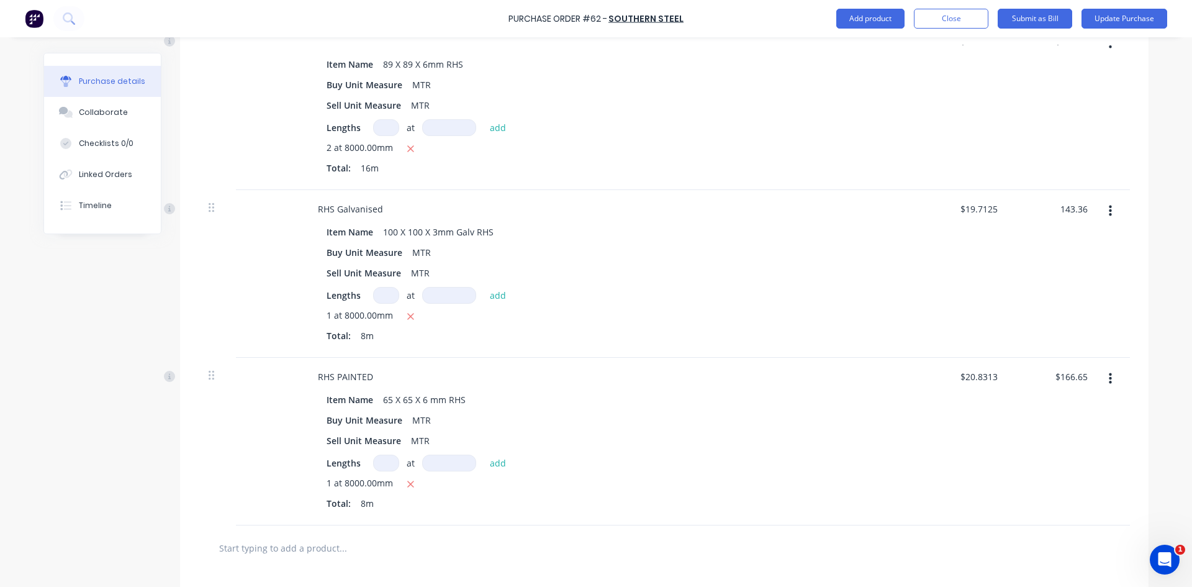
scroll to position [556, 0]
type input "143.36"
type textarea "x"
type input "$17.92"
type input "$143.36"
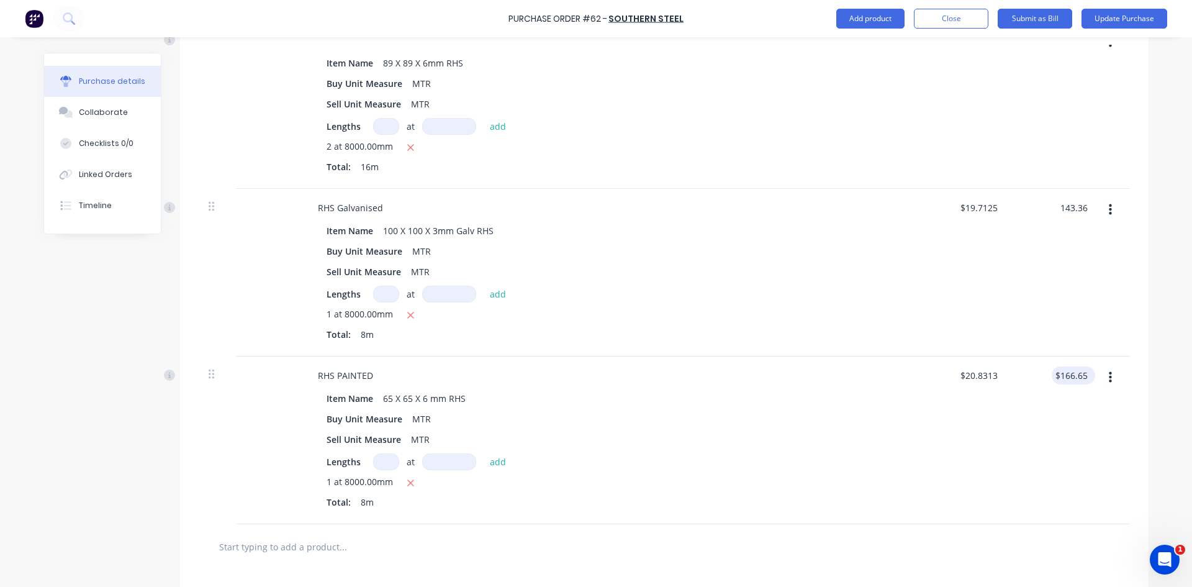
type input "166.65"
click at [1057, 366] on input "166.65" at bounding box center [1074, 375] width 34 height 18
type textarea "x"
click at [1057, 366] on input "166.65" at bounding box center [1074, 375] width 34 height 18
type input "151.50"
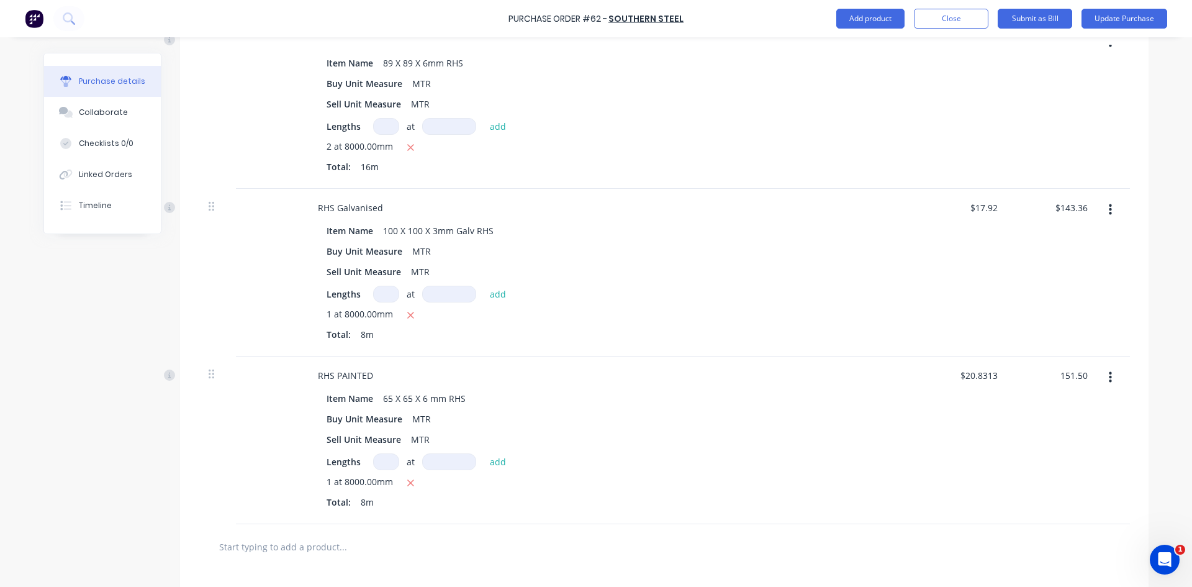
type textarea "x"
type input "$18.9375"
type input "$151.50"
click at [1068, 452] on div "$151.50 $151.50" at bounding box center [1054, 440] width 90 height 168
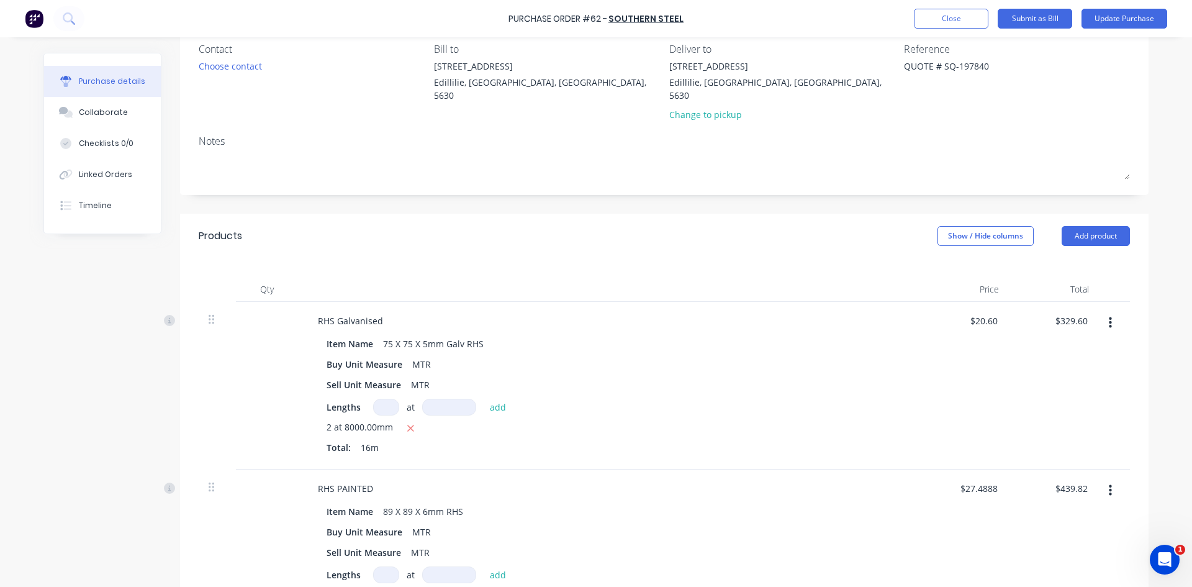
scroll to position [0, 0]
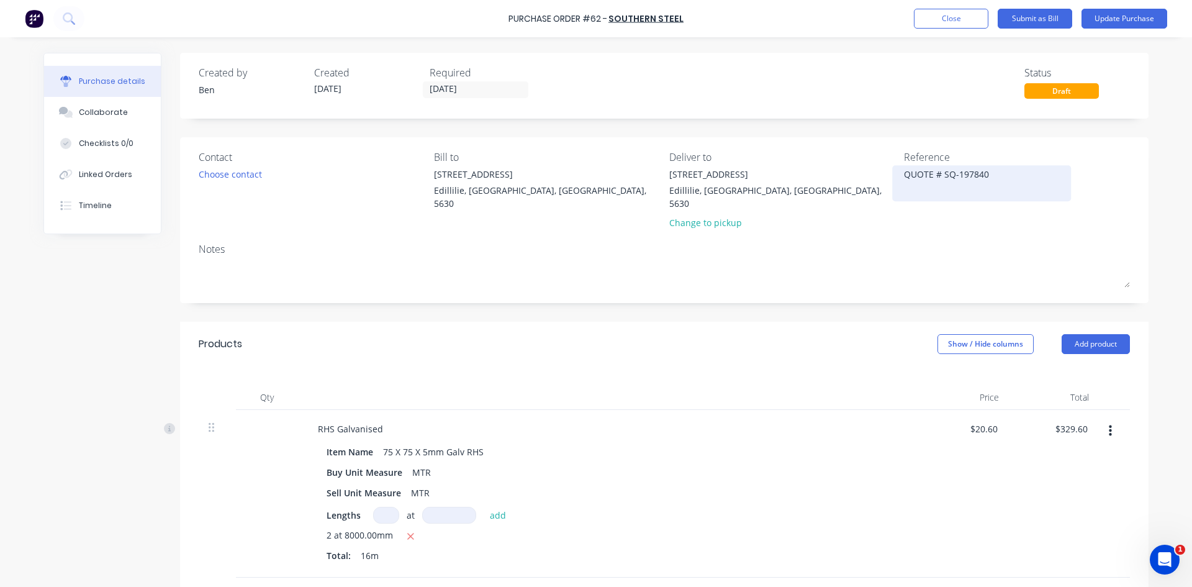
click at [985, 173] on textarea "QUOTE # SQ-197840" at bounding box center [981, 182] width 155 height 28
type textarea "Q"
type textarea "i"
type textarea "INV-1684659"
type textarea "x"
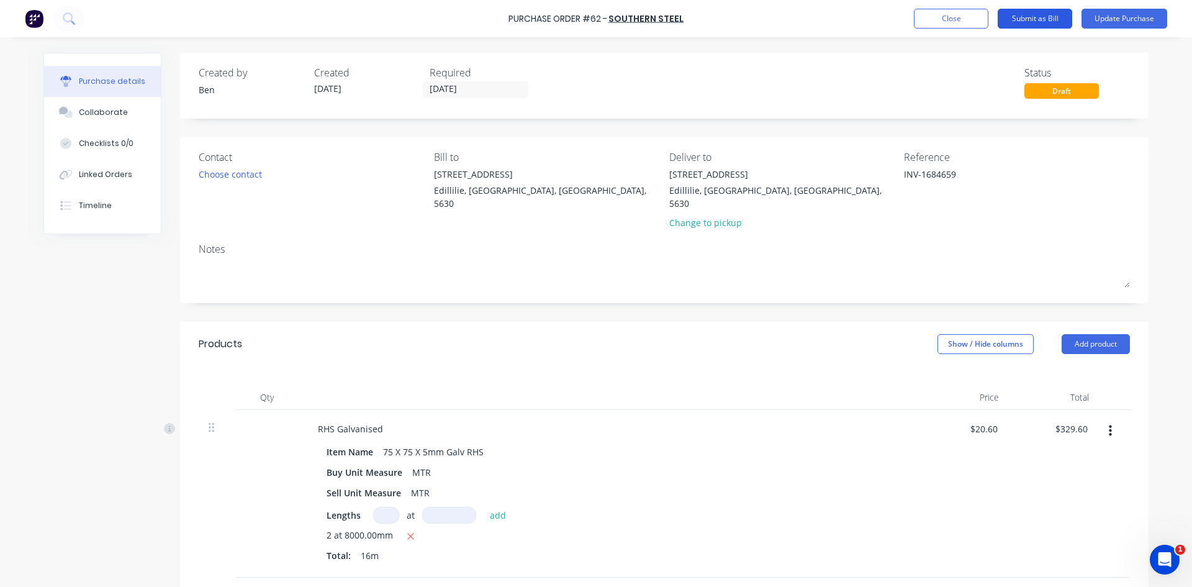
type textarea "INV-1684659"
click at [1030, 16] on button "Submit as Bill" at bounding box center [1035, 19] width 74 height 20
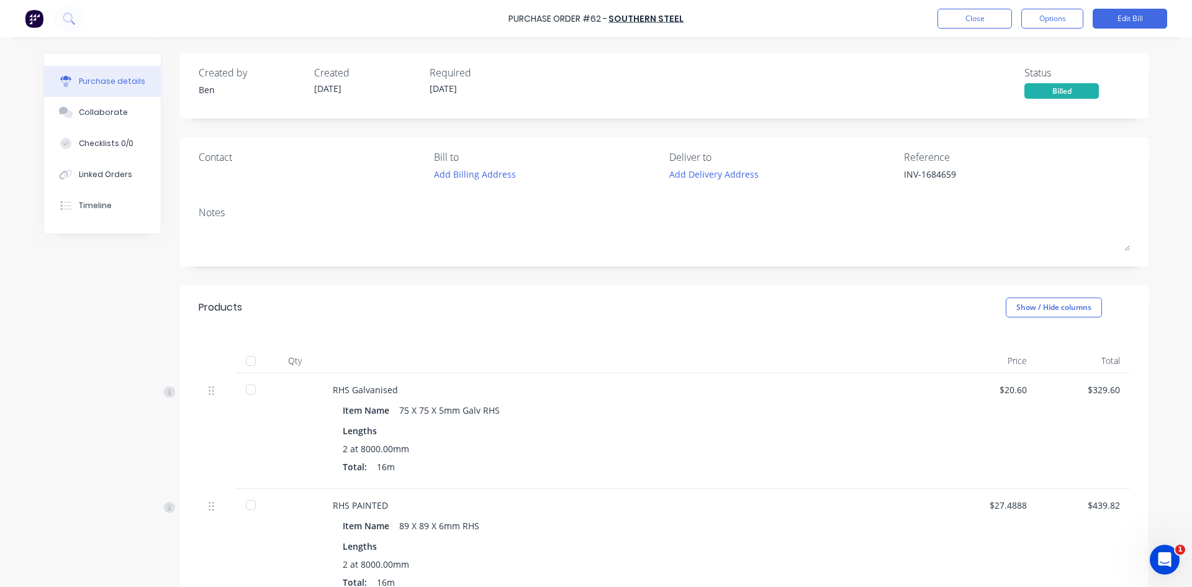
type textarea "x"
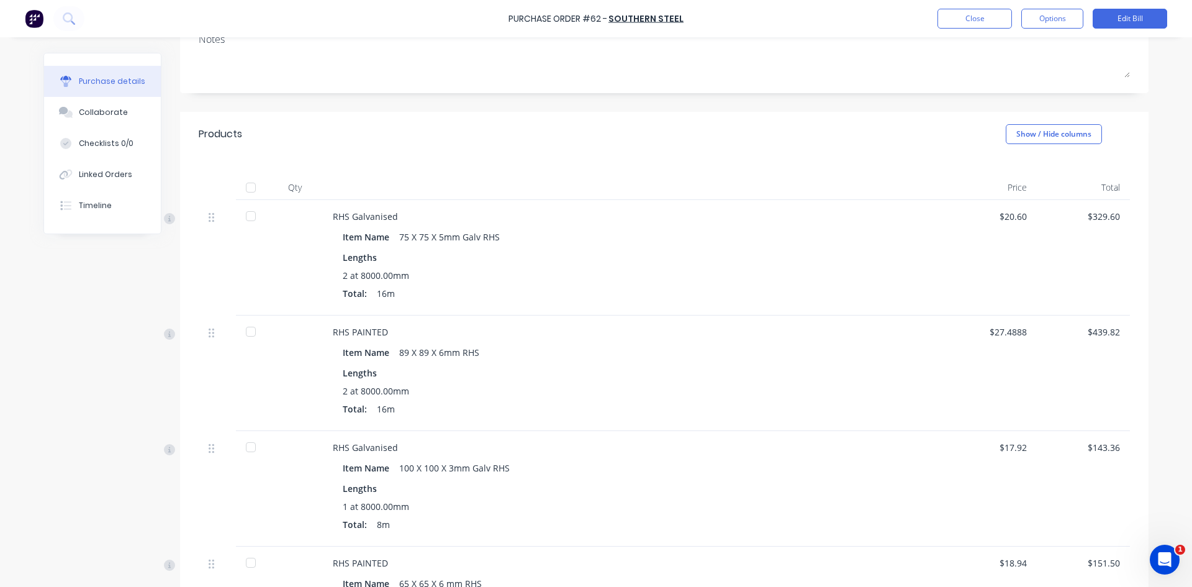
scroll to position [181, 0]
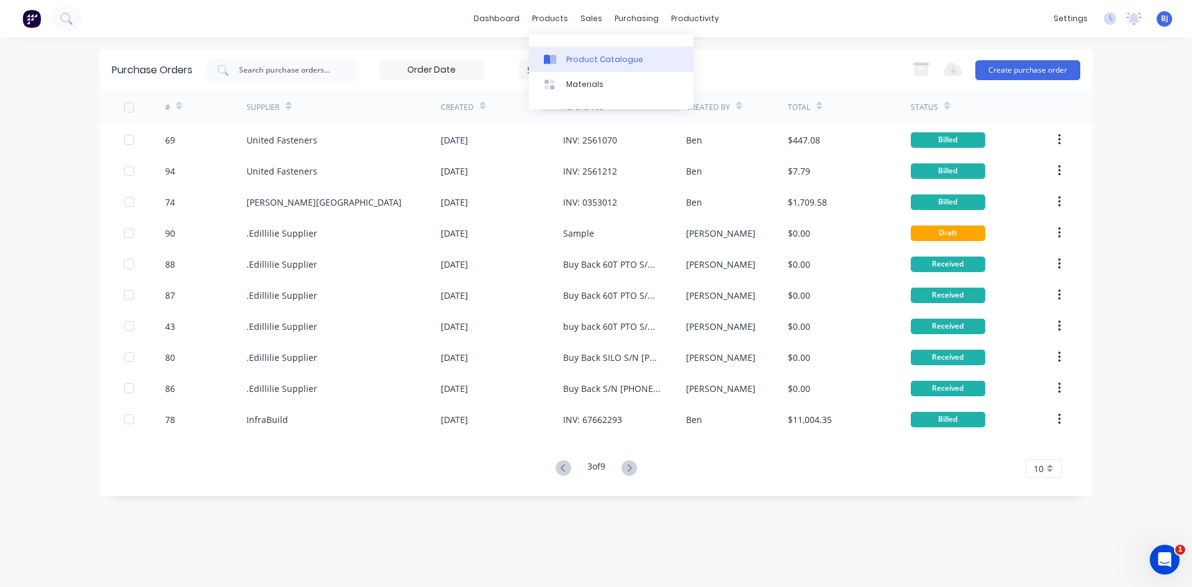
click at [561, 60] on div at bounding box center [553, 59] width 19 height 11
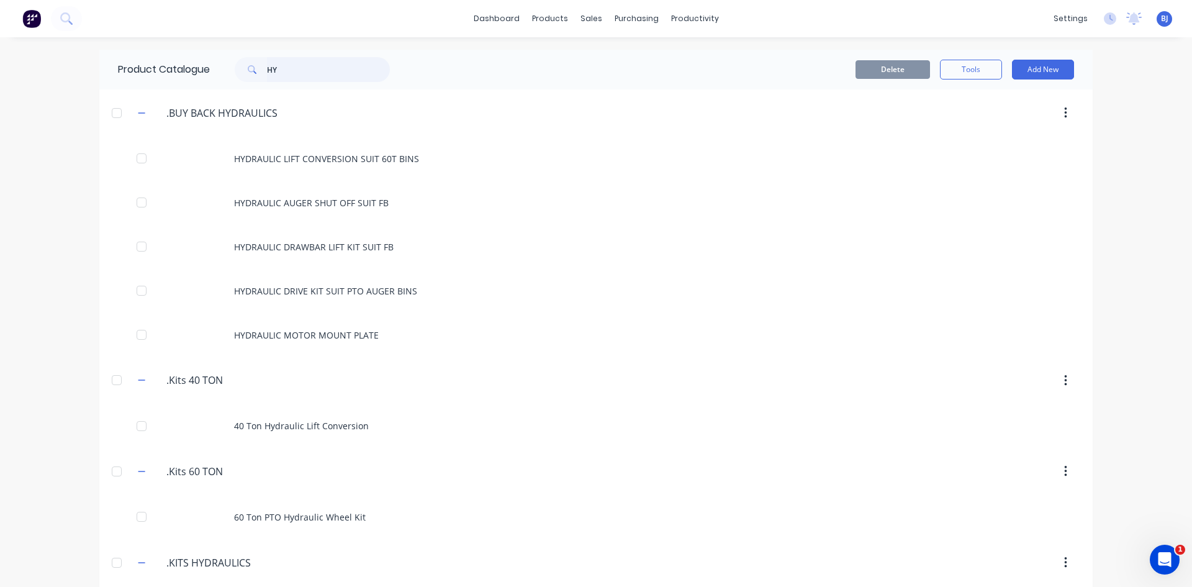
click at [287, 70] on input "HY" at bounding box center [328, 69] width 123 height 25
type input "H"
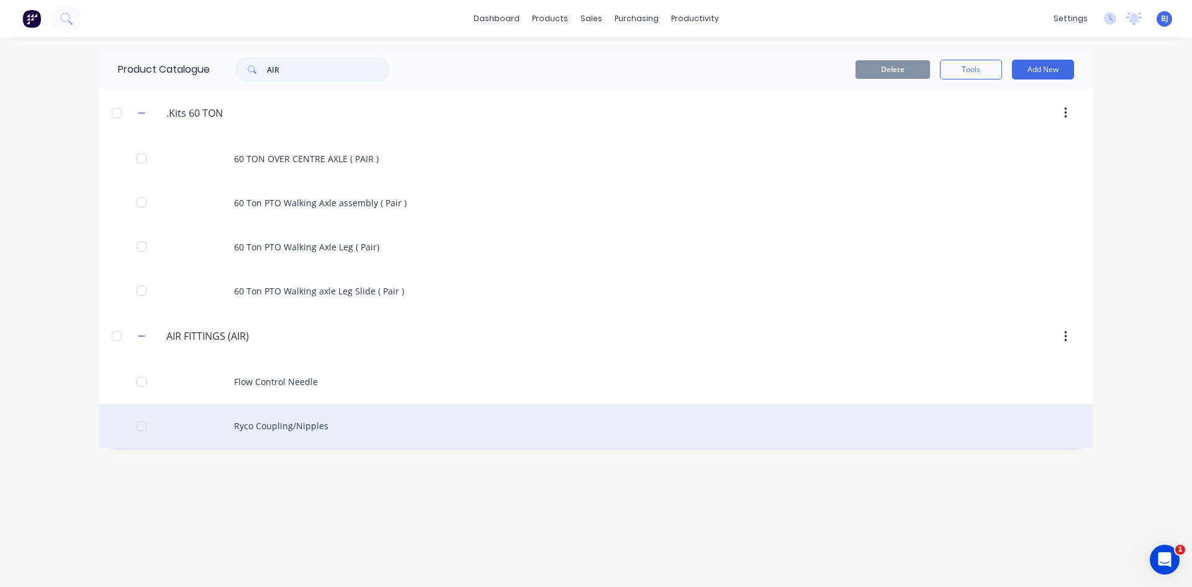
type input "AIR"
click at [268, 424] on div "Ryco Coupling/Nipples" at bounding box center [595, 426] width 993 height 44
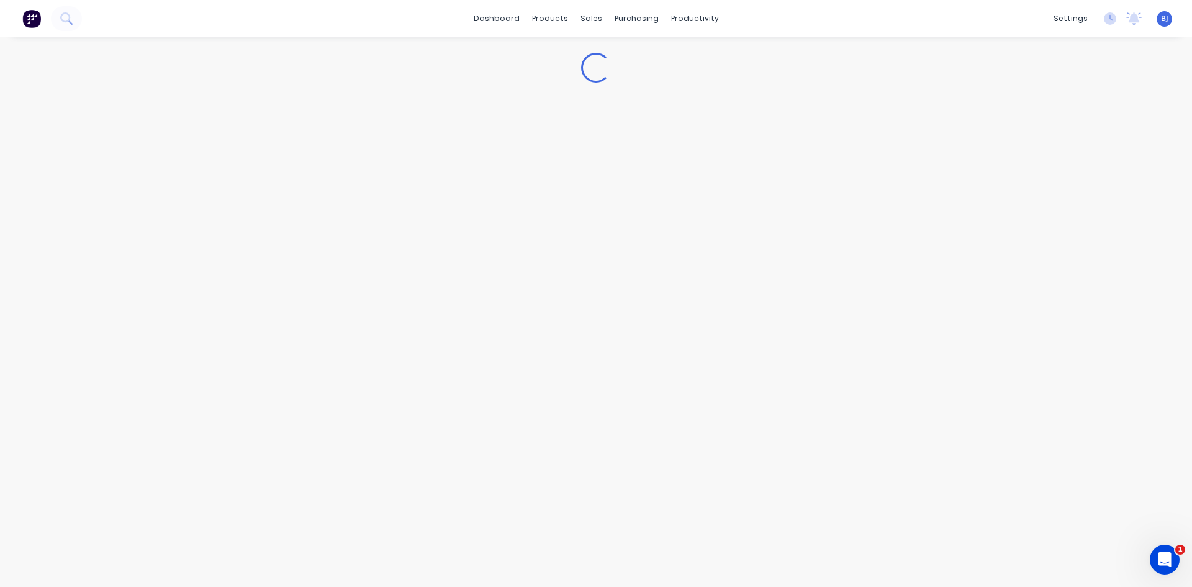
type textarea "x"
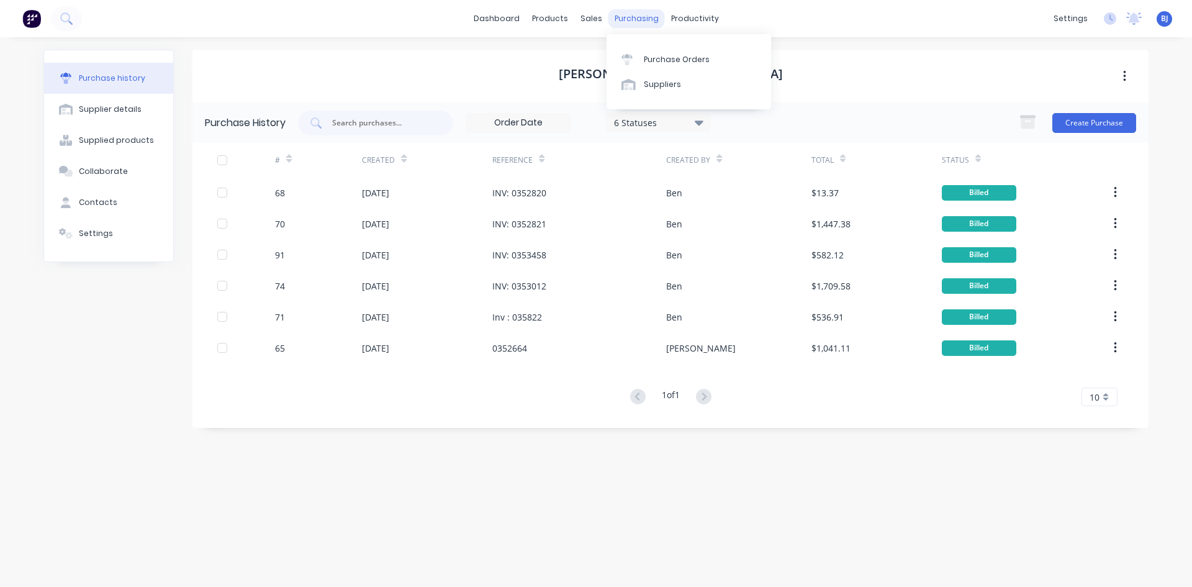
click at [634, 20] on div "purchasing" at bounding box center [636, 18] width 56 height 19
click at [644, 60] on div "Purchase Orders" at bounding box center [677, 59] width 66 height 11
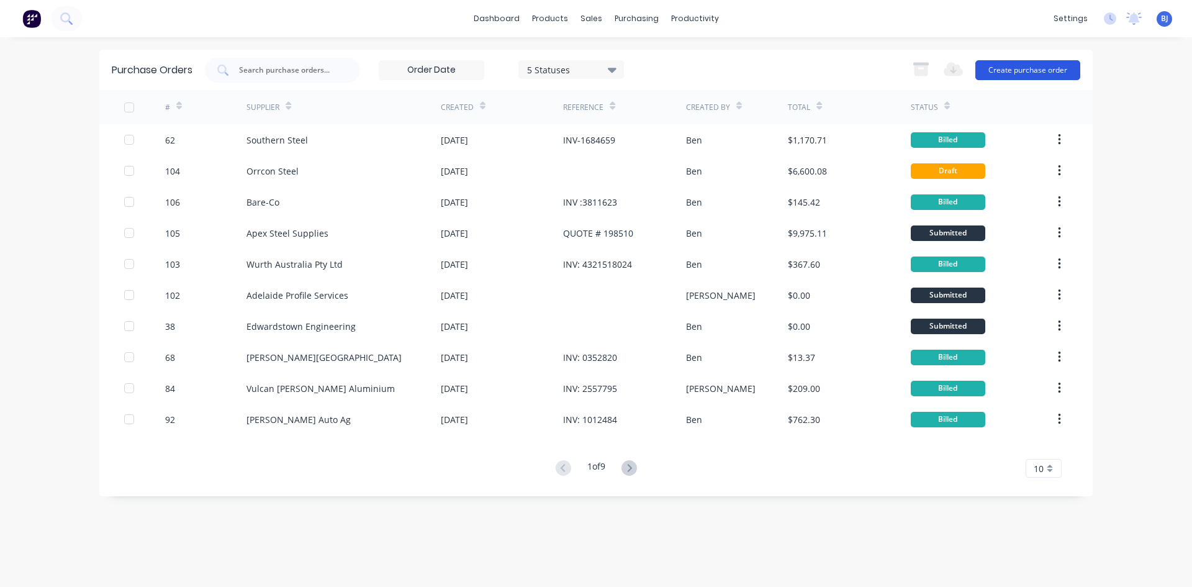
click at [1011, 72] on button "Create purchase order" at bounding box center [1027, 70] width 105 height 20
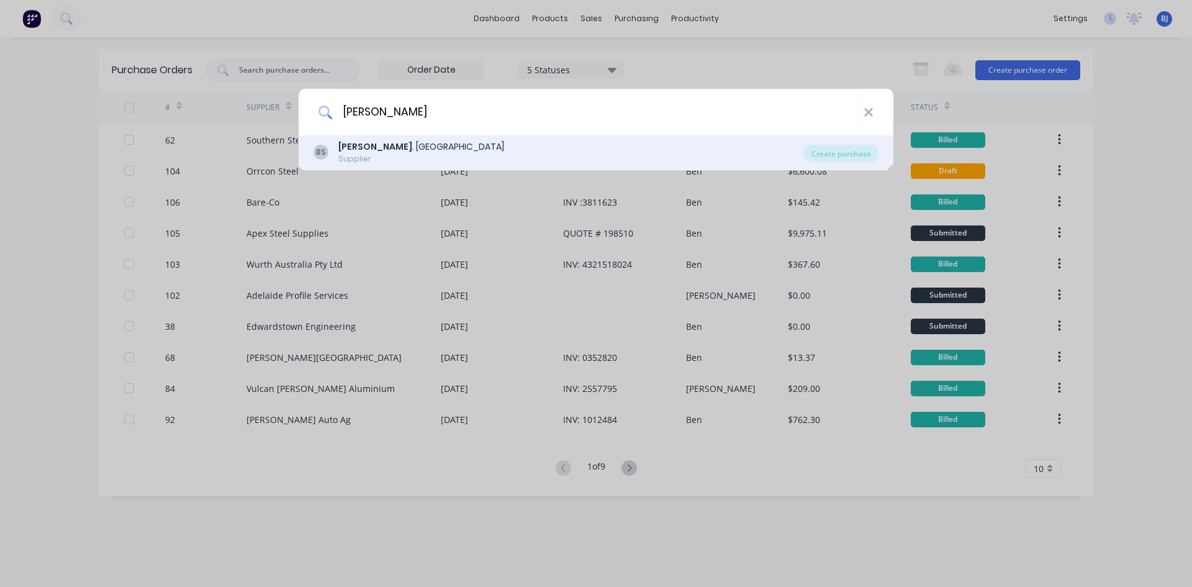
type input "[PERSON_NAME]"
click at [340, 144] on b "[PERSON_NAME]" at bounding box center [375, 146] width 74 height 12
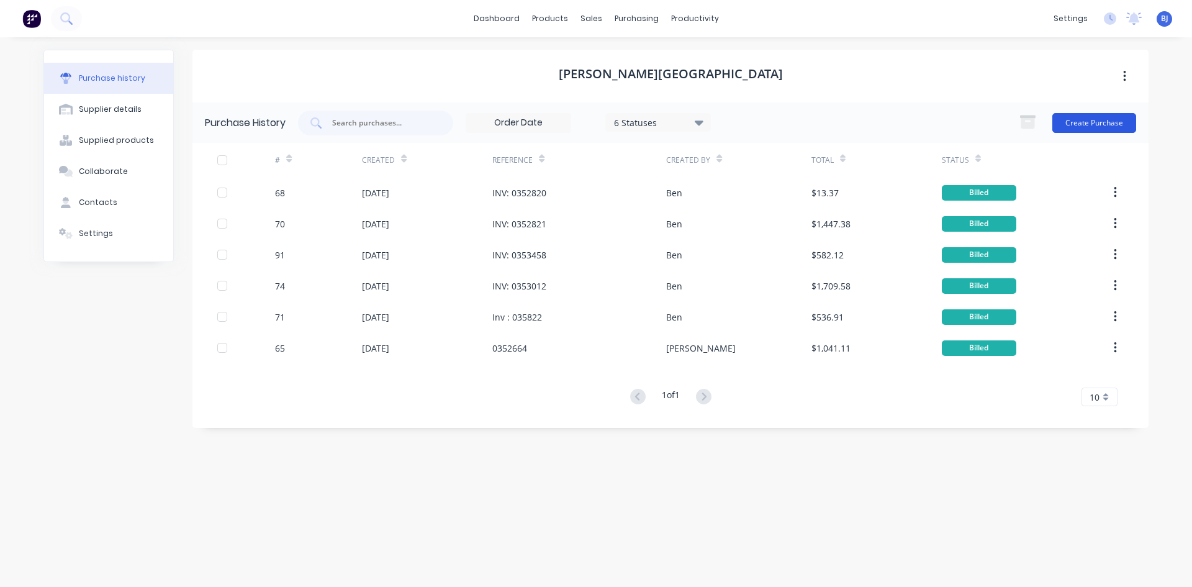
click at [1093, 123] on button "Create Purchase" at bounding box center [1094, 123] width 84 height 20
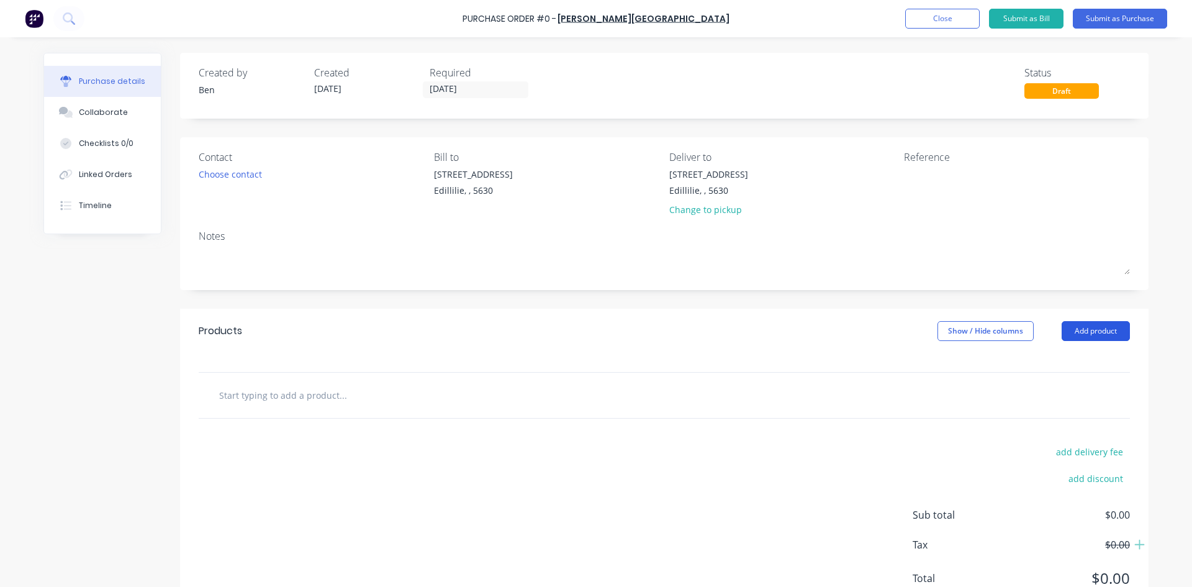
click at [1075, 332] on button "Add product" at bounding box center [1096, 331] width 68 height 20
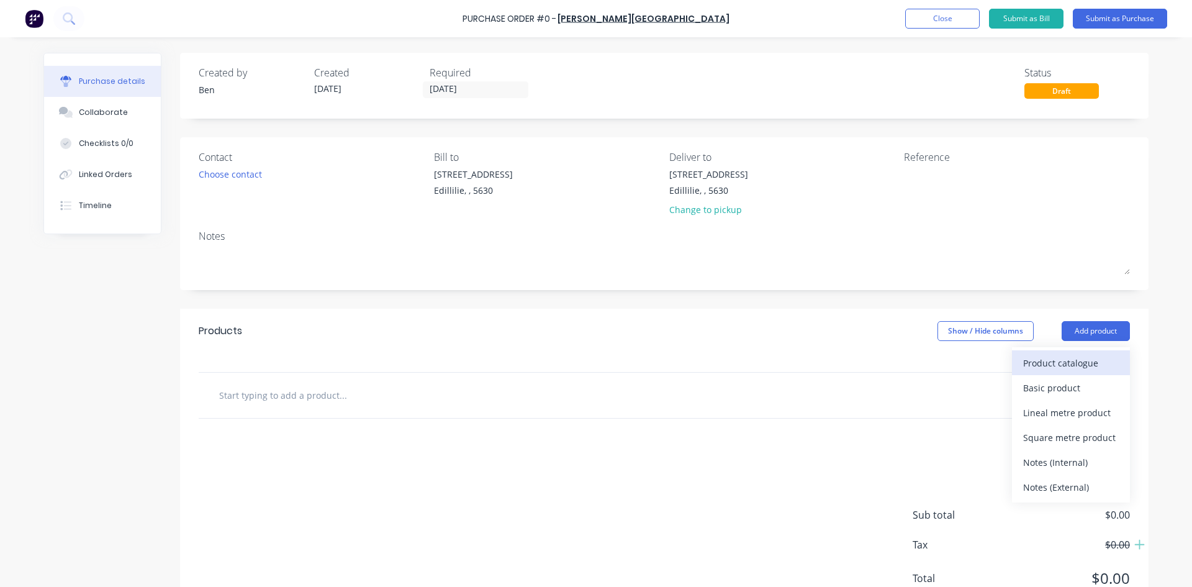
click at [1046, 361] on div "Product catalogue" at bounding box center [1071, 363] width 96 height 18
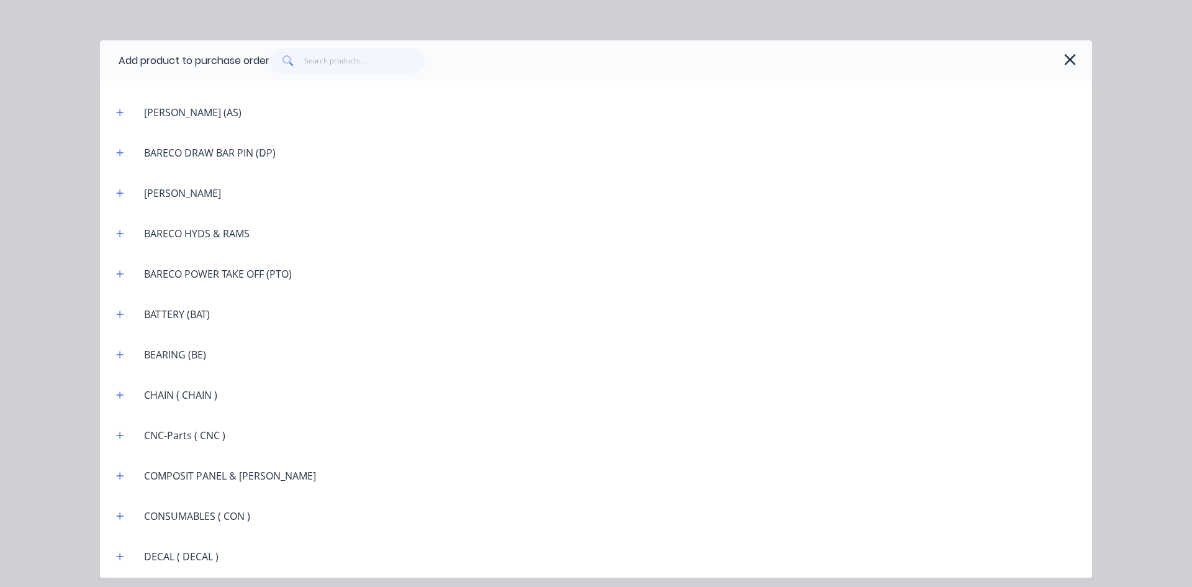
scroll to position [621, 0]
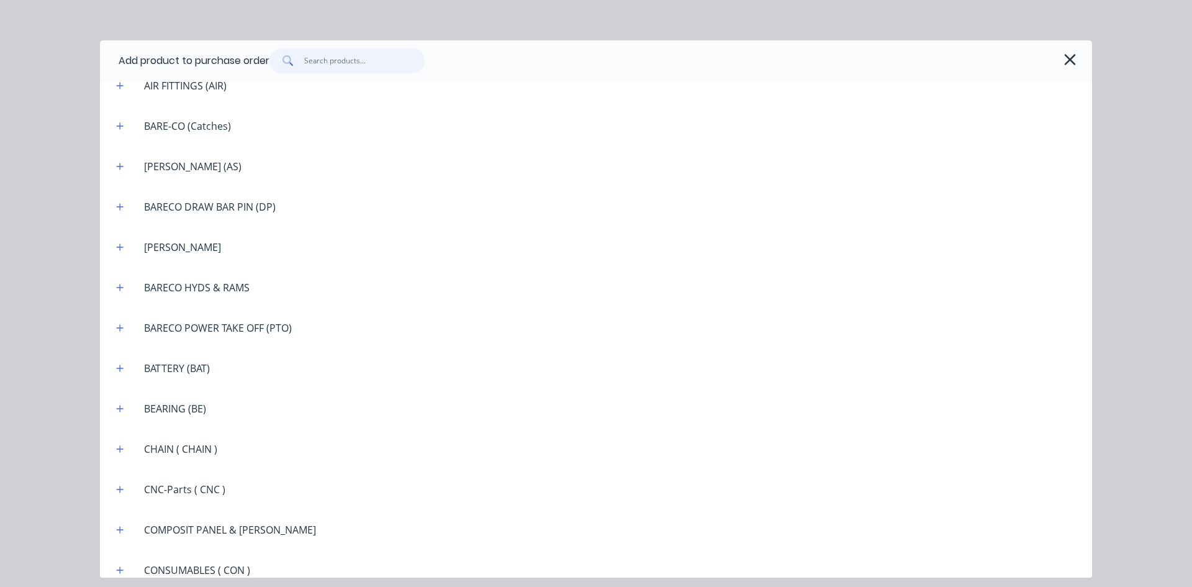
click at [309, 61] on input "text" at bounding box center [364, 60] width 121 height 25
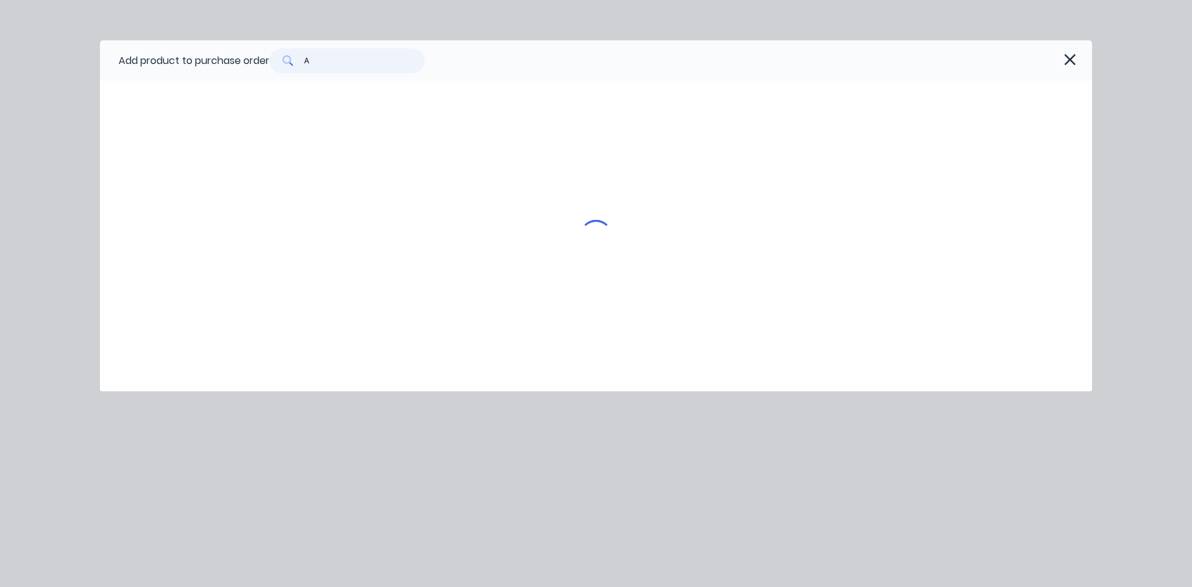
scroll to position [0, 0]
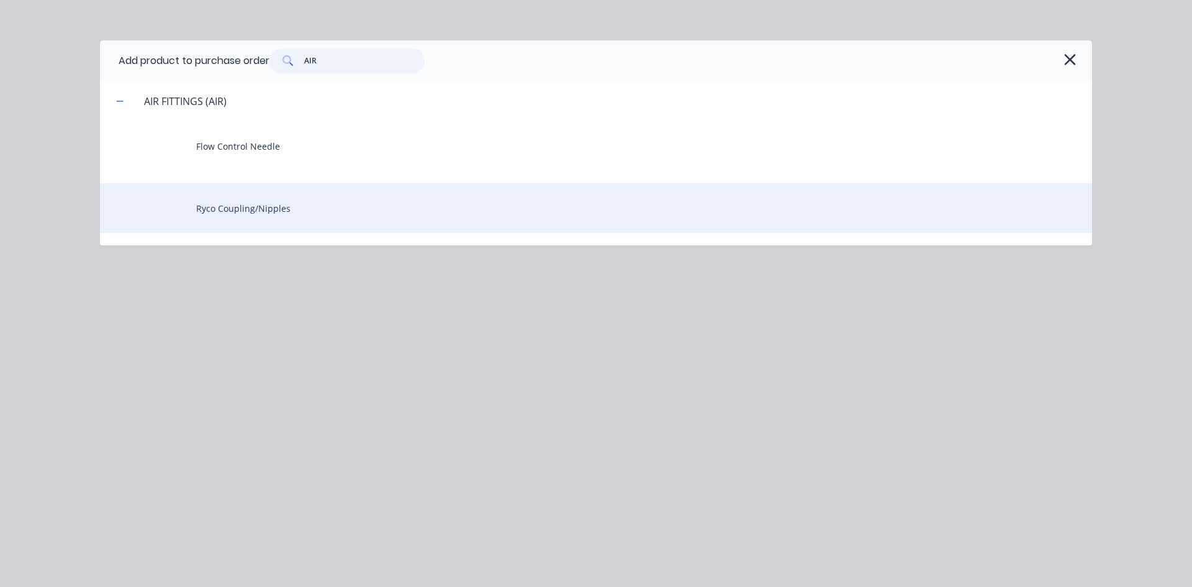
type input "AIR"
click at [272, 210] on div "Ryco Coupling/Nipples" at bounding box center [596, 208] width 992 height 50
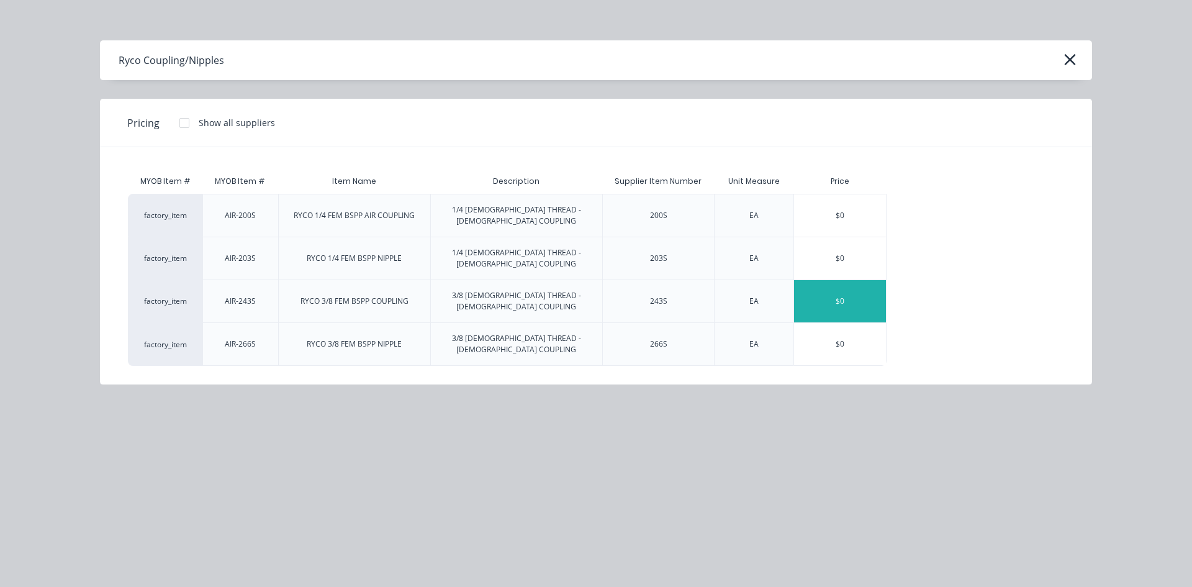
click at [838, 280] on div "$0" at bounding box center [840, 301] width 92 height 42
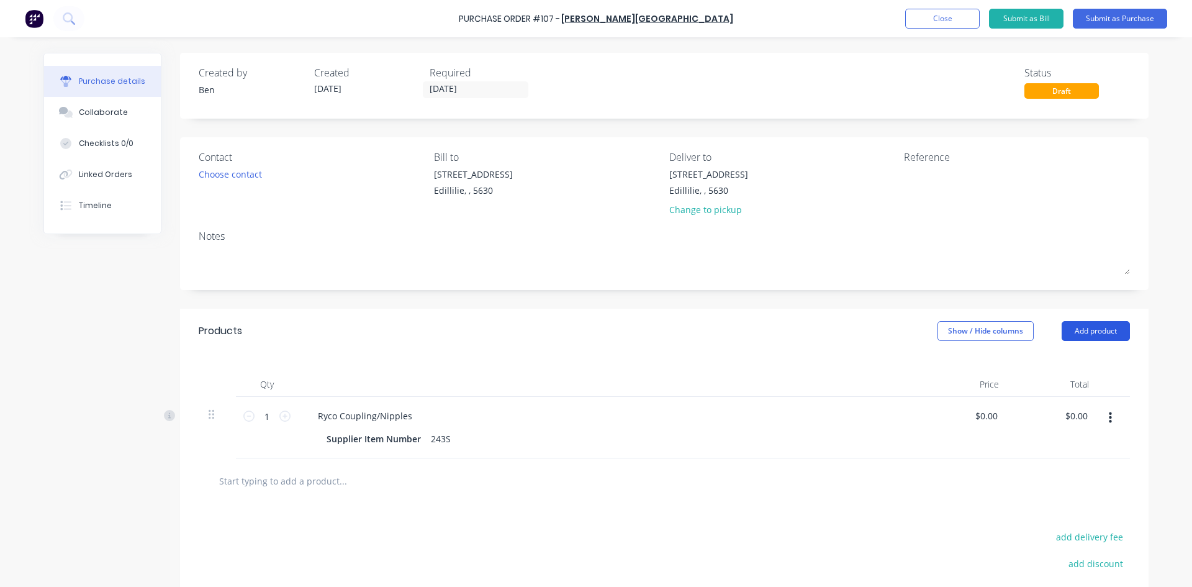
click at [1075, 329] on button "Add product" at bounding box center [1096, 331] width 68 height 20
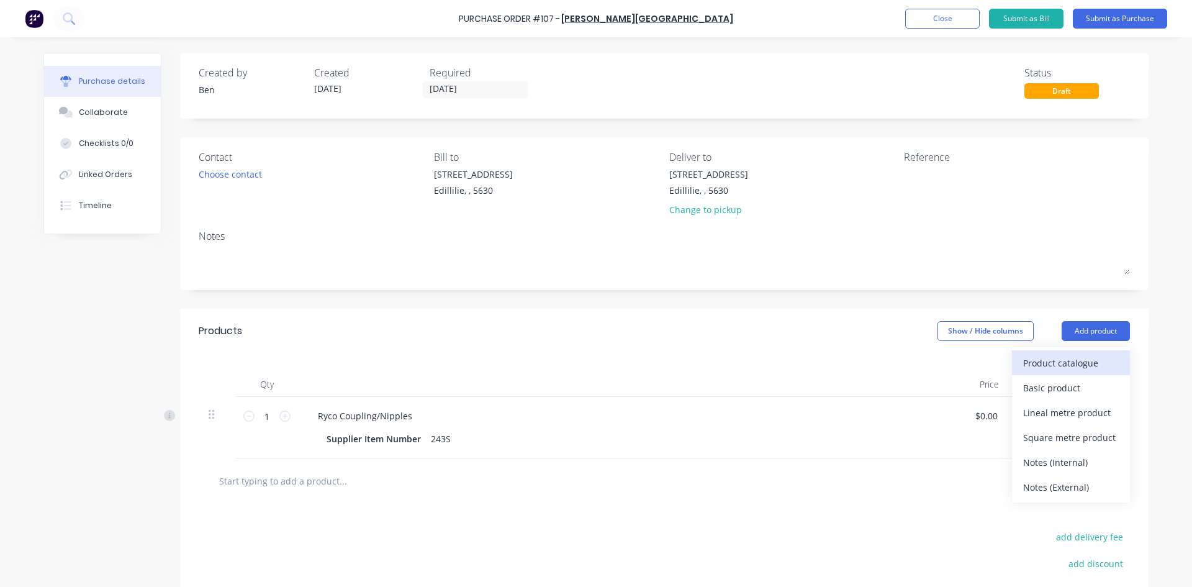
click at [1060, 357] on div "Product catalogue" at bounding box center [1071, 363] width 96 height 18
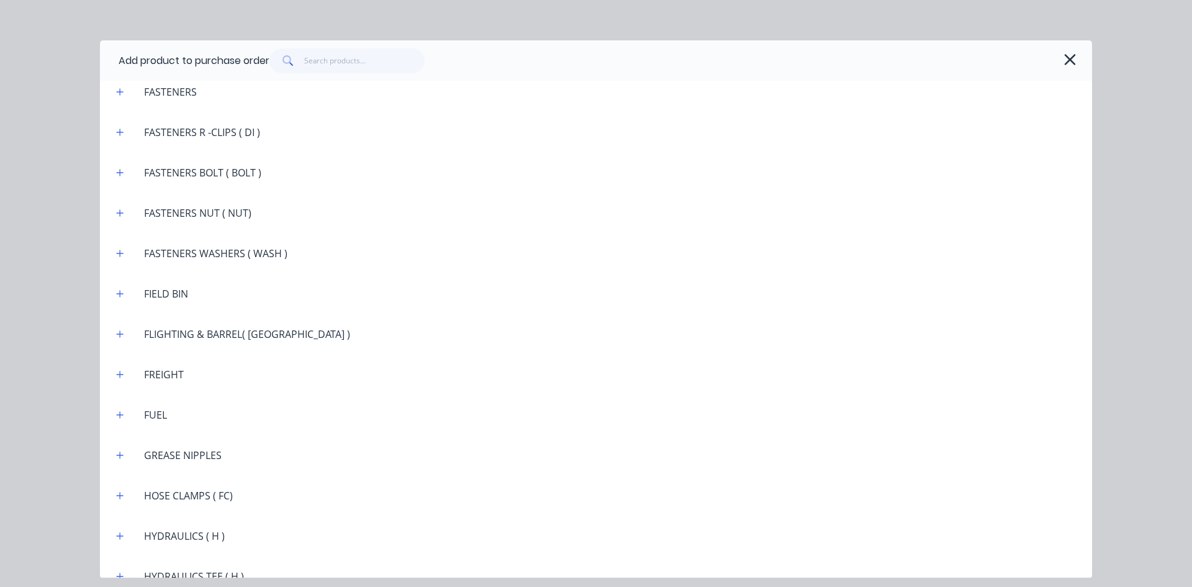
scroll to position [869, 0]
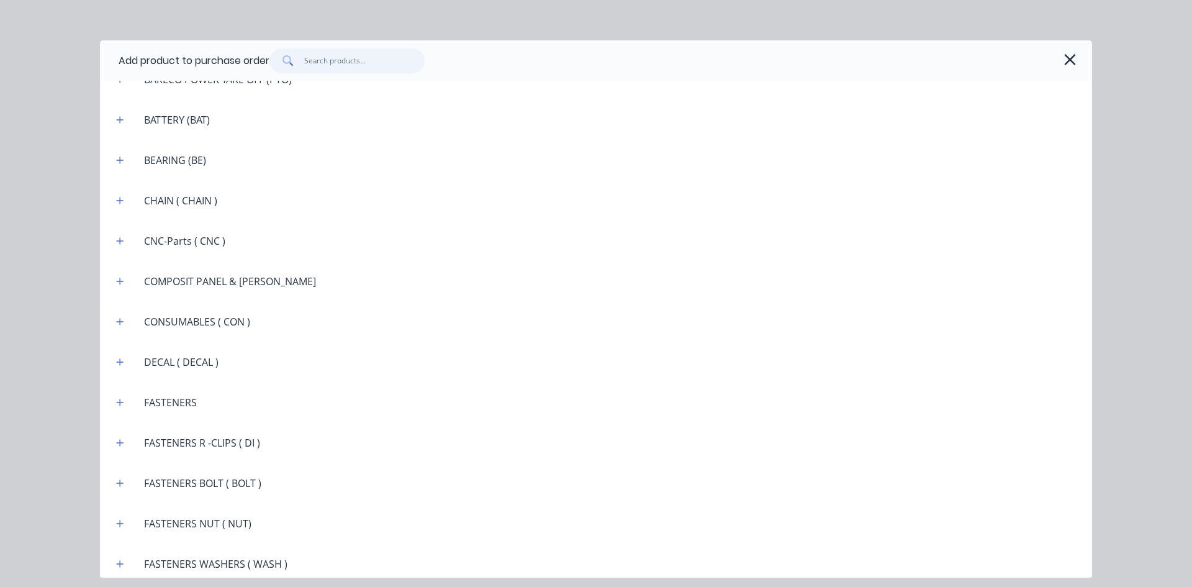
click at [322, 58] on input "text" at bounding box center [364, 60] width 121 height 25
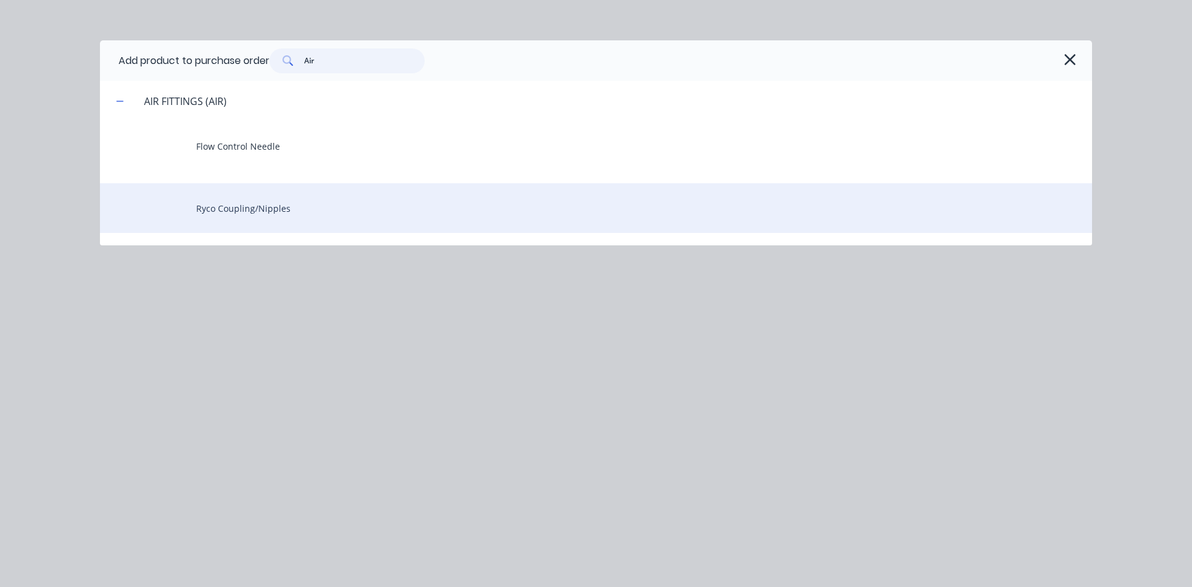
type input "Air"
click at [255, 203] on div "Ryco Coupling/Nipples" at bounding box center [596, 208] width 992 height 50
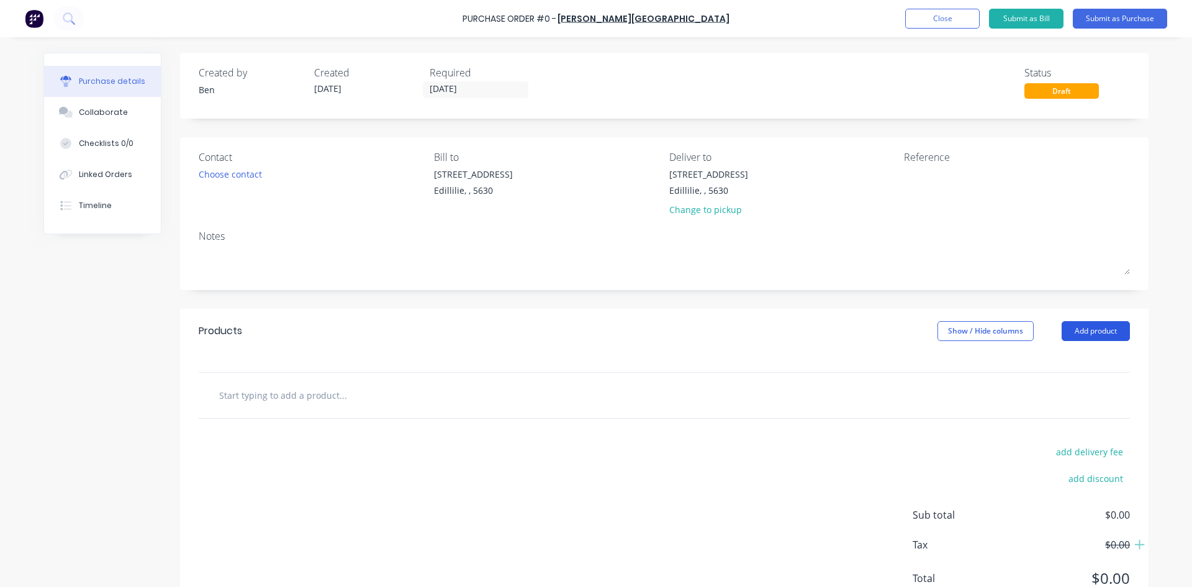
click at [1077, 332] on button "Add product" at bounding box center [1096, 331] width 68 height 20
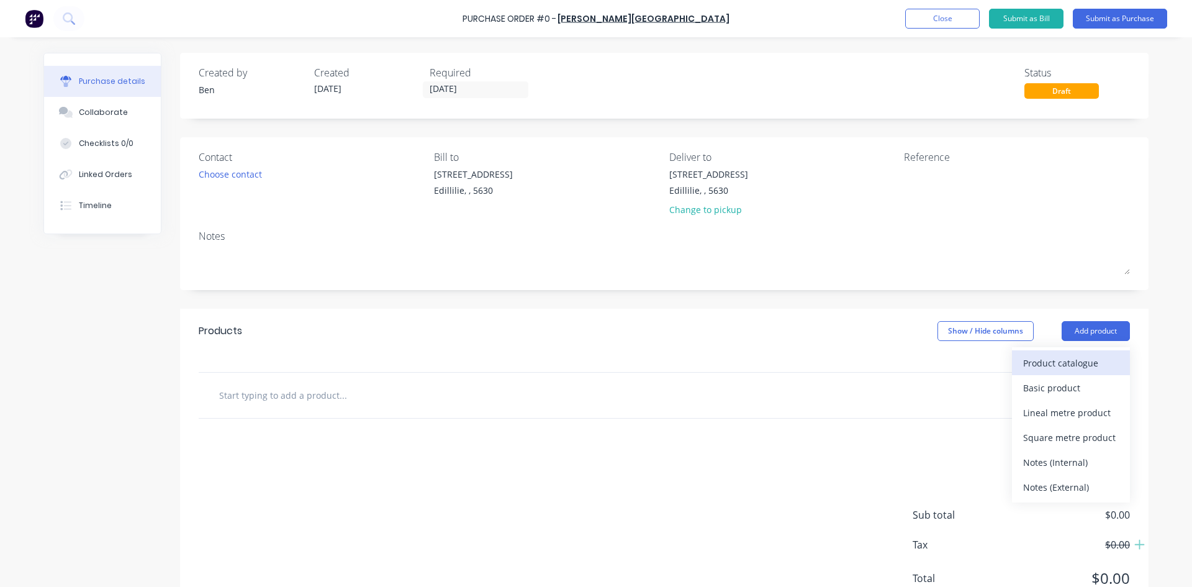
click at [1049, 364] on div "Product catalogue" at bounding box center [1071, 363] width 96 height 18
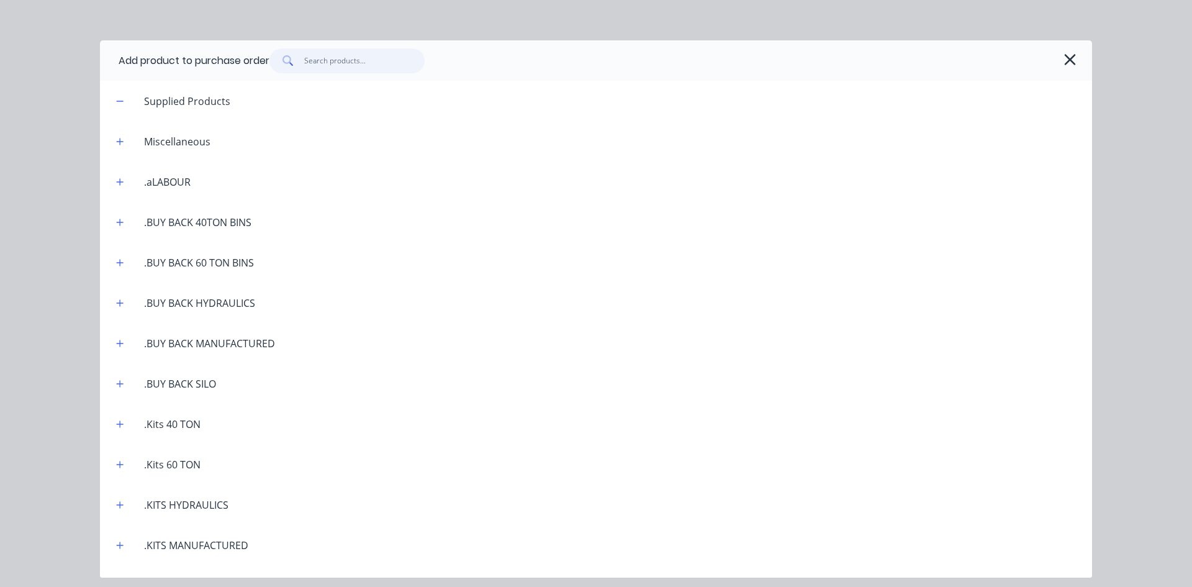
click at [320, 62] on input "text" at bounding box center [364, 60] width 121 height 25
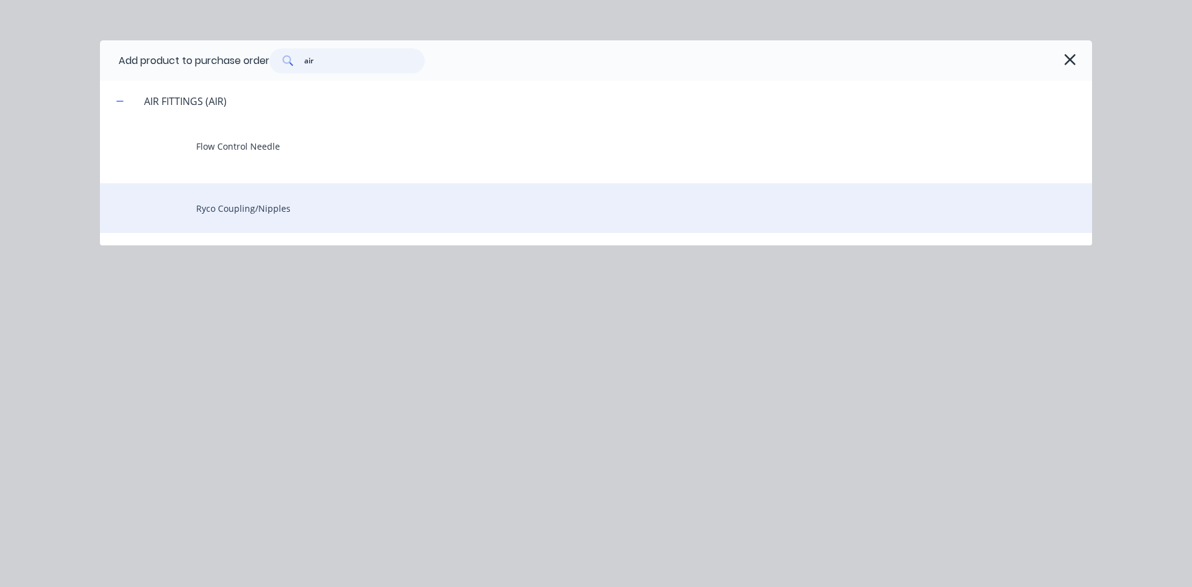
type input "air"
click at [243, 209] on div "Ryco Coupling/Nipples" at bounding box center [596, 208] width 992 height 50
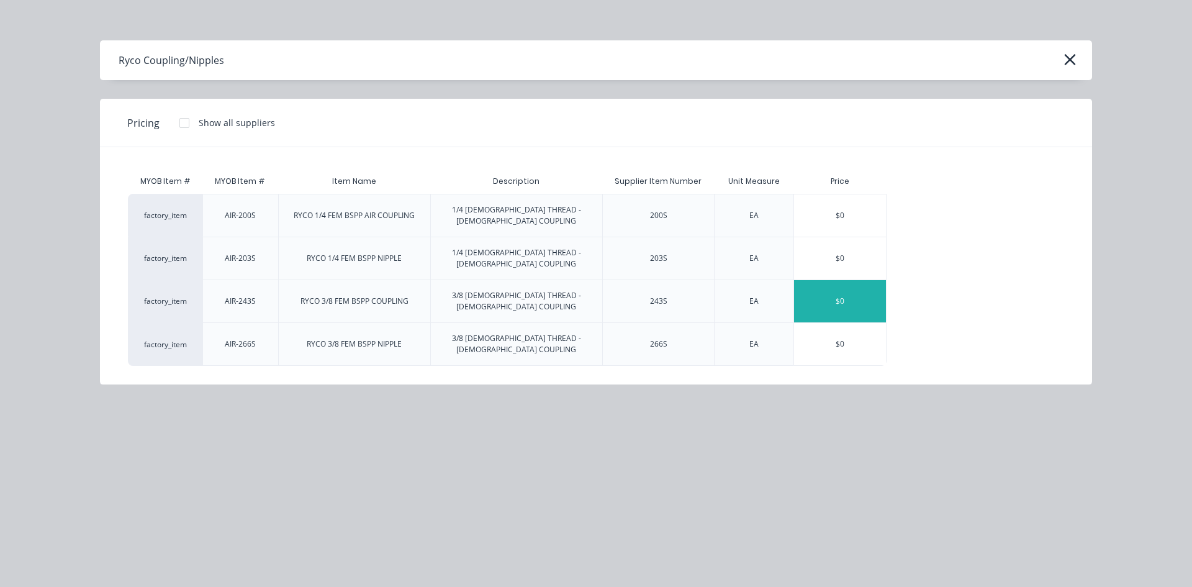
click at [833, 280] on div "$0" at bounding box center [840, 301] width 92 height 42
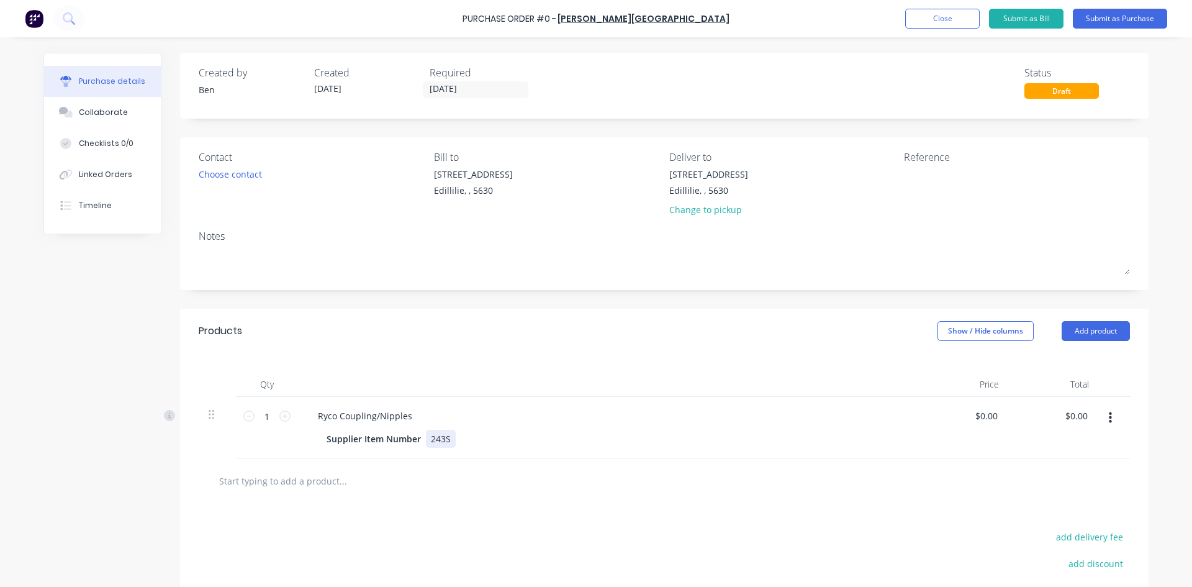
click at [466, 435] on div "Supplier Item Number 243S" at bounding box center [606, 439] width 569 height 18
click at [279, 417] on icon at bounding box center [284, 415] width 11 height 11
type input "3"
click at [1075, 330] on button "Add product" at bounding box center [1096, 331] width 68 height 20
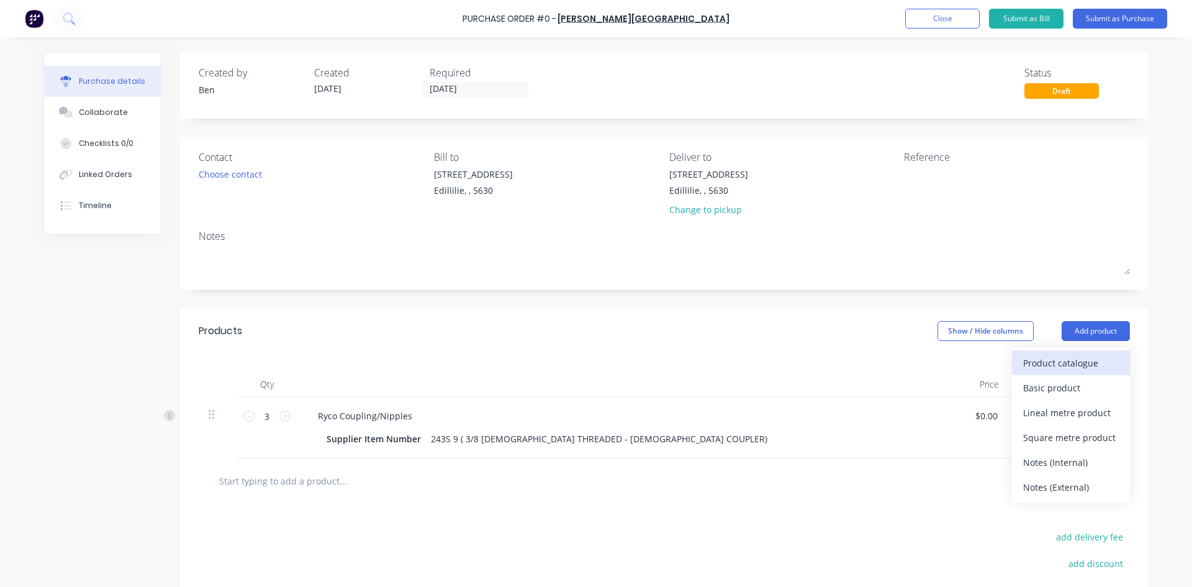
click at [1058, 363] on div "Product catalogue" at bounding box center [1071, 363] width 96 height 18
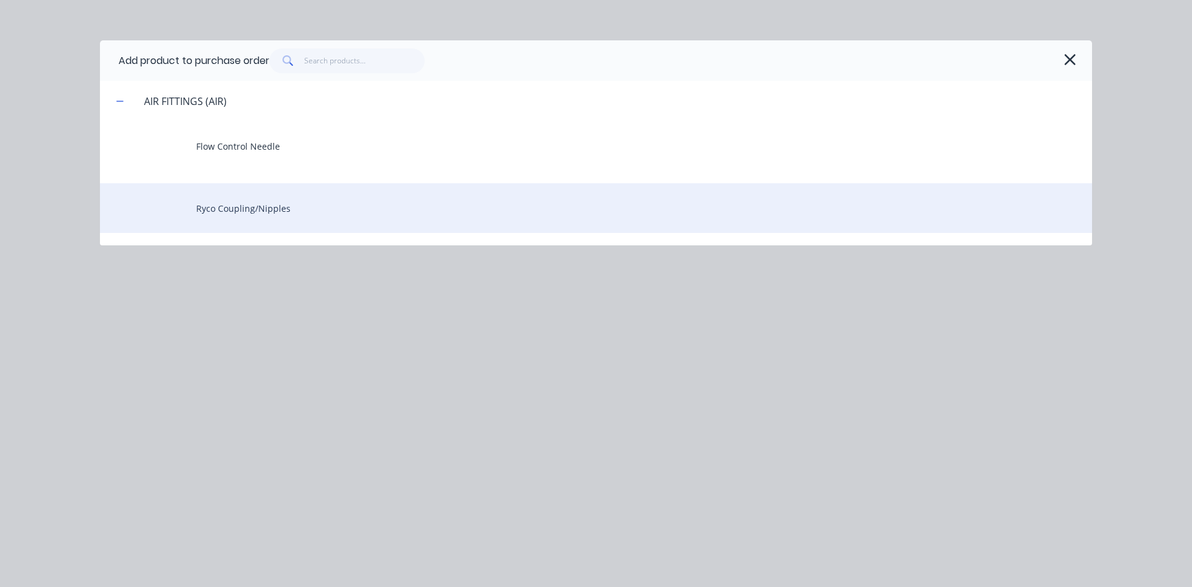
click at [287, 210] on div "Ryco Coupling/Nipples" at bounding box center [596, 208] width 992 height 50
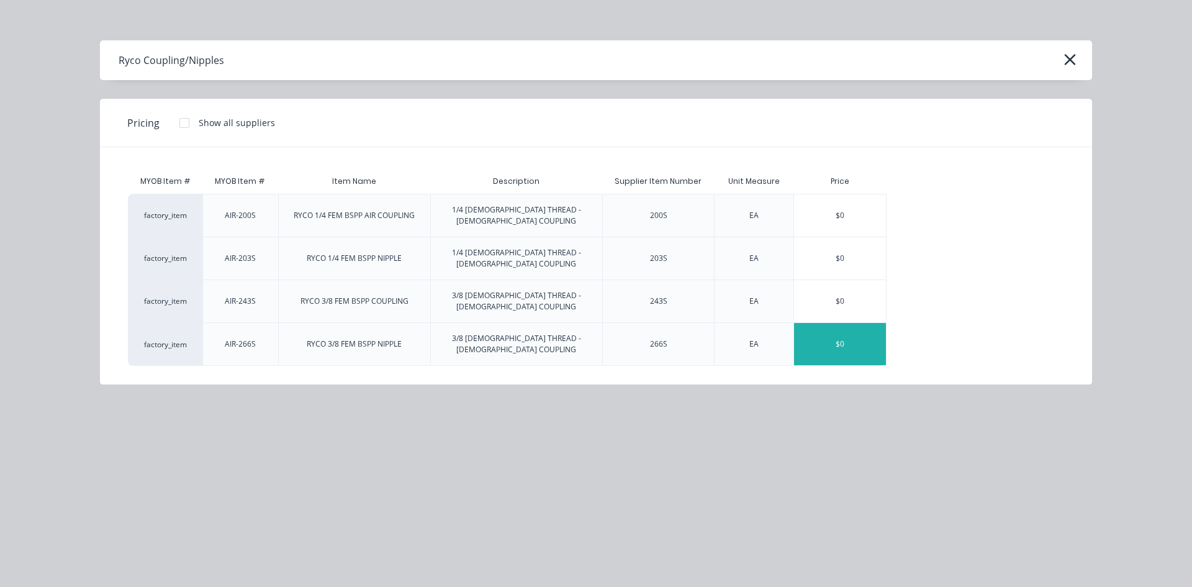
click at [819, 323] on div "$0" at bounding box center [840, 344] width 92 height 42
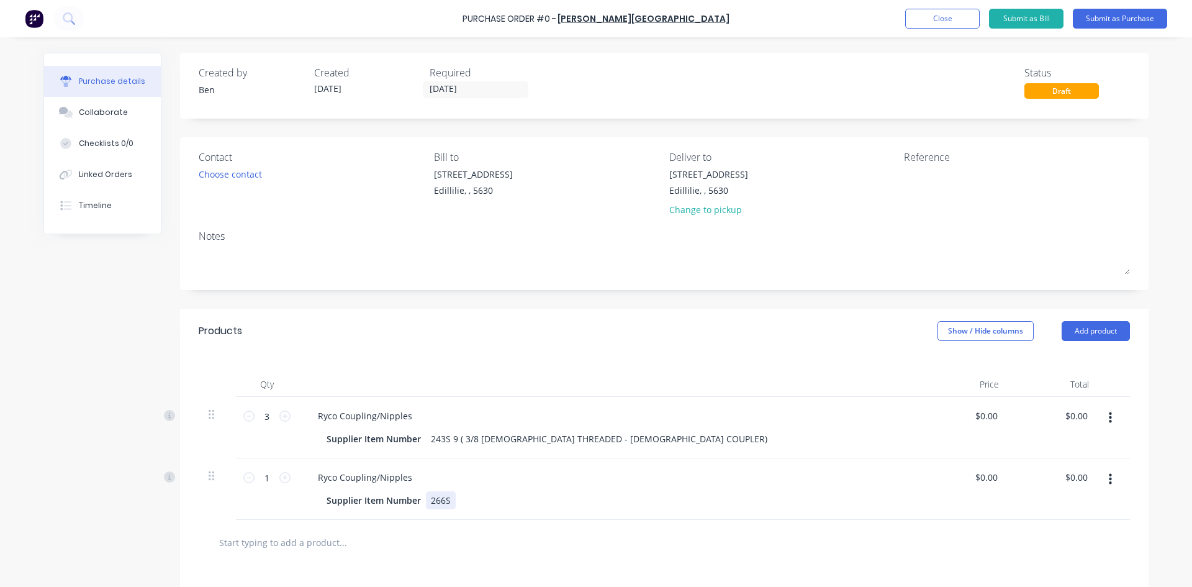
click at [453, 498] on div "Supplier Item Number 266S" at bounding box center [606, 500] width 569 height 18
click at [284, 479] on icon at bounding box center [284, 477] width 11 height 11
type input "3"
click at [1115, 19] on button "Submit as Purchase" at bounding box center [1120, 19] width 94 height 20
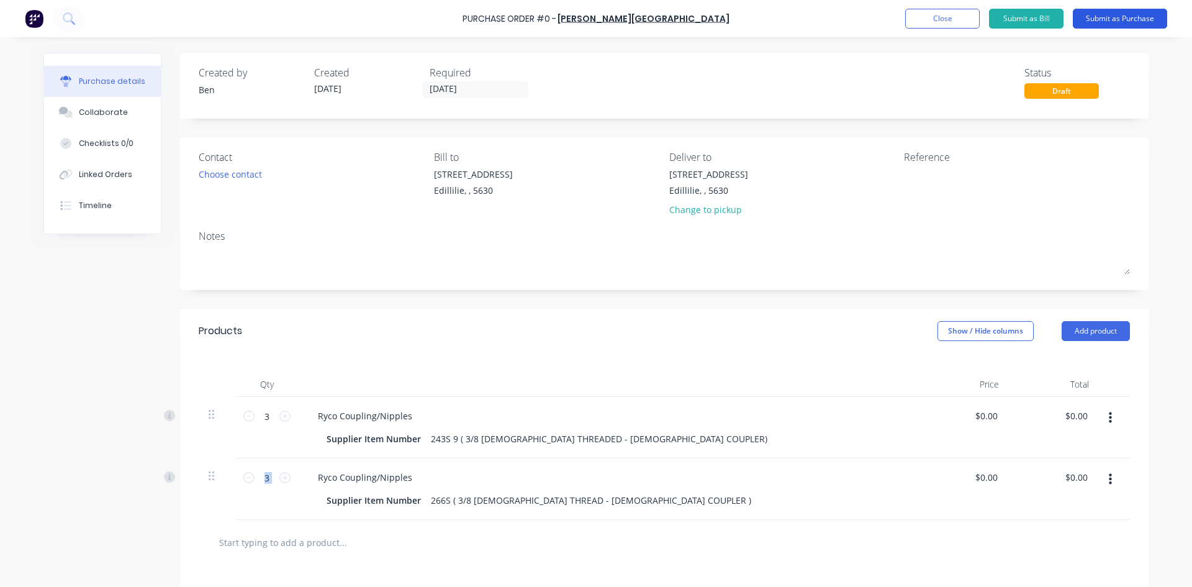
click at [1115, 19] on button "Submit as Purchase" at bounding box center [1120, 19] width 94 height 20
click at [1117, 23] on button "Submit as Purchase" at bounding box center [1120, 19] width 94 height 20
click at [1117, 20] on button "Submit as Purchase" at bounding box center [1120, 19] width 94 height 20
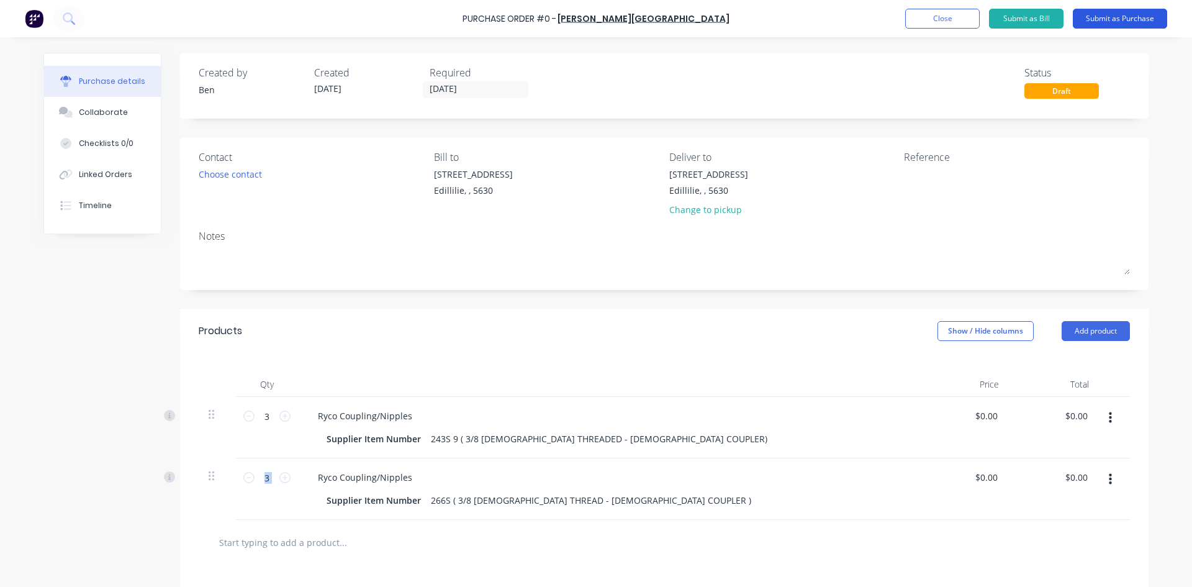
click at [1117, 20] on button "Submit as Purchase" at bounding box center [1120, 19] width 94 height 20
click at [1117, 21] on button "Submit as Purchase" at bounding box center [1120, 19] width 94 height 20
drag, startPoint x: 1117, startPoint y: 21, endPoint x: 1115, endPoint y: 31, distance: 10.1
click at [1115, 31] on div "Purchase Order #0 - B.L. Shipway Add product Close Submit as Bill Submit as Pur…" at bounding box center [596, 18] width 1192 height 37
drag, startPoint x: 1115, startPoint y: 31, endPoint x: 1111, endPoint y: 166, distance: 135.4
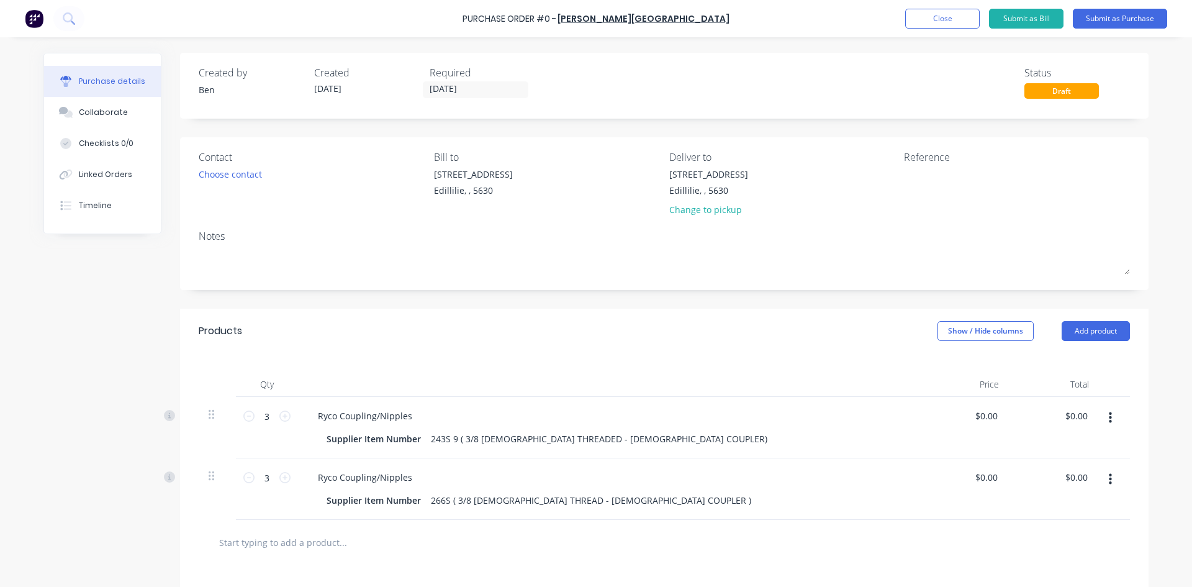
click at [1115, 154] on div "Purchase Order #0 - B.L. Shipway Add product Close Submit as Bill Submit as Pur…" at bounding box center [596, 293] width 1192 height 587
click at [1099, 211] on div "Reference" at bounding box center [1017, 186] width 226 height 73
click at [1119, 19] on button "Submit as Purchase" at bounding box center [1120, 19] width 94 height 20
click at [934, 20] on button "Close" at bounding box center [942, 19] width 74 height 20
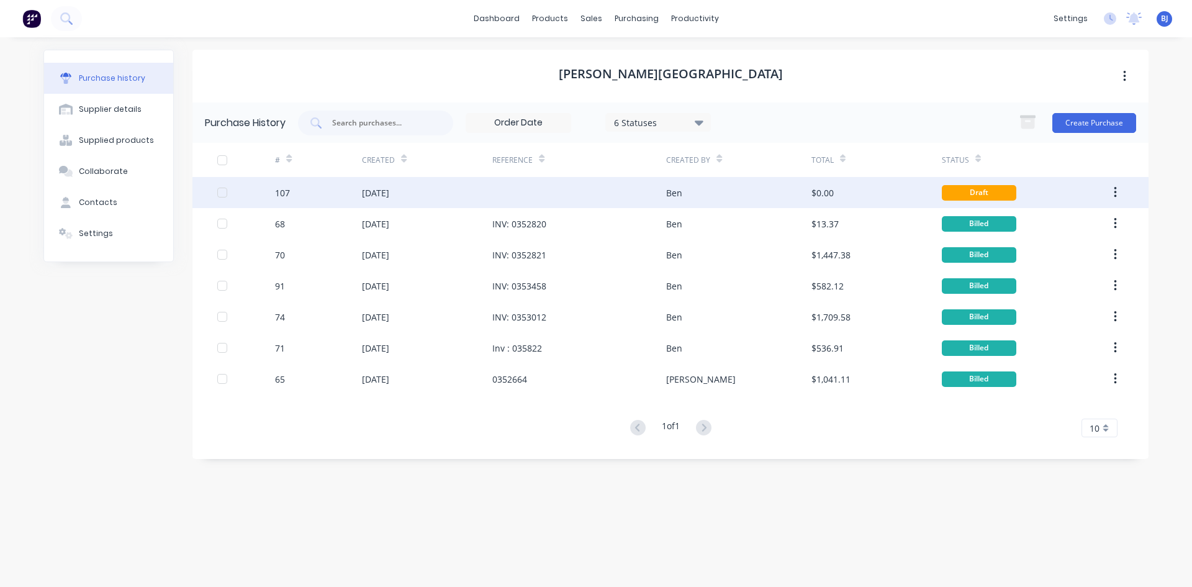
click at [711, 198] on div "Ben" at bounding box center [738, 192] width 145 height 31
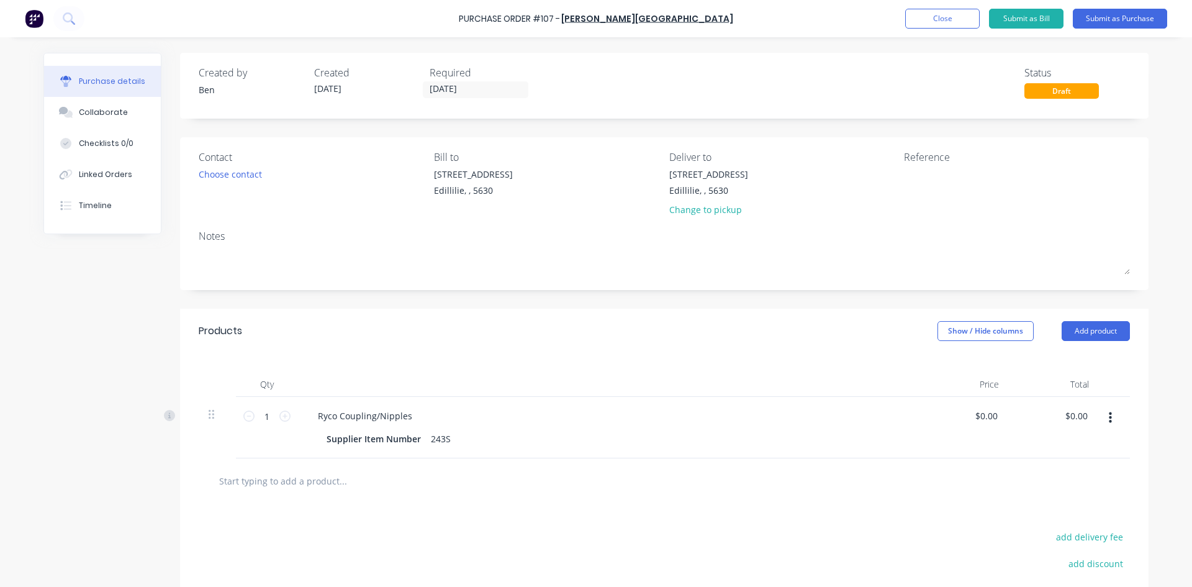
click at [1109, 424] on icon "button" at bounding box center [1110, 418] width 3 height 14
click at [1038, 523] on button "Delete" at bounding box center [1072, 525] width 106 height 25
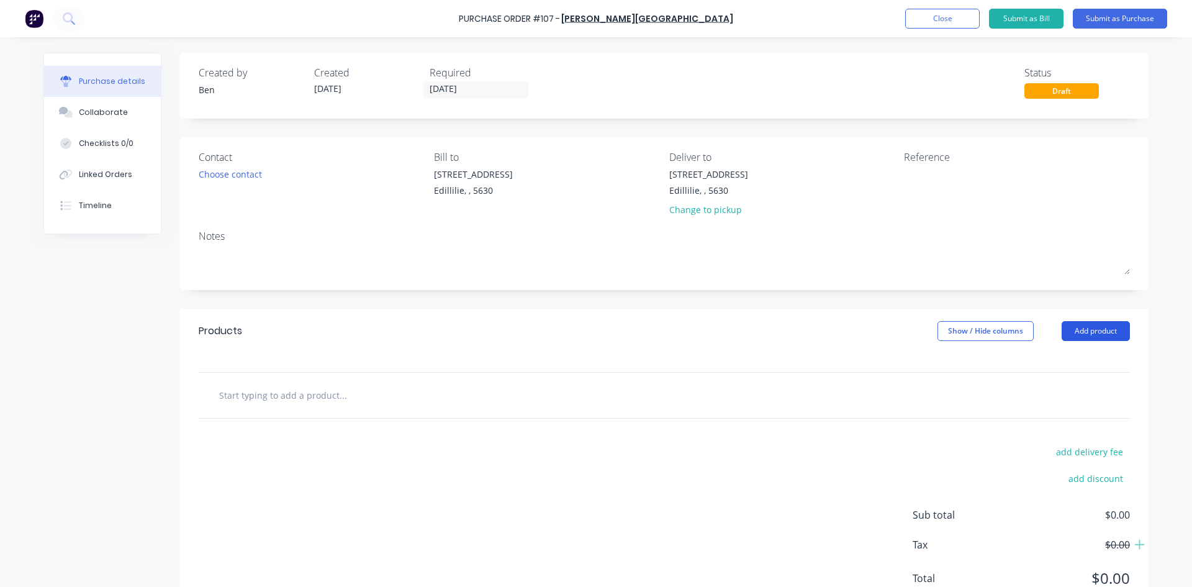
click at [1096, 332] on button "Add product" at bounding box center [1096, 331] width 68 height 20
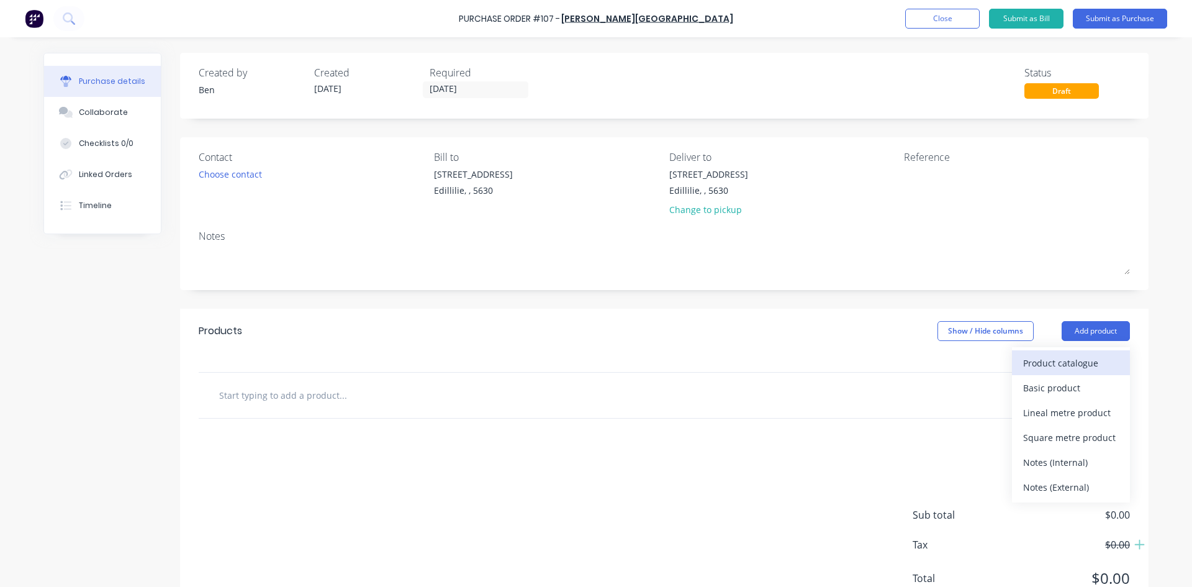
click at [1057, 361] on div "Product catalogue" at bounding box center [1071, 363] width 96 height 18
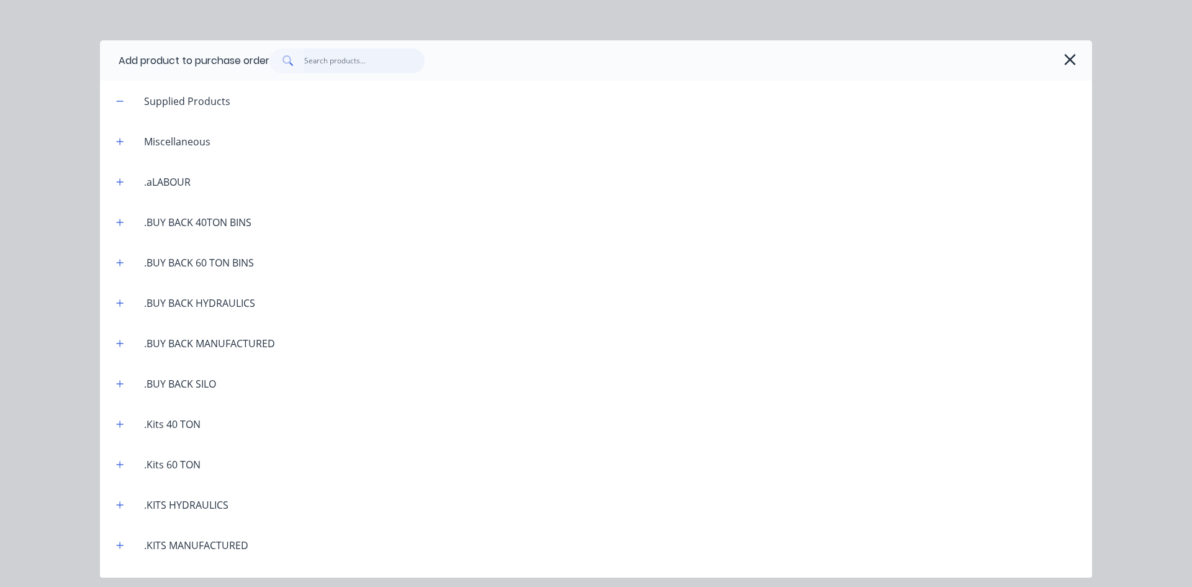
click at [317, 61] on input "text" at bounding box center [364, 60] width 121 height 25
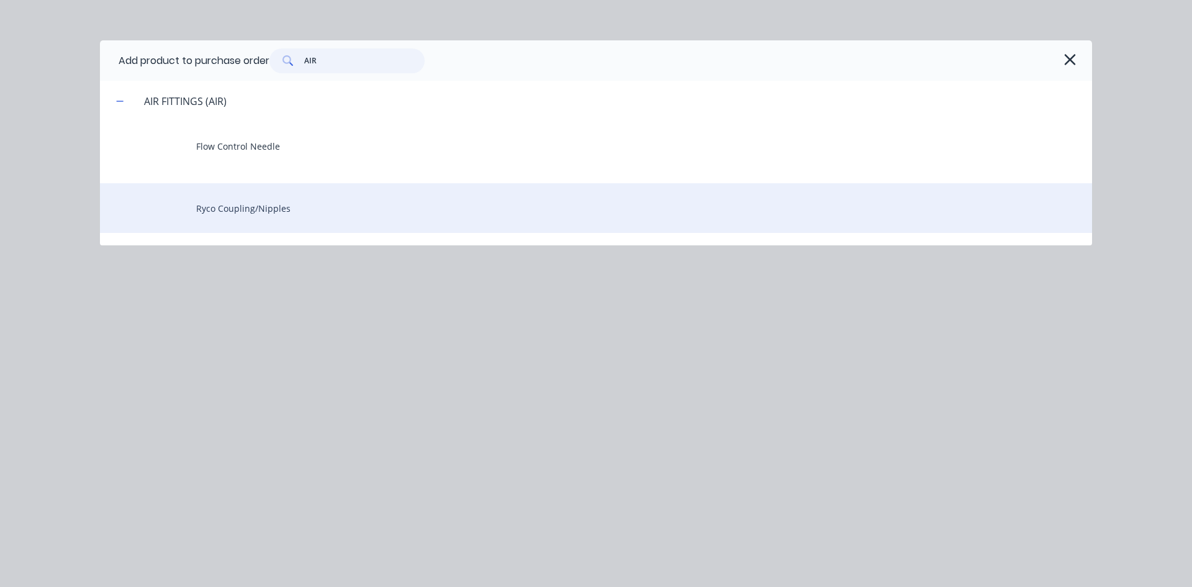
type input "AIR"
click at [259, 205] on div "Ryco Coupling/Nipples" at bounding box center [596, 208] width 992 height 50
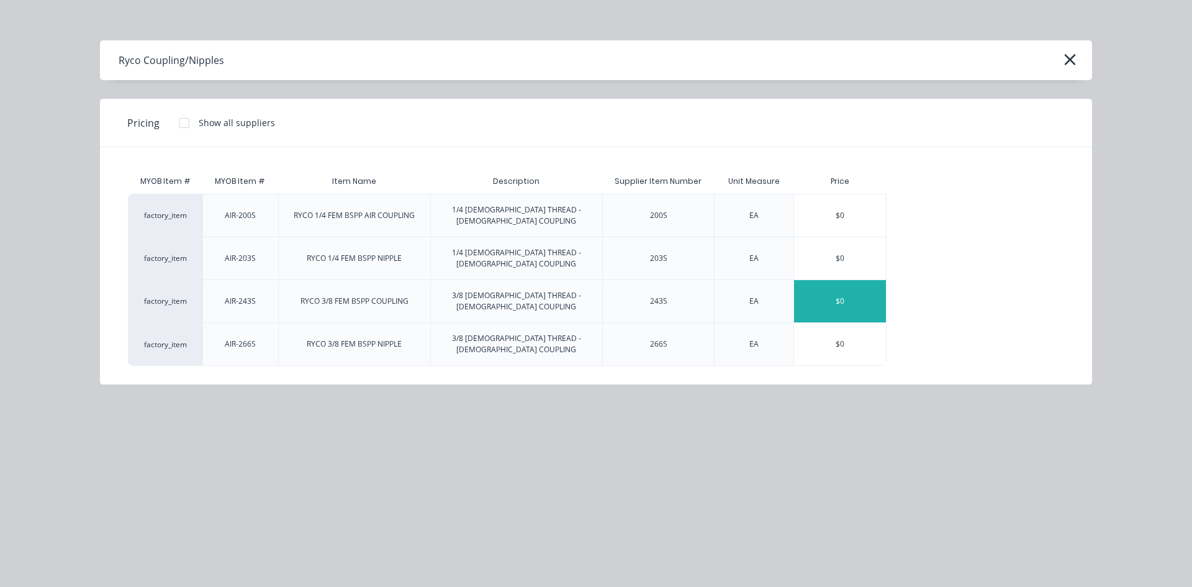
click at [846, 280] on div "$0" at bounding box center [840, 301] width 92 height 42
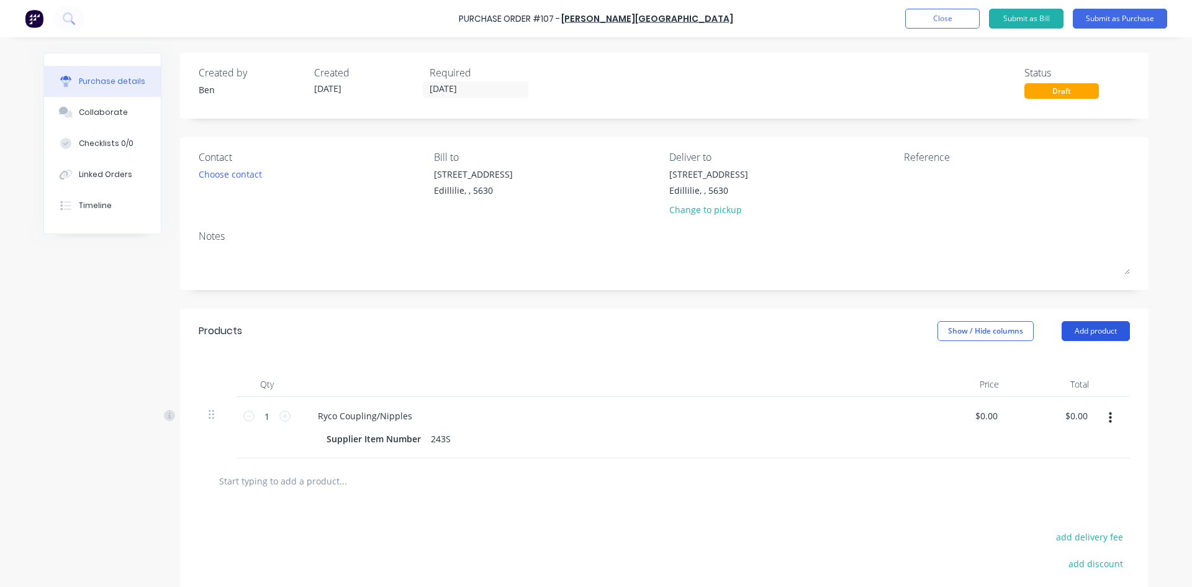
click at [1072, 327] on button "Add product" at bounding box center [1096, 331] width 68 height 20
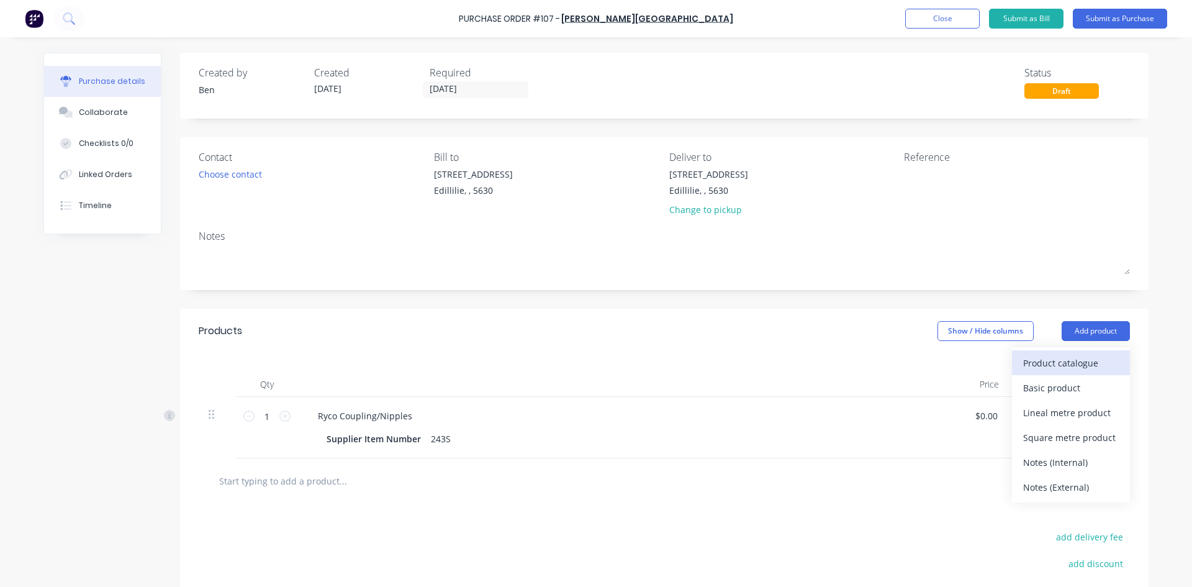
click at [1052, 364] on div "Product catalogue" at bounding box center [1071, 363] width 96 height 18
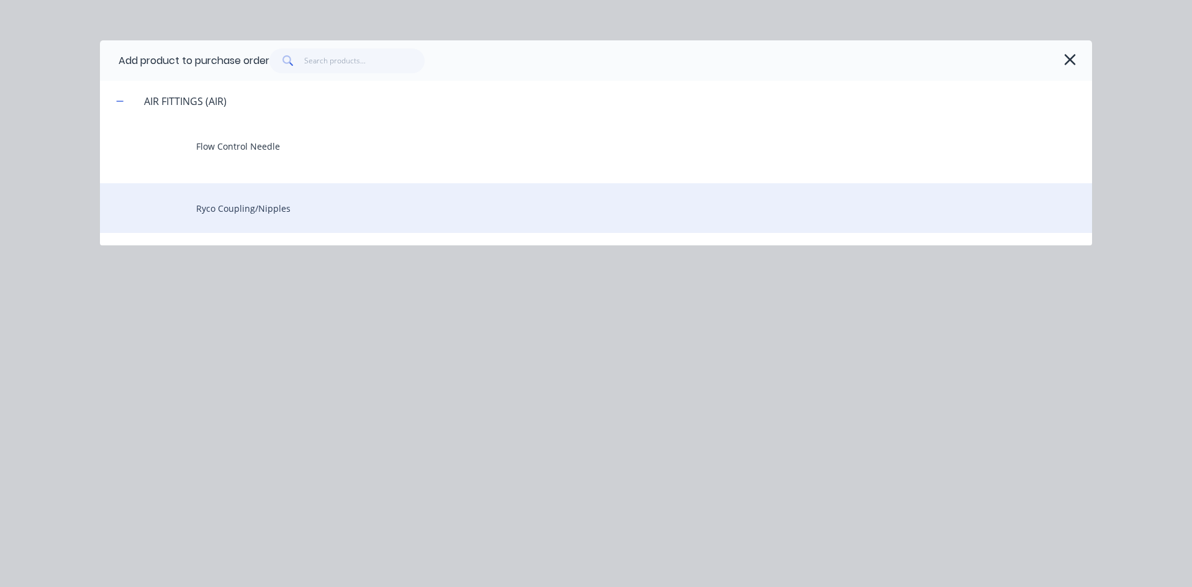
click at [212, 209] on div "Ryco Coupling/Nipples" at bounding box center [596, 208] width 992 height 50
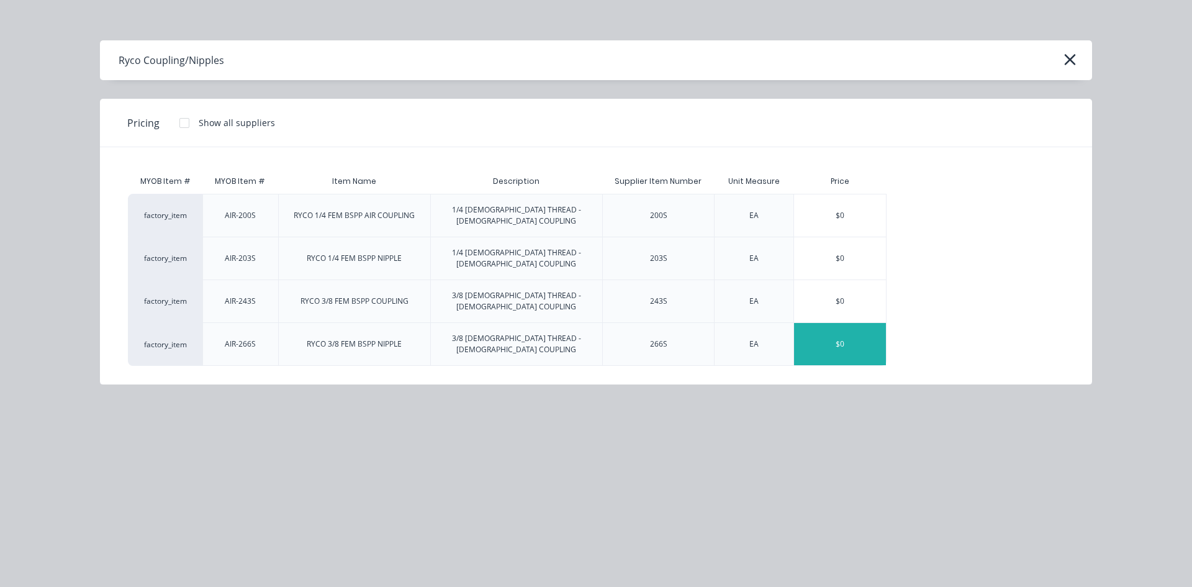
click at [841, 323] on div "$0" at bounding box center [840, 344] width 92 height 42
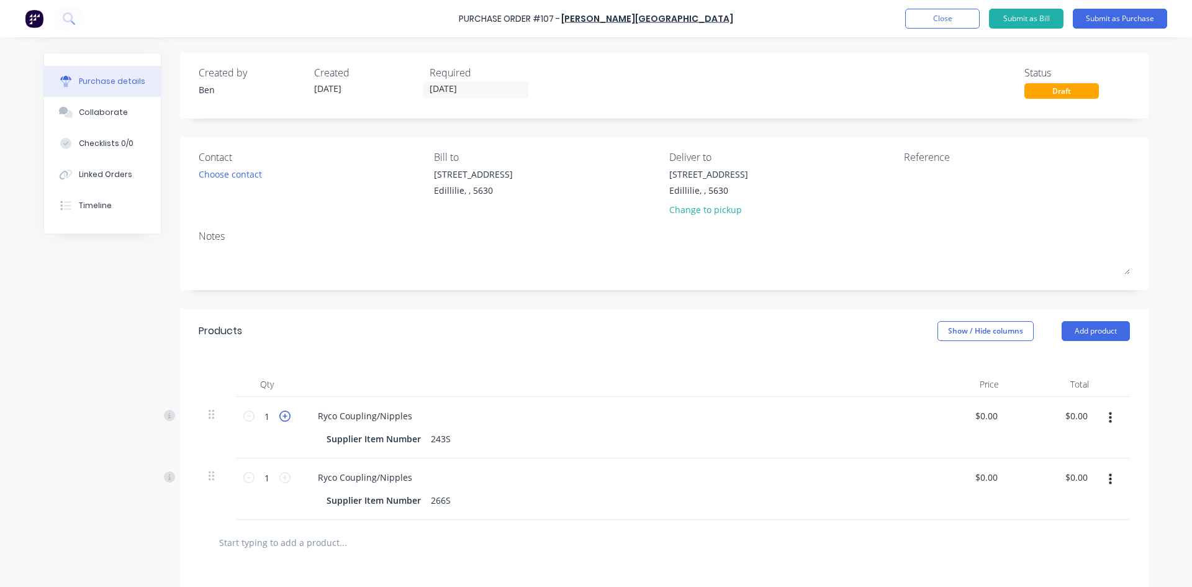
click at [280, 417] on icon at bounding box center [284, 415] width 11 height 11
type input "3"
click at [282, 480] on icon at bounding box center [284, 477] width 11 height 11
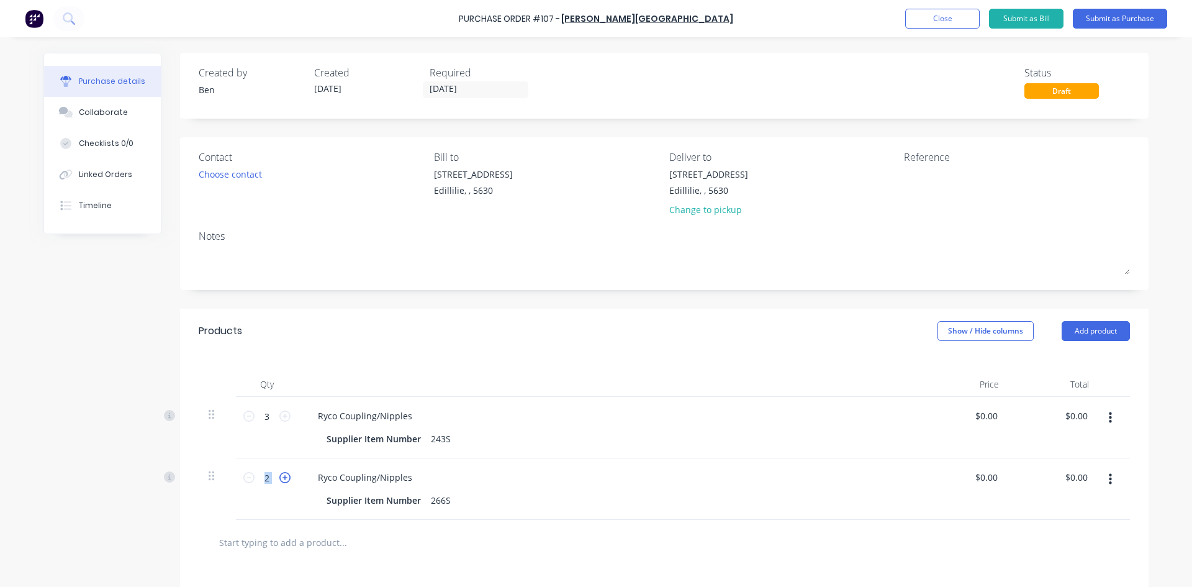
type input "3"
click at [1134, 17] on button "Submit as Purchase" at bounding box center [1120, 19] width 94 height 20
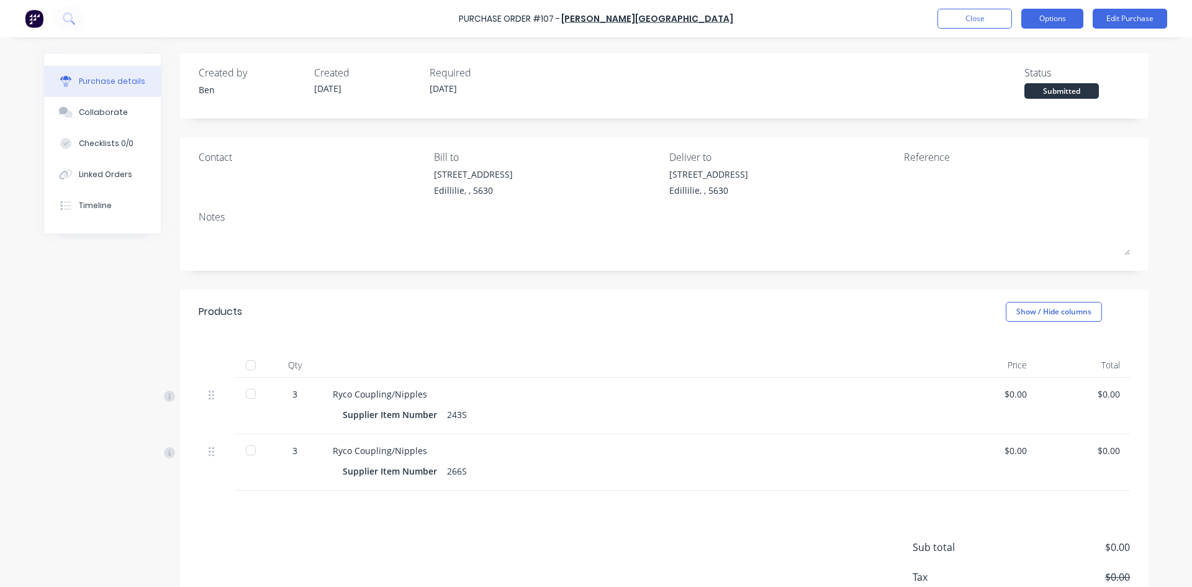
click at [1076, 18] on button "Options" at bounding box center [1052, 19] width 62 height 20
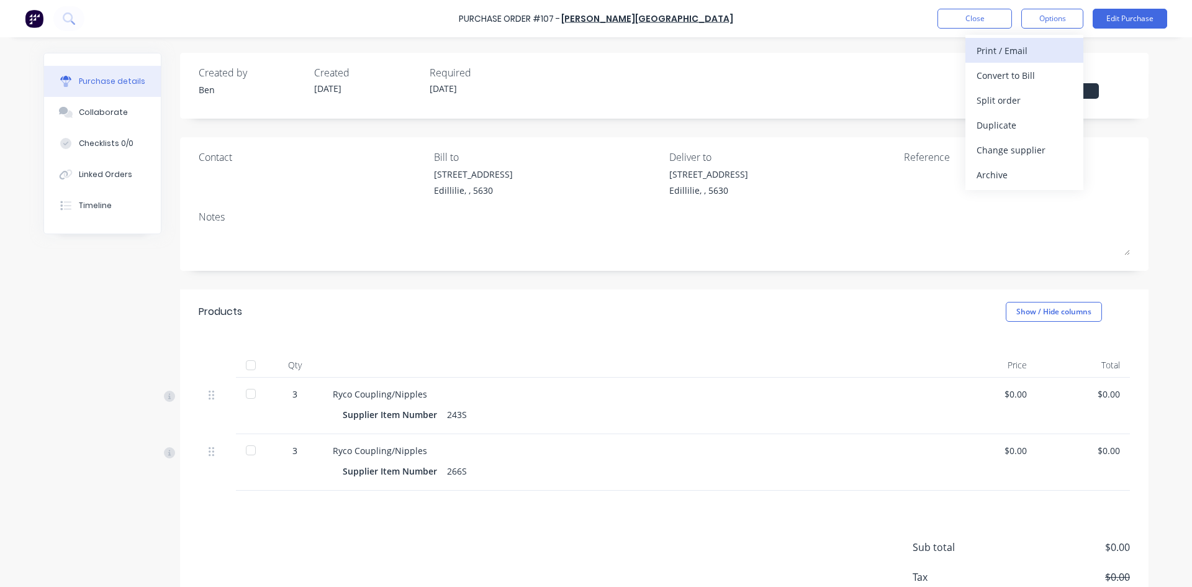
click at [1023, 55] on div "Print / Email" at bounding box center [1025, 51] width 96 height 18
click at [1016, 100] on div "Without pricing" at bounding box center [1025, 100] width 96 height 18
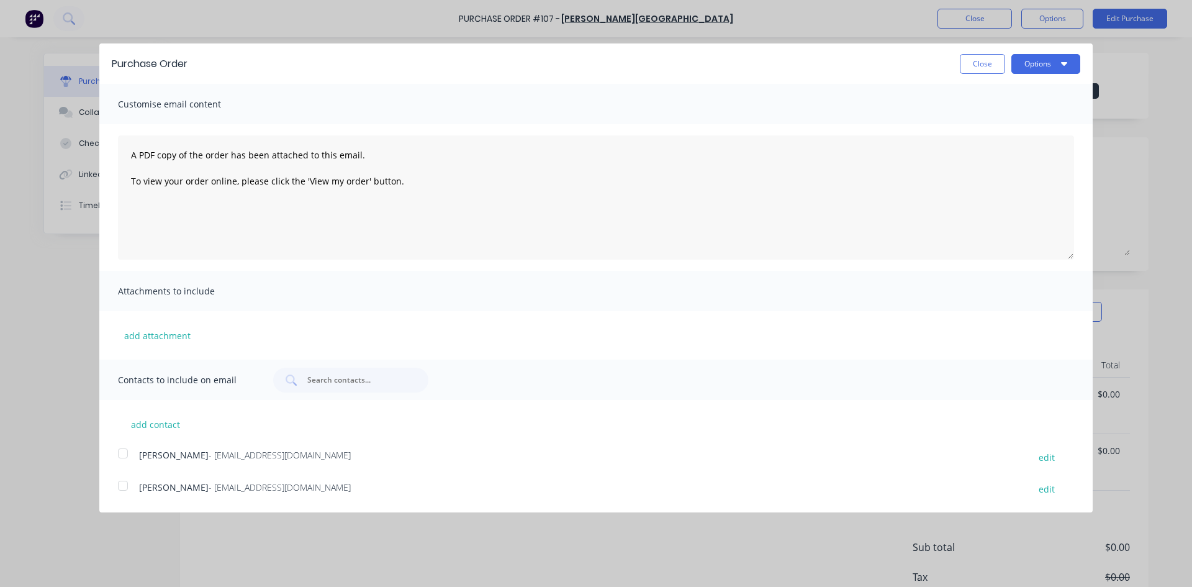
click at [122, 487] on div at bounding box center [123, 485] width 25 height 25
click at [1028, 67] on button "Options" at bounding box center [1045, 64] width 69 height 20
click at [995, 119] on div "Email" at bounding box center [1021, 120] width 96 height 18
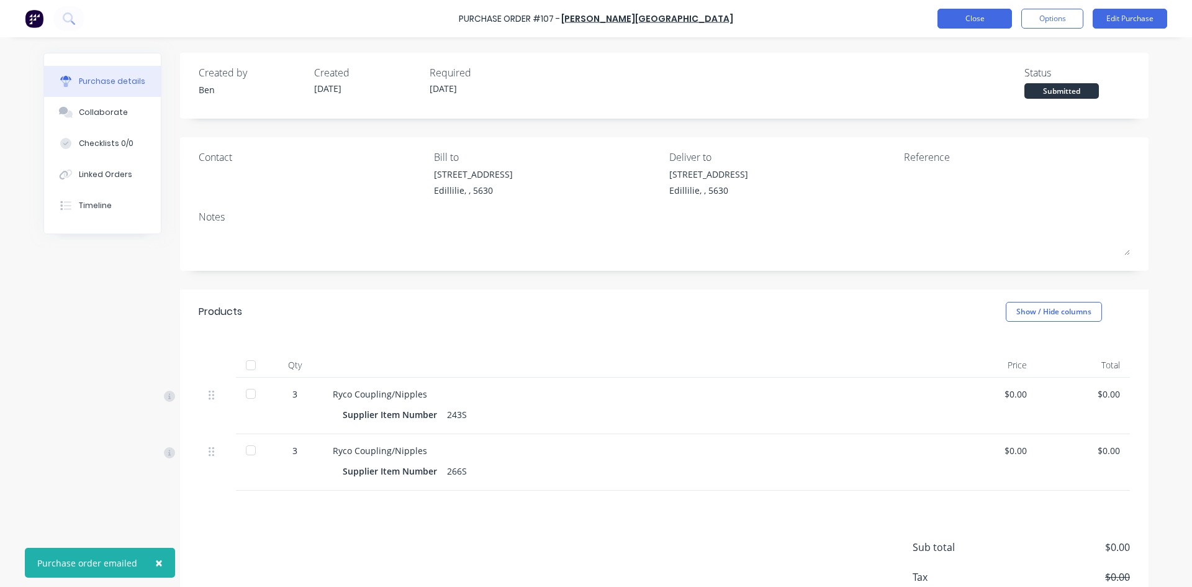
click at [973, 21] on button "Close" at bounding box center [974, 19] width 74 height 20
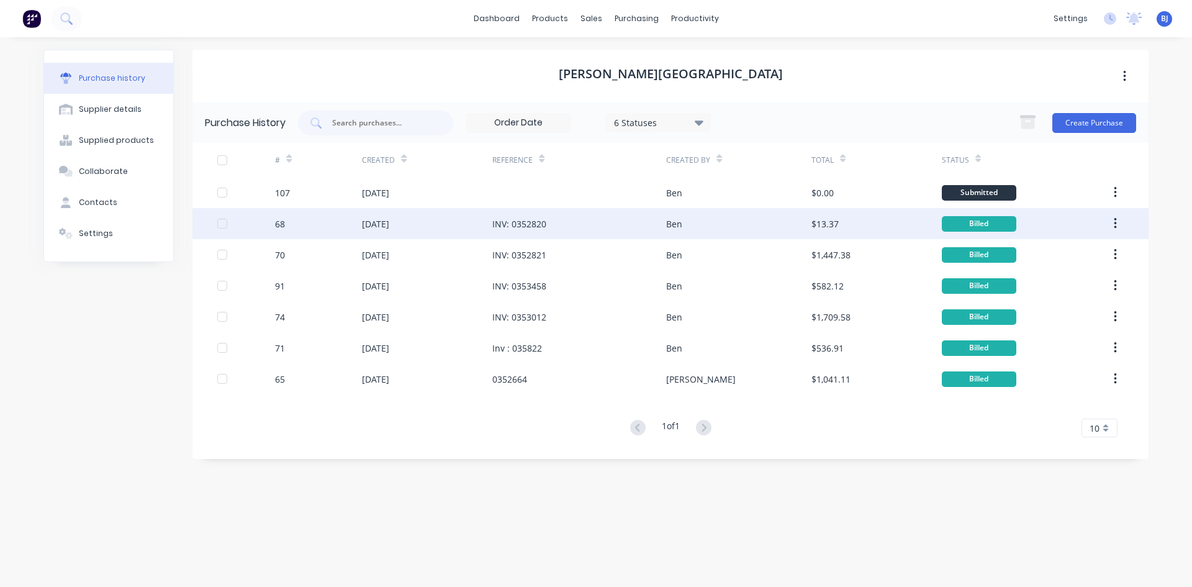
click at [697, 227] on div "Ben" at bounding box center [738, 223] width 145 height 31
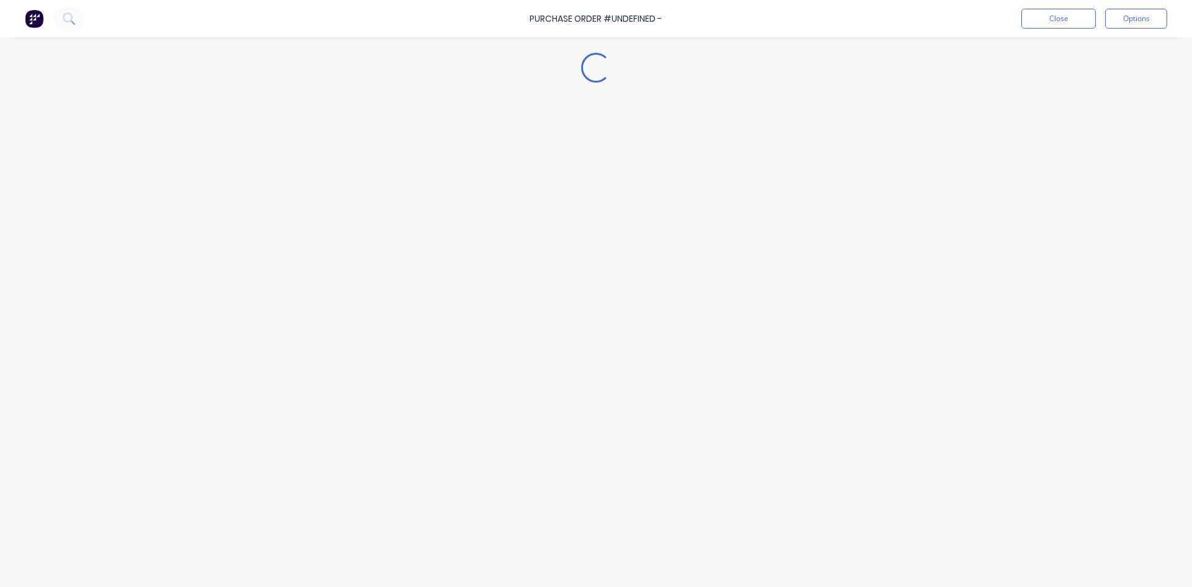
type textarea "x"
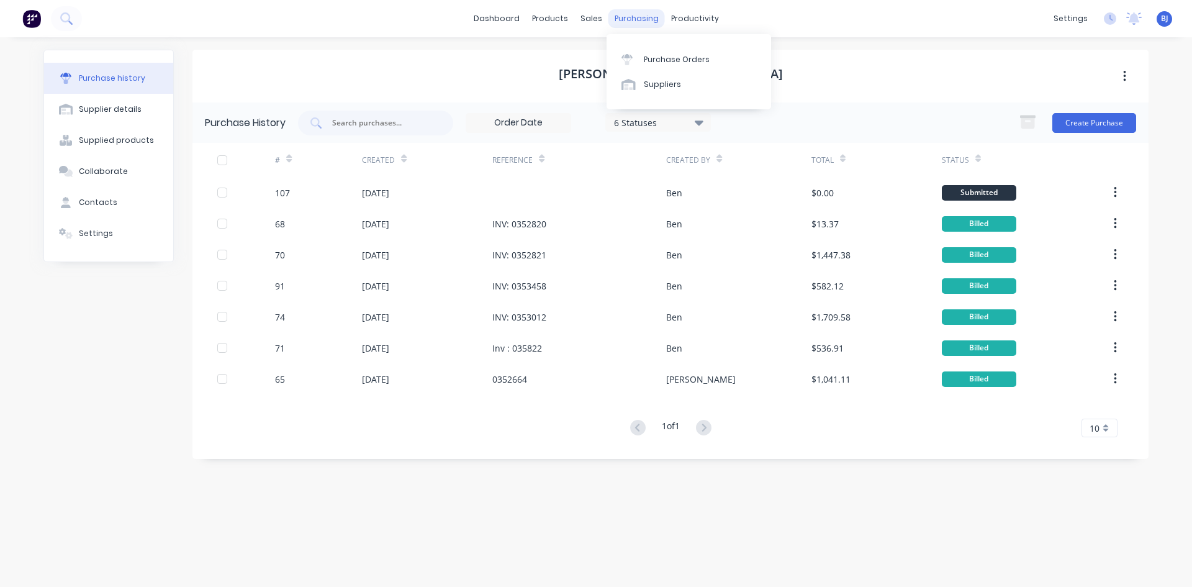
click at [631, 20] on div "purchasing" at bounding box center [636, 18] width 56 height 19
click at [638, 58] on div at bounding box center [630, 59] width 19 height 11
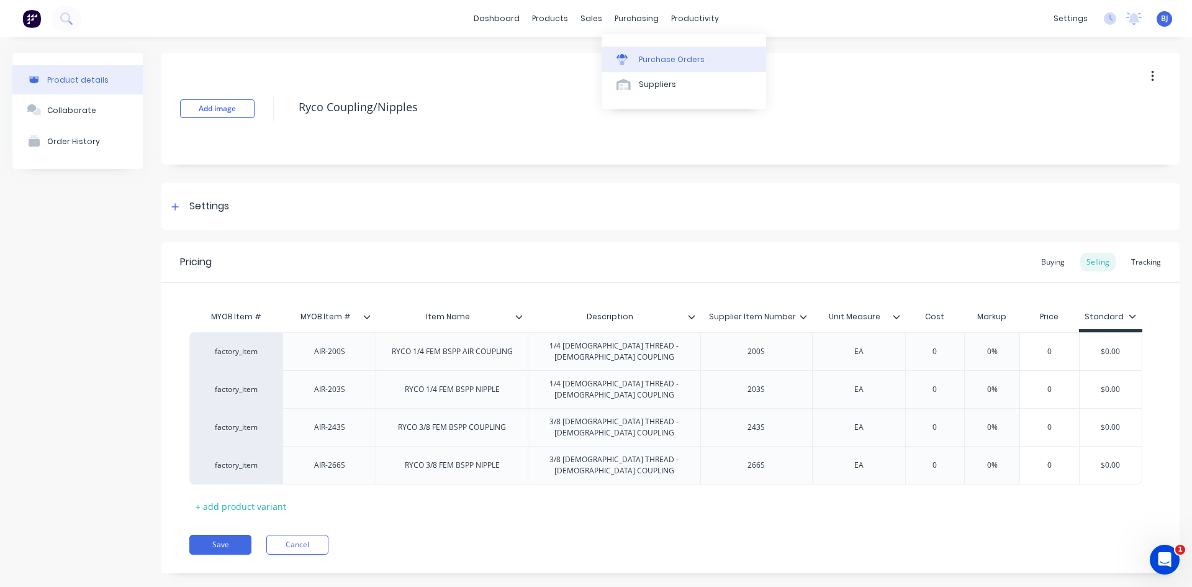
click at [636, 57] on link "Purchase Orders" at bounding box center [684, 59] width 165 height 25
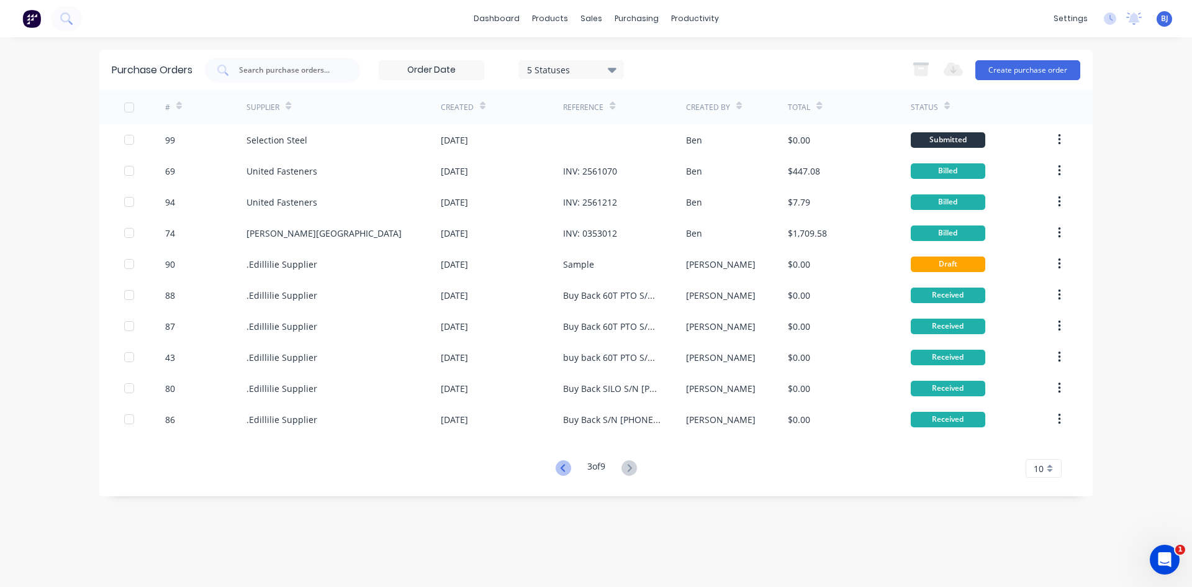
click at [562, 469] on icon at bounding box center [564, 468] width 16 height 16
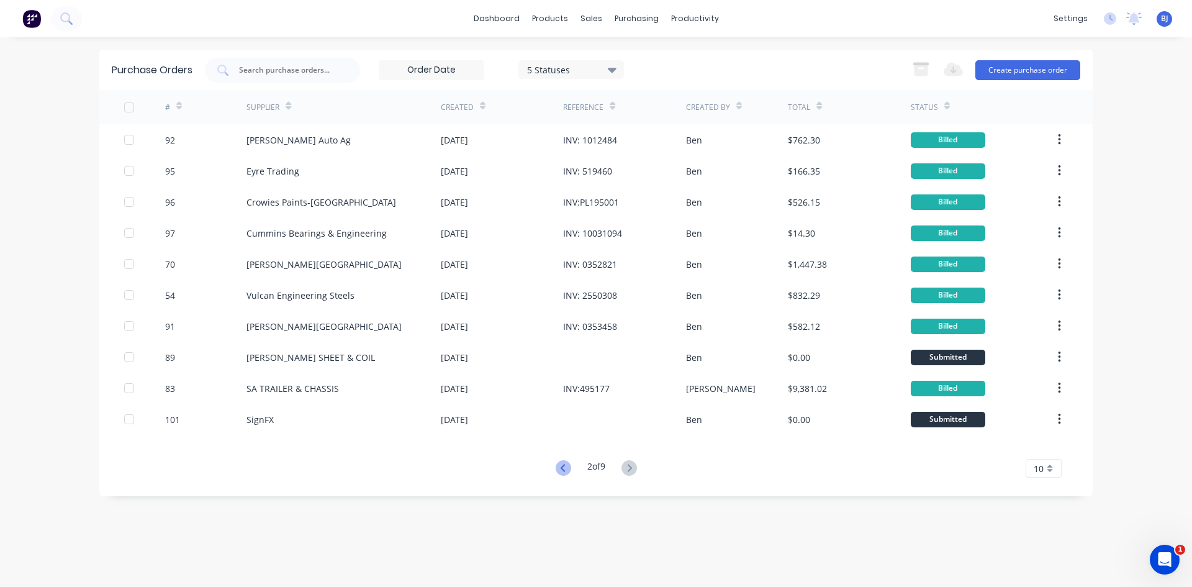
click at [566, 466] on icon at bounding box center [564, 468] width 16 height 16
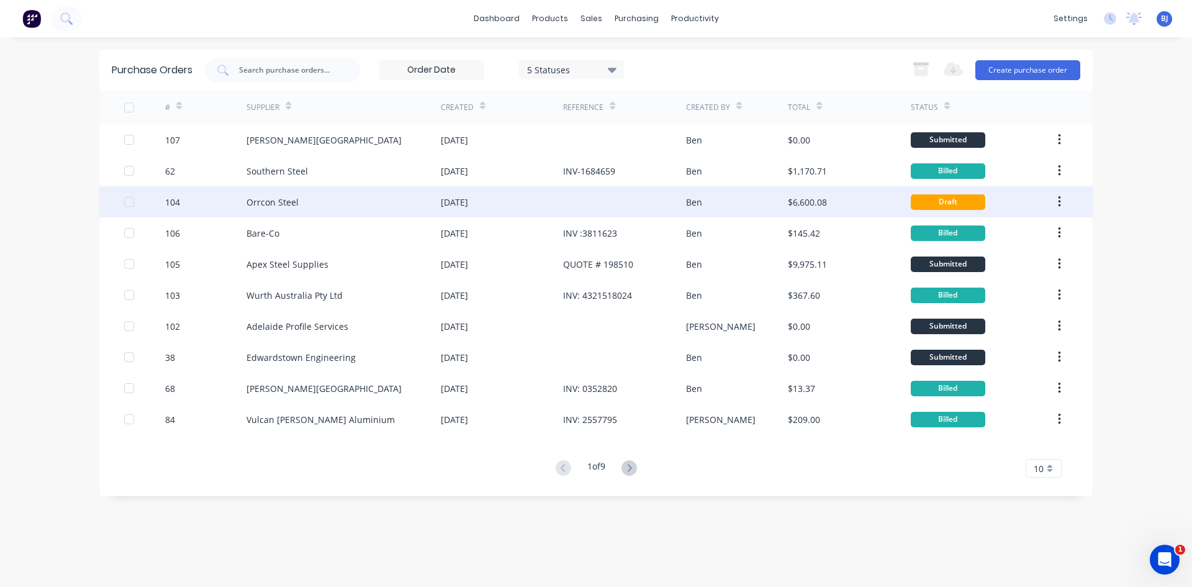
click at [541, 205] on div "[DATE]" at bounding box center [502, 201] width 122 height 31
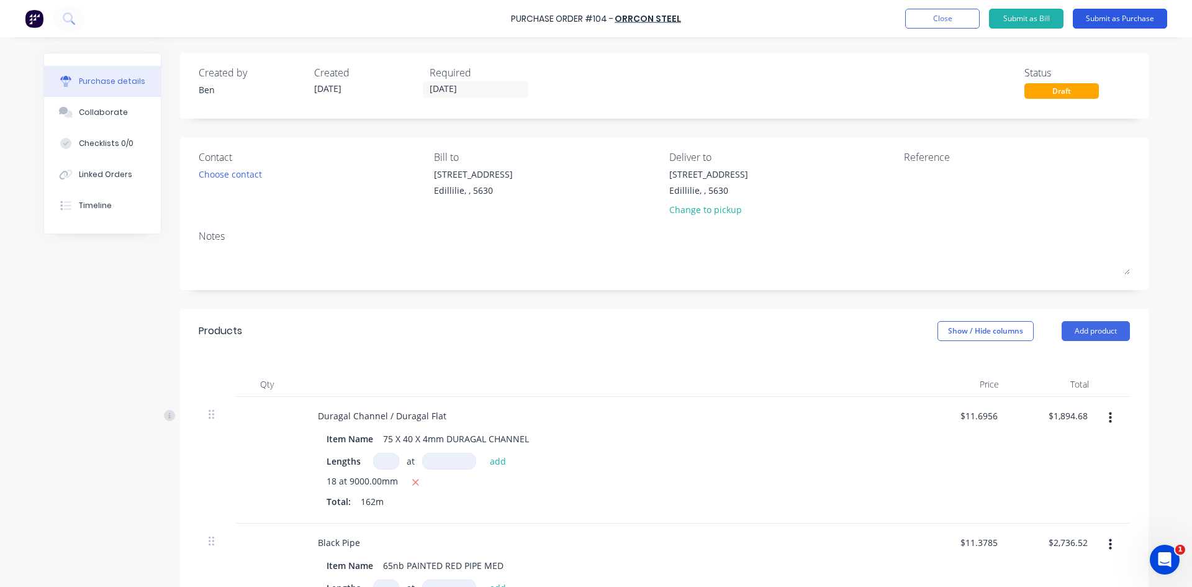
click at [1109, 16] on button "Submit as Purchase" at bounding box center [1120, 19] width 94 height 20
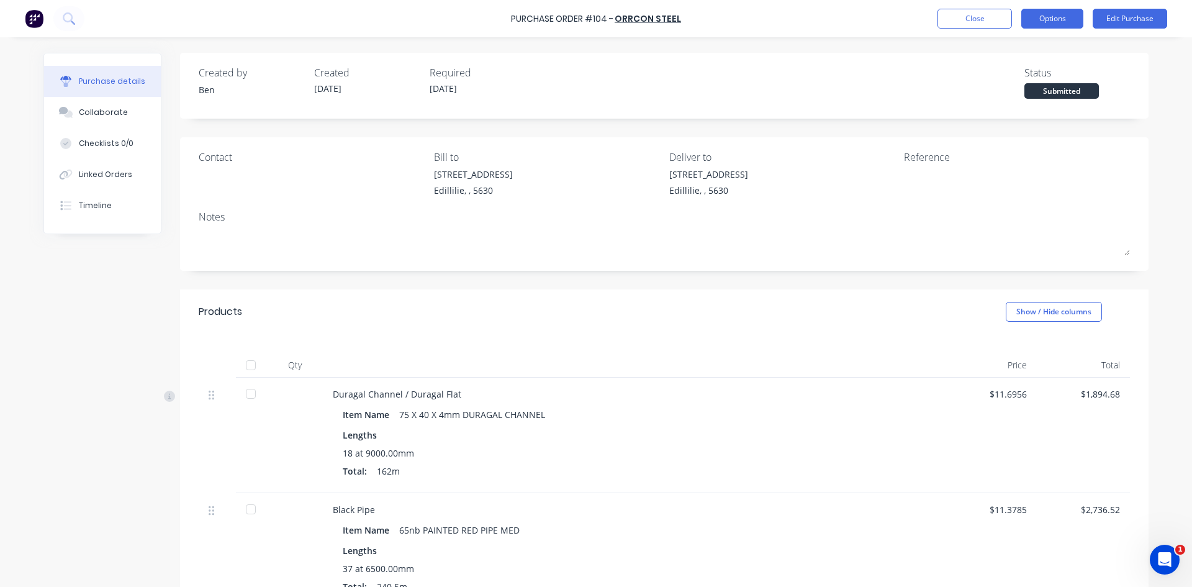
click at [1073, 24] on button "Options" at bounding box center [1052, 19] width 62 height 20
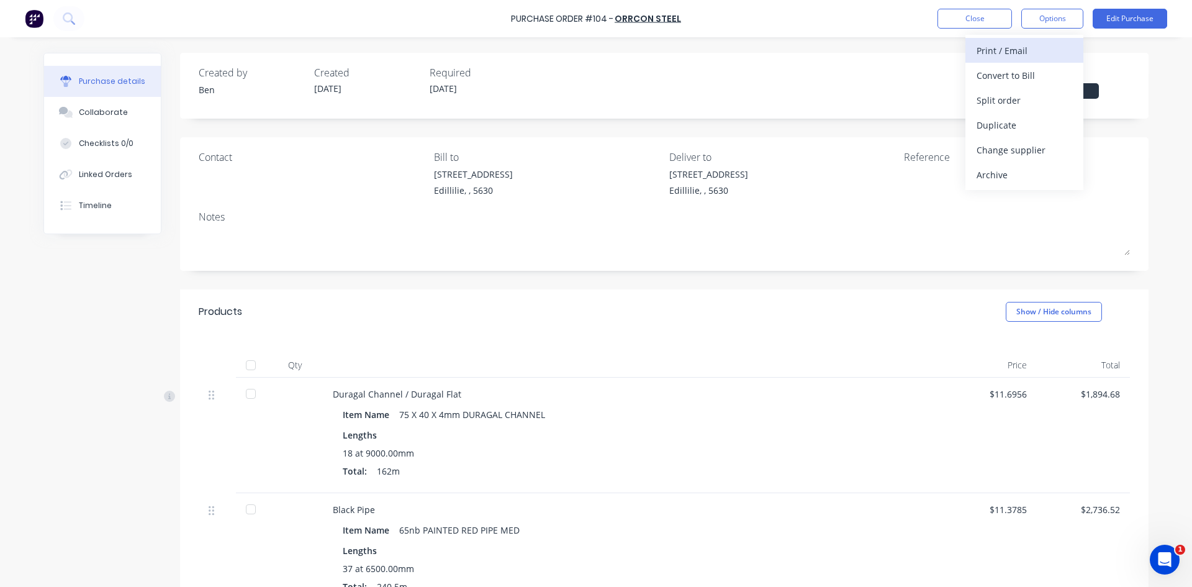
click at [1007, 55] on div "Print / Email" at bounding box center [1025, 51] width 96 height 18
click at [991, 77] on div "With pricing" at bounding box center [1025, 75] width 96 height 18
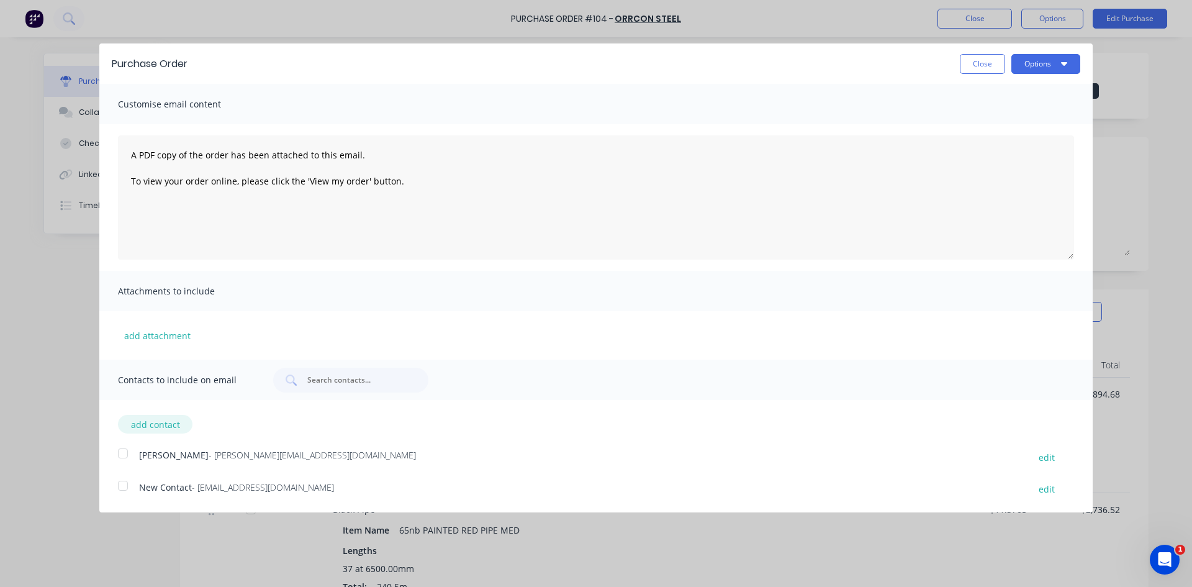
click at [149, 423] on button "add contact" at bounding box center [155, 424] width 74 height 19
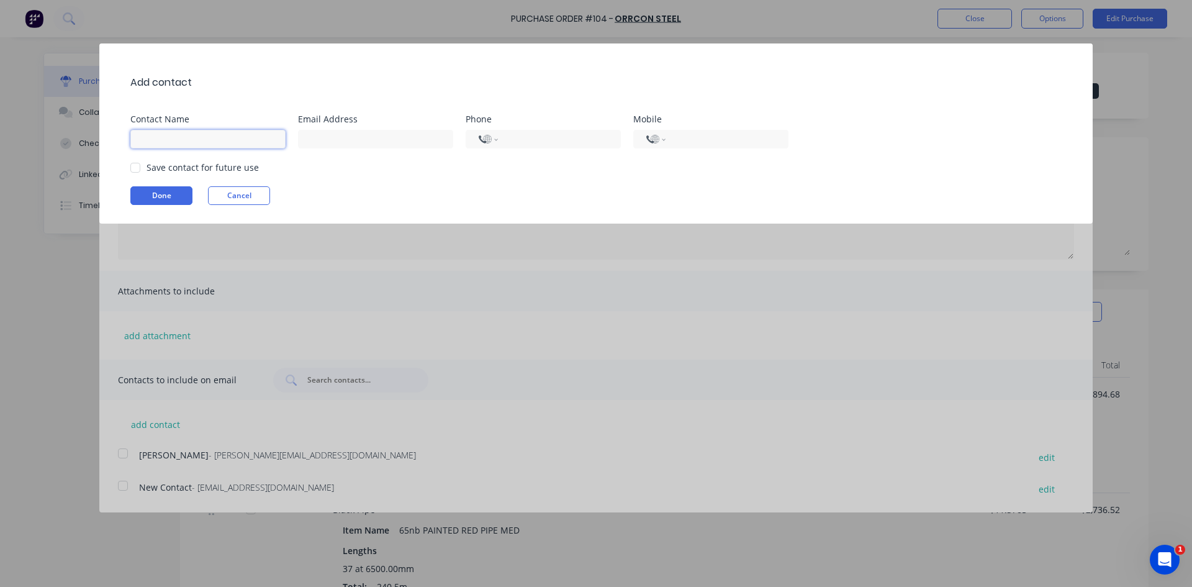
click at [148, 142] on input at bounding box center [207, 139] width 155 height 19
type input "[PERSON_NAME]"
click at [328, 140] on input at bounding box center [375, 139] width 155 height 19
type input "S"
type input "[PERSON_NAME][EMAIL_ADDRESS][DOMAIN_NAME]"
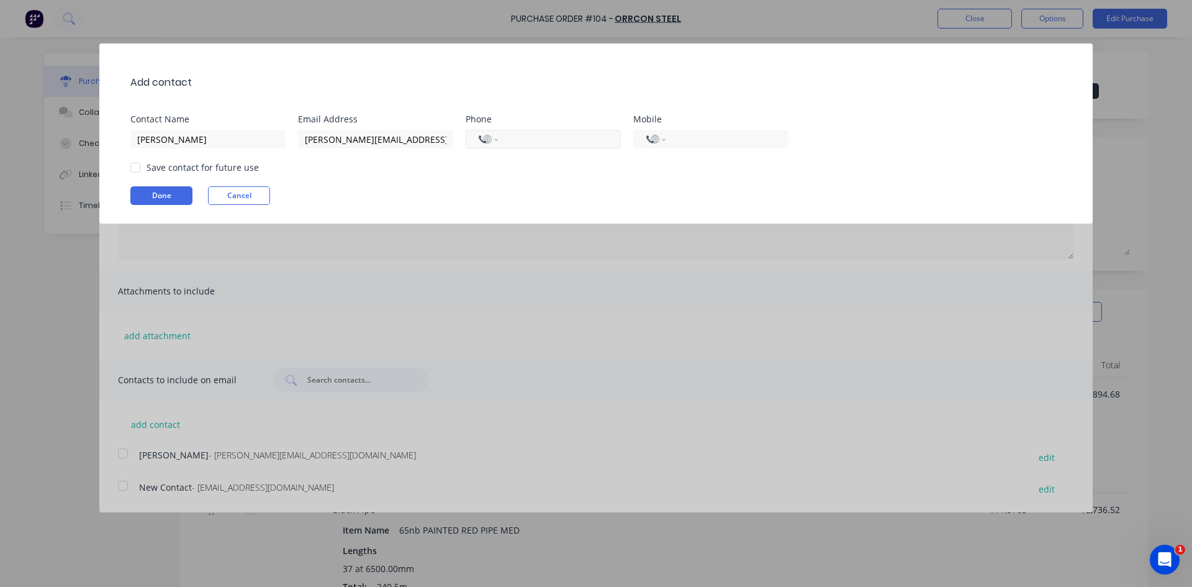
click at [523, 140] on input "tel" at bounding box center [557, 139] width 101 height 14
type input "+8"
select select "KR"
type input "4"
click at [495, 140] on select "International [GEOGRAPHIC_DATA] [GEOGRAPHIC_DATA] [GEOGRAPHIC_DATA] [GEOGRAPHIC…" at bounding box center [488, 138] width 19 height 17
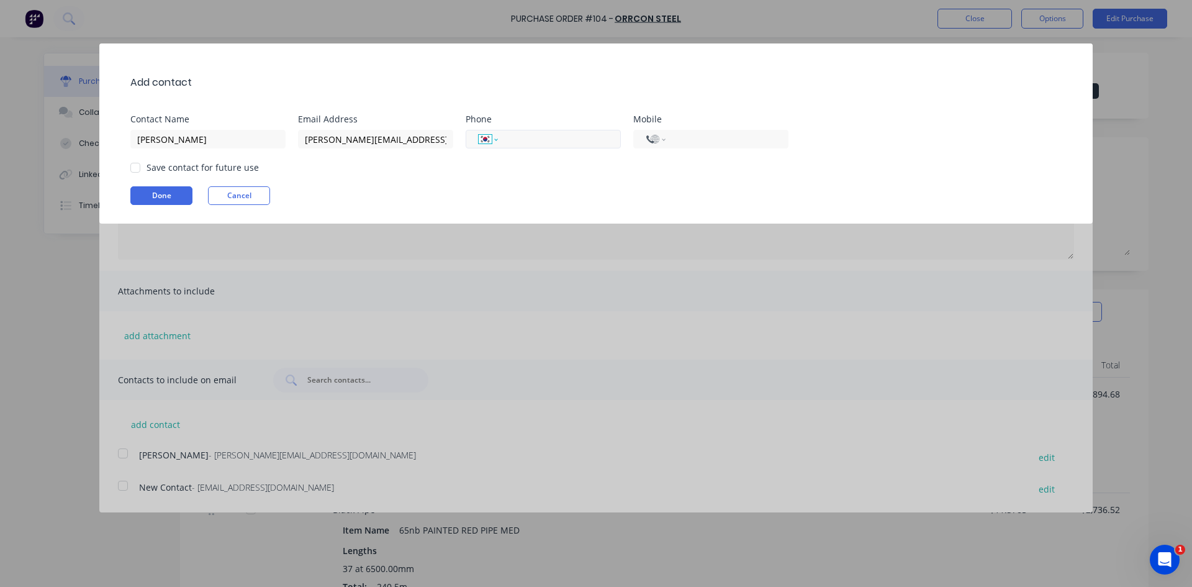
select select "AU"
click at [479, 130] on select "International [GEOGRAPHIC_DATA] [GEOGRAPHIC_DATA] [GEOGRAPHIC_DATA] [GEOGRAPHIC…" at bounding box center [488, 138] width 19 height 17
click at [544, 144] on input "(08)" at bounding box center [557, 139] width 101 height 14
click at [133, 166] on div at bounding box center [135, 167] width 25 height 25
type input "[PHONE_NUMBER]"
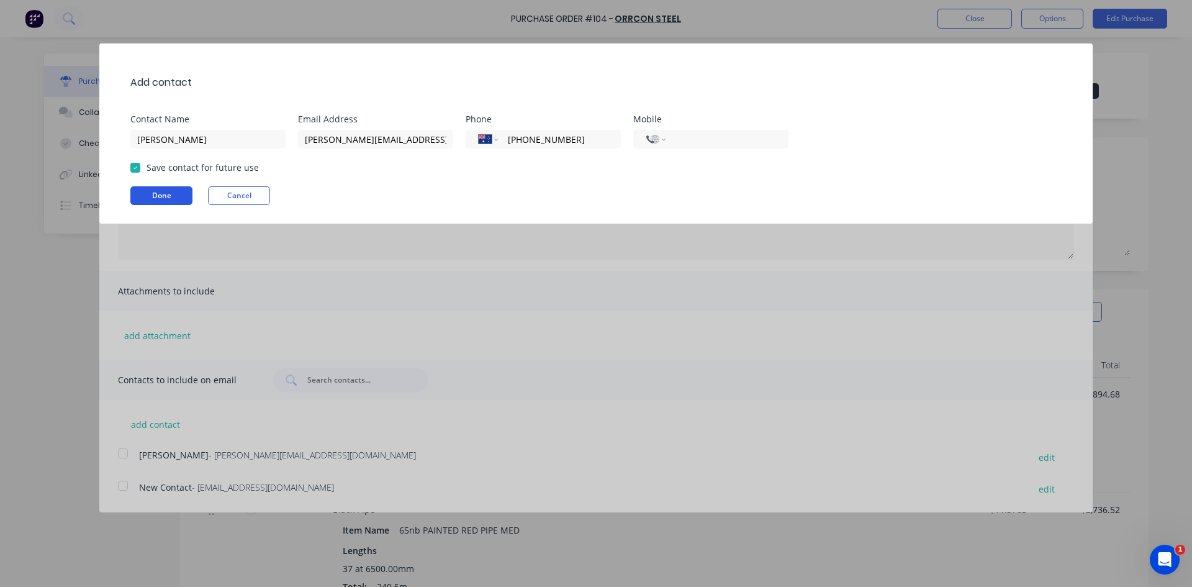
click at [143, 188] on button "Done" at bounding box center [161, 195] width 62 height 19
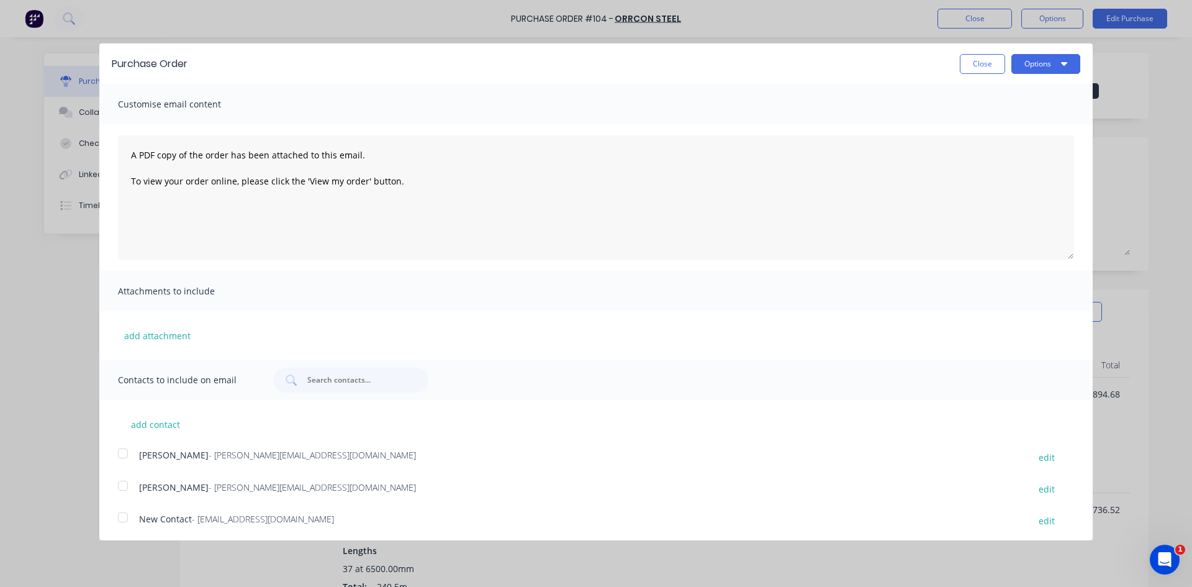
click at [123, 453] on div at bounding box center [123, 453] width 25 height 25
click at [405, 183] on textarea "A PDF copy of the order has been attached to this email. To view your order onl…" at bounding box center [596, 197] width 956 height 124
type textarea "A"
type textarea "Hi [PERSON_NAME] Forgot to tell you that you were the next best price after Ape…"
click at [1037, 65] on button "Options" at bounding box center [1045, 64] width 69 height 20
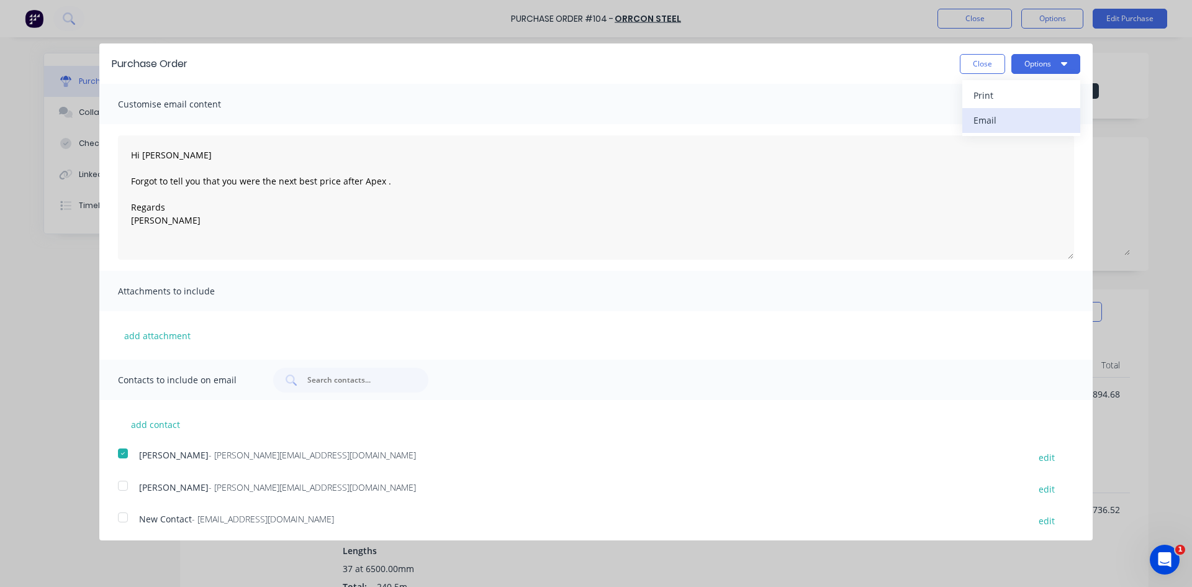
click at [983, 120] on div "Email" at bounding box center [1021, 120] width 96 height 18
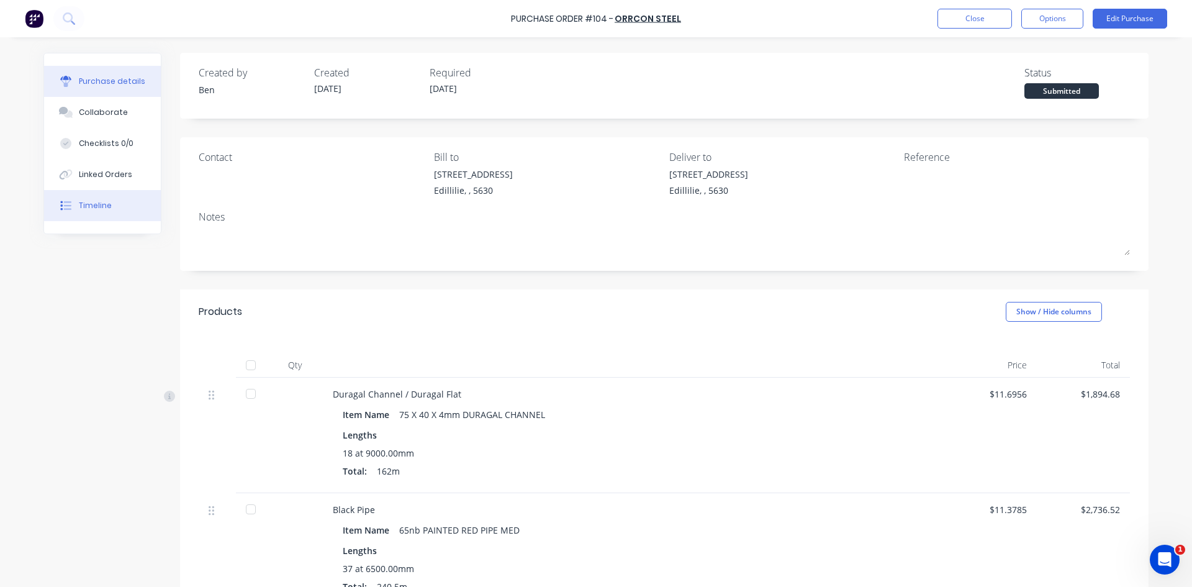
click at [104, 210] on div "Timeline" at bounding box center [95, 205] width 33 height 11
